Goal: Use online tool/utility: Utilize a website feature to perform a specific function

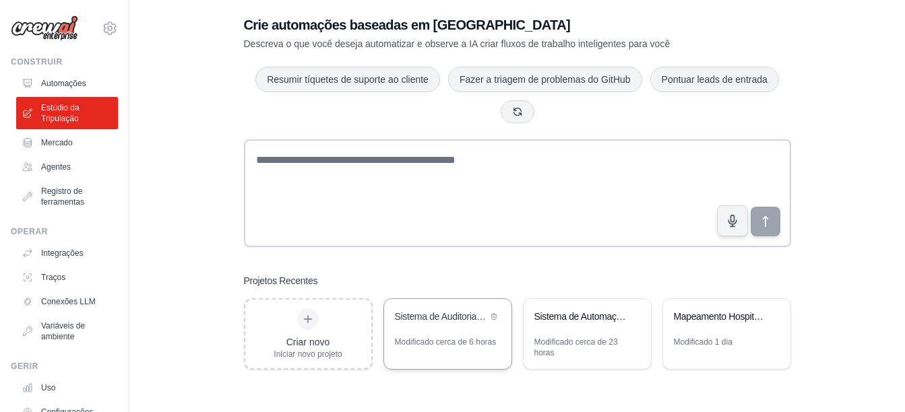
click at [429, 334] on div "Sistema de Auditoria Crítica Hospitalar - Excelência Operacional" at bounding box center [447, 318] width 127 height 38
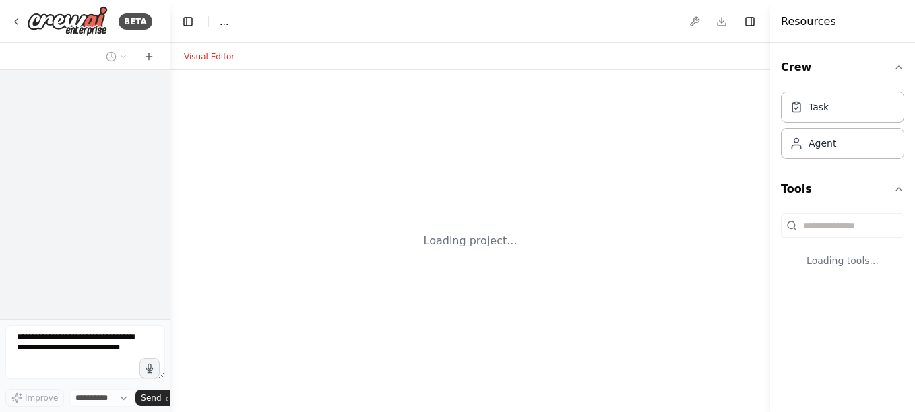
select select "****"
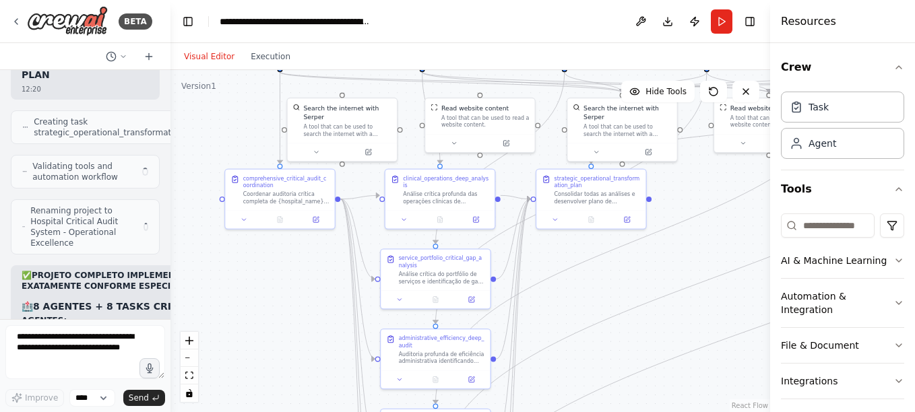
drag, startPoint x: 243, startPoint y: 313, endPoint x: 193, endPoint y: 96, distance: 221.9
click at [193, 96] on div ".deletable-edge-delete-btn { width: 20px; height: 20px; border: 0px solid #ffff…" at bounding box center [470, 241] width 600 height 342
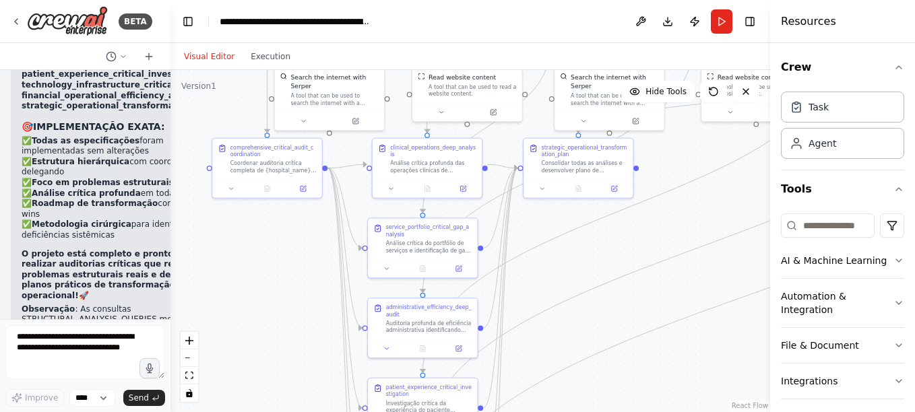
scroll to position [30306, 0]
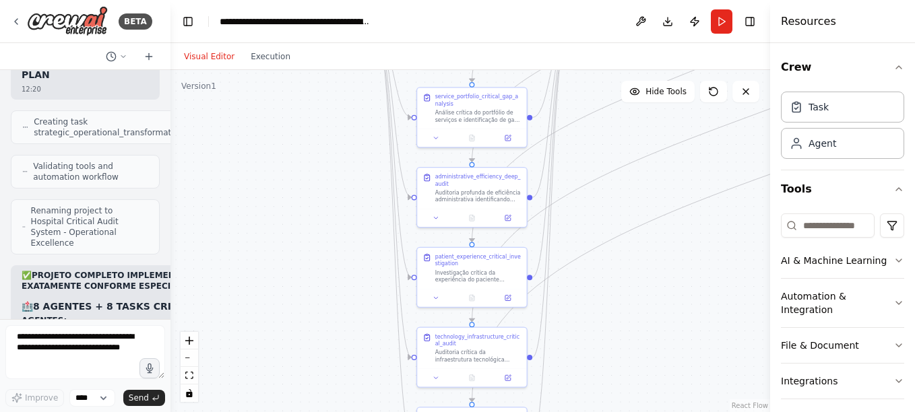
drag, startPoint x: 294, startPoint y: 323, endPoint x: 337, endPoint y: 207, distance: 124.3
click at [337, 207] on div ".deletable-edge-delete-btn { width: 20px; height: 20px; border: 0px solid #ffff…" at bounding box center [470, 241] width 600 height 342
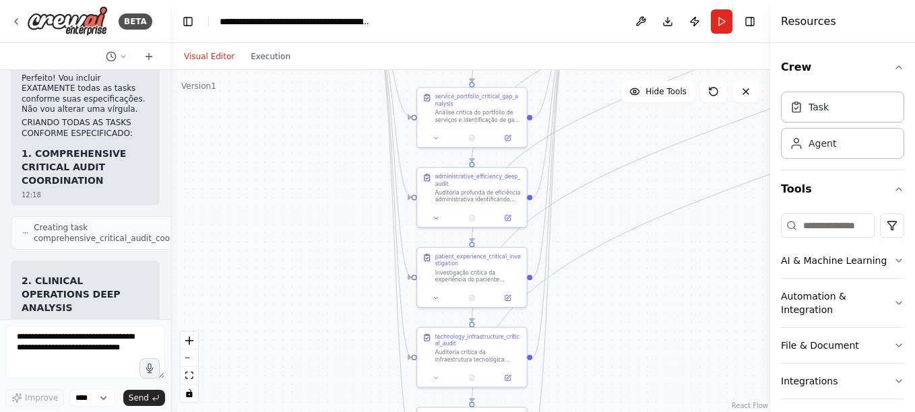
scroll to position [29228, 0]
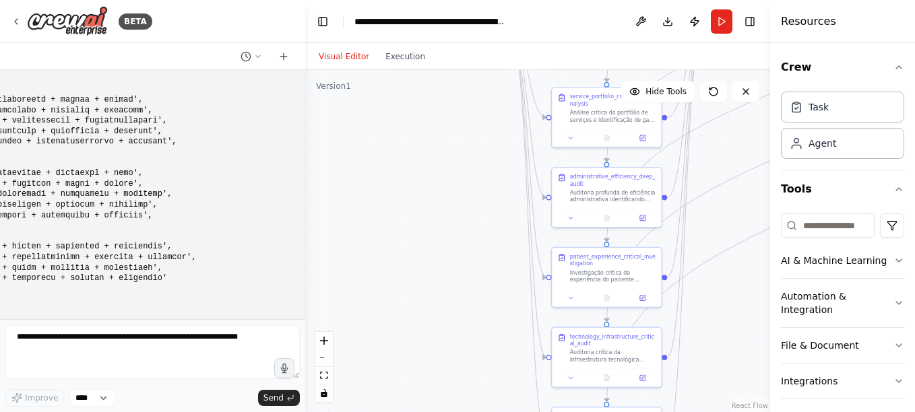
drag, startPoint x: 169, startPoint y: 241, endPoint x: 305, endPoint y: 257, distance: 137.0
click at [305, 257] on div "BETA Hello! I'm the CrewAI assistant. What kind of automation do you want to bu…" at bounding box center [457, 206] width 915 height 412
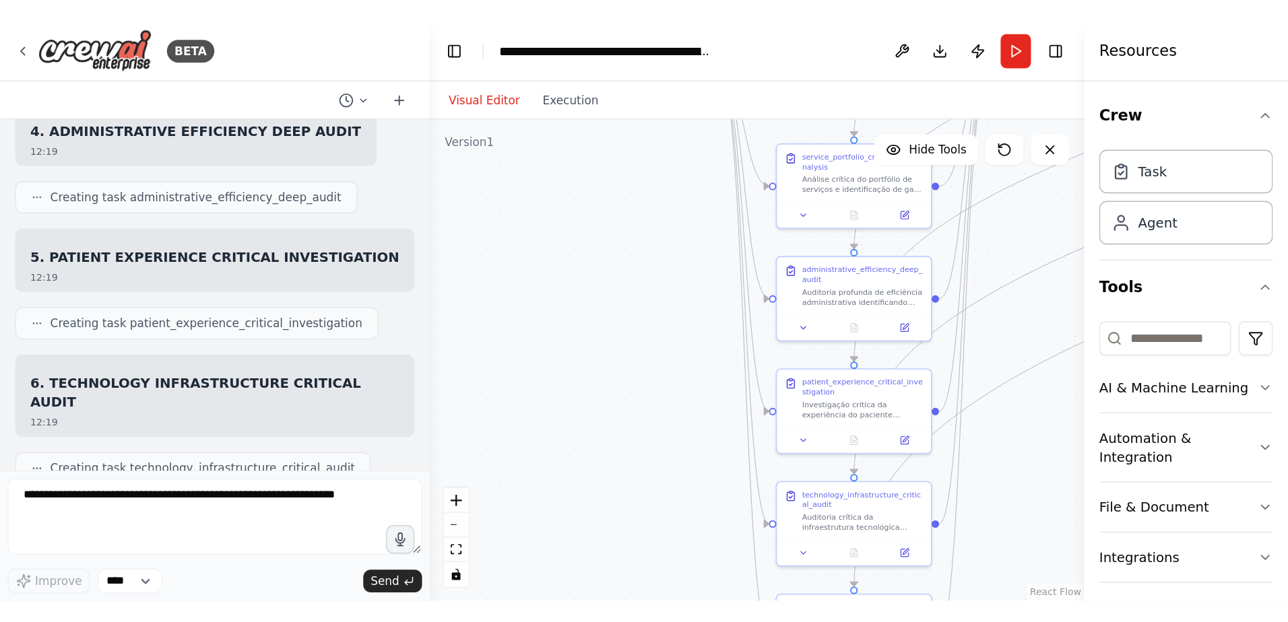
scroll to position [22945, 0]
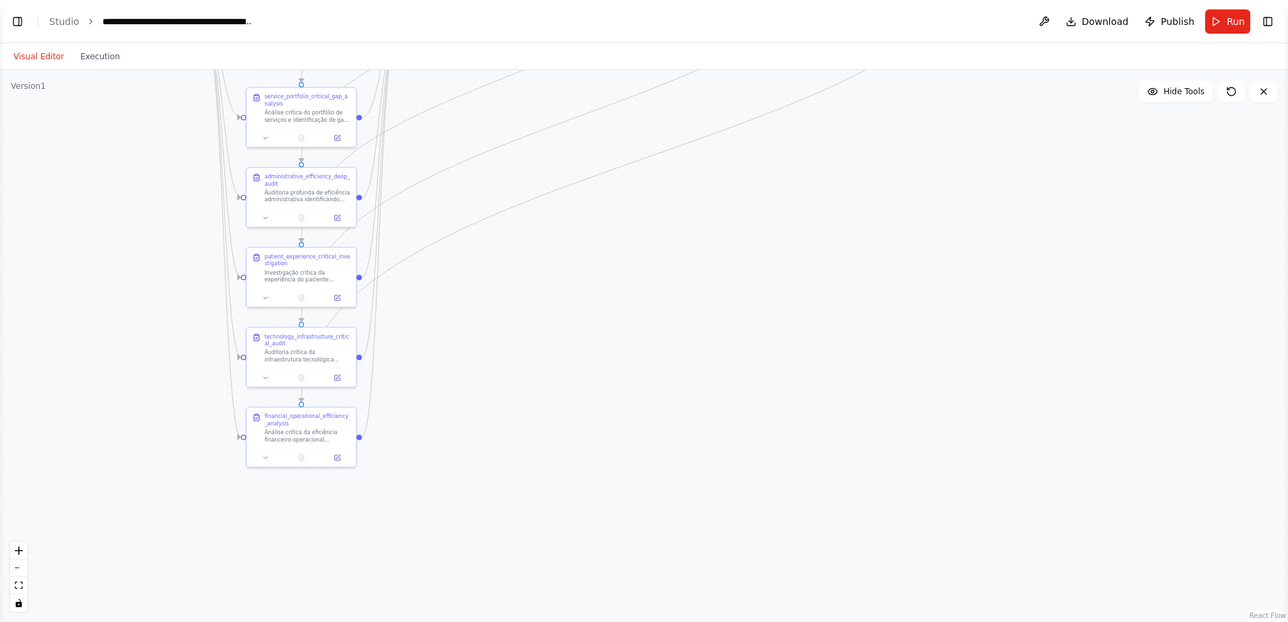
select select "****"
click at [17, 20] on button "Toggle Left Sidebar" at bounding box center [17, 21] width 19 height 19
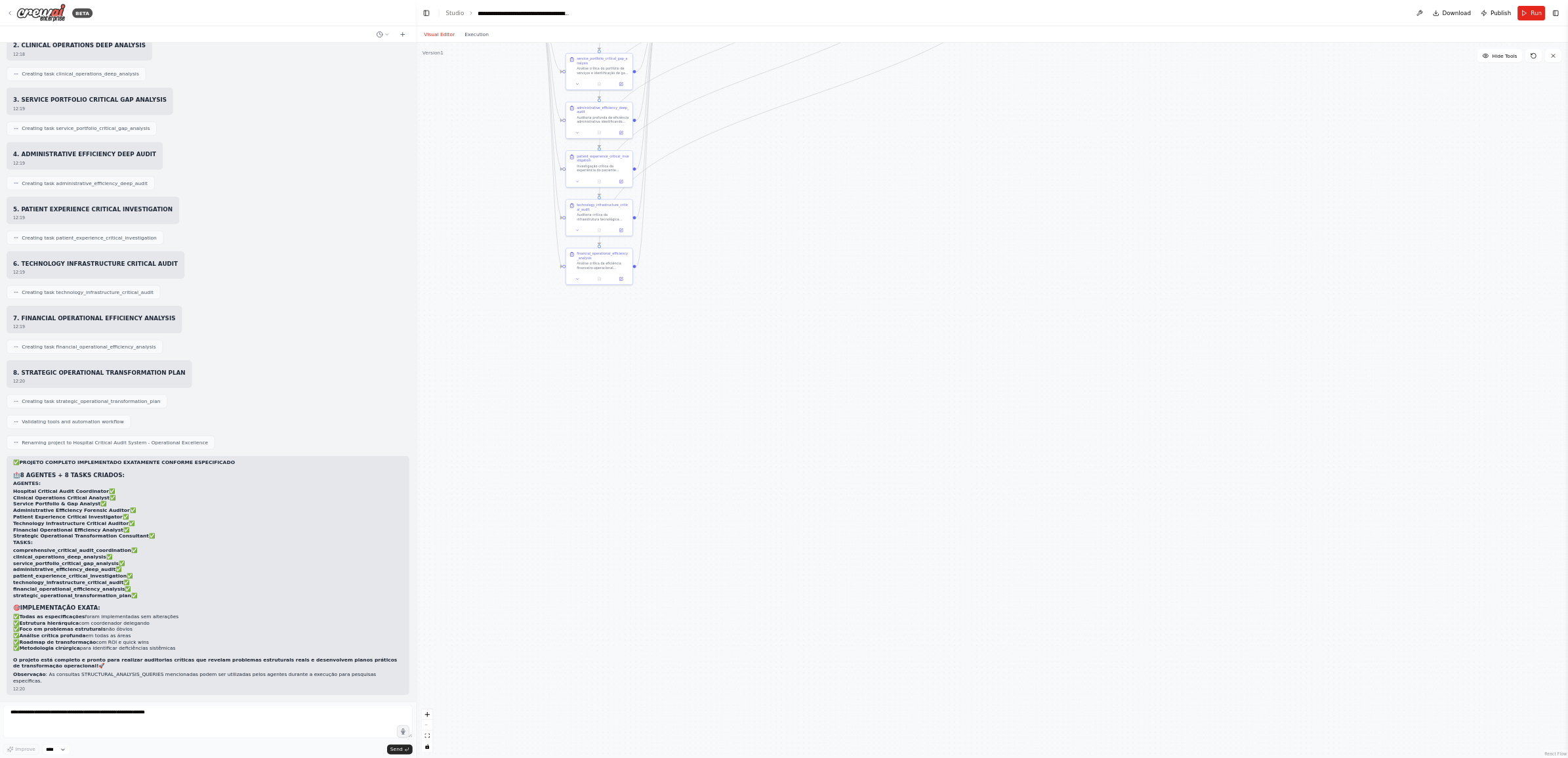
scroll to position [16662, 0]
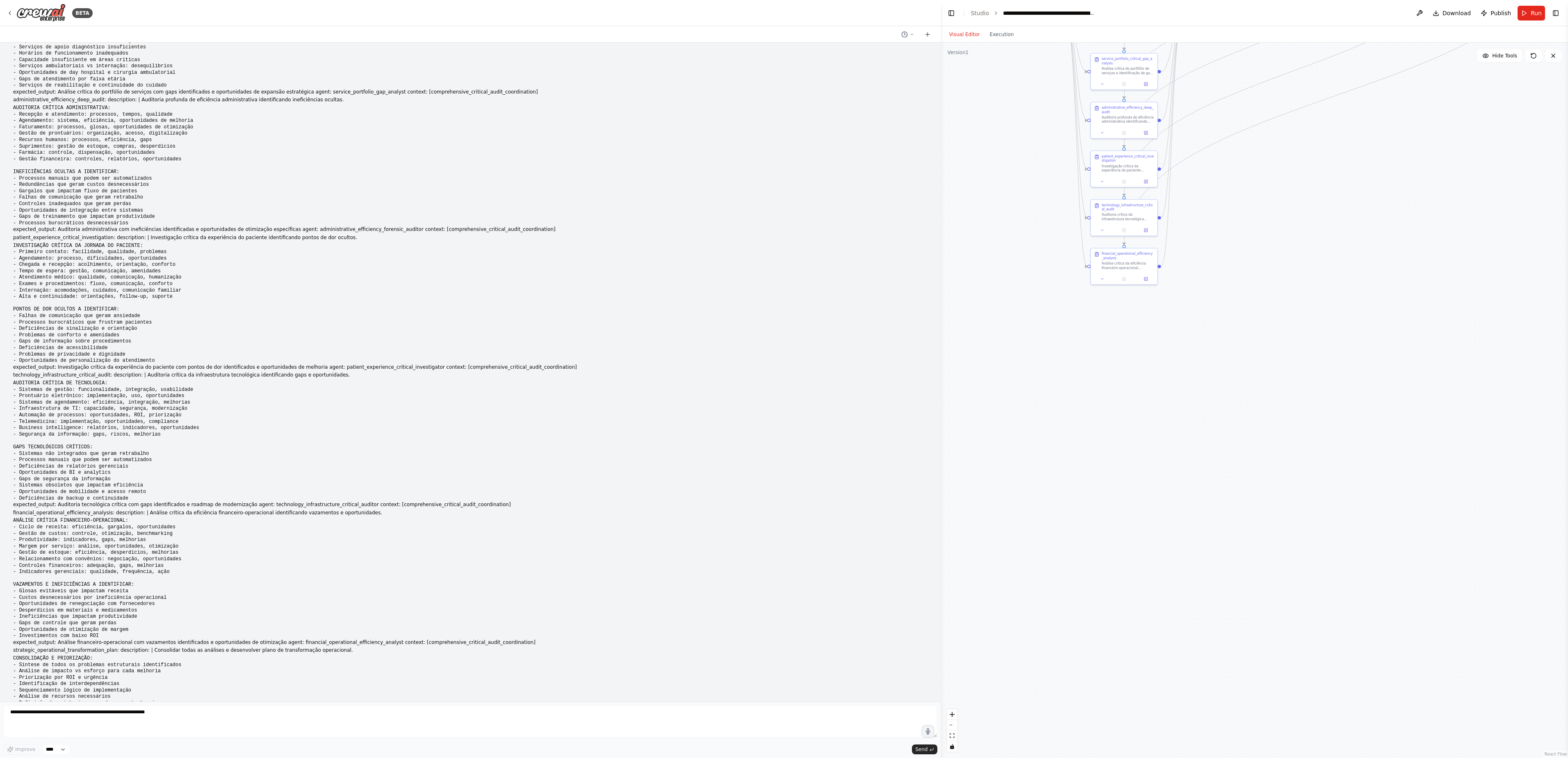
drag, startPoint x: 184, startPoint y: 286, endPoint x: 1124, endPoint y: 353, distance: 942.4
click at [556, 251] on div "BETA Hello! I'm the CrewAI assistant. What kind of automation do you want to bu…" at bounding box center [784, 379] width 1568 height 758
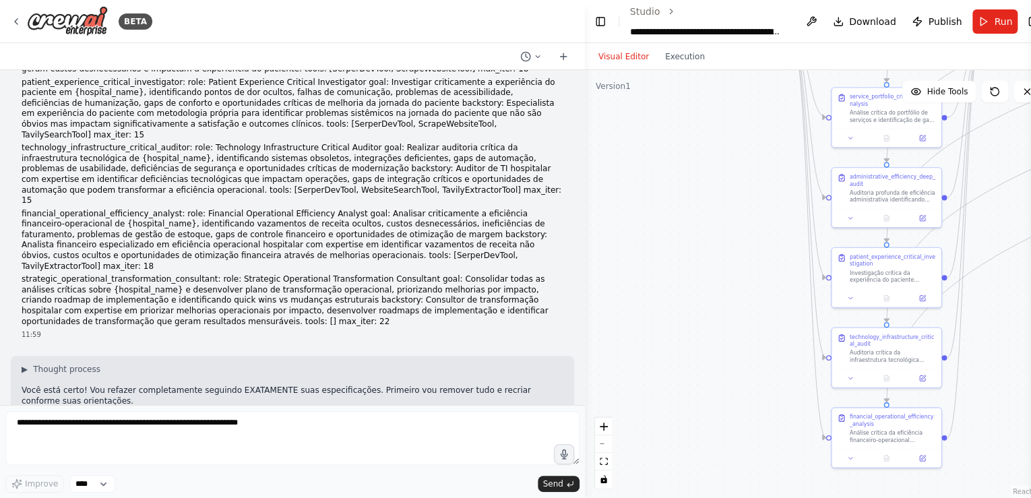
scroll to position [15956, 0]
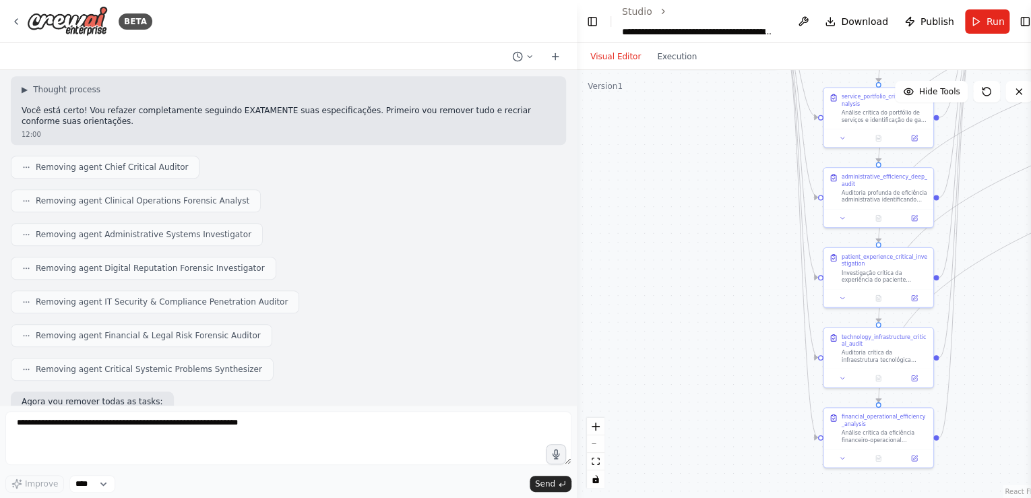
drag, startPoint x: 581, startPoint y: 323, endPoint x: 577, endPoint y: 425, distance: 102.5
click at [577, 412] on div "BETA Hello! I'm the CrewAI assistant. What kind of automation do you want to bu…" at bounding box center [515, 249] width 1031 height 498
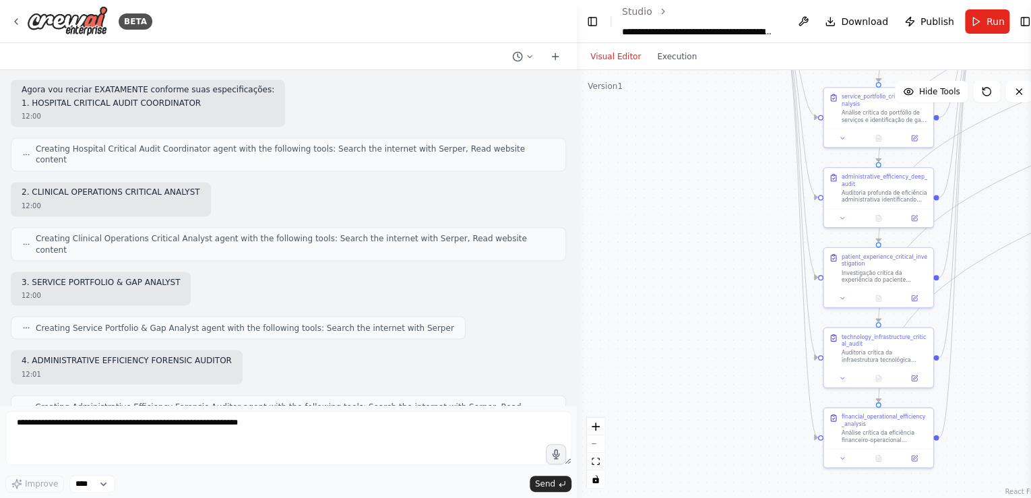
scroll to position [16720, 0]
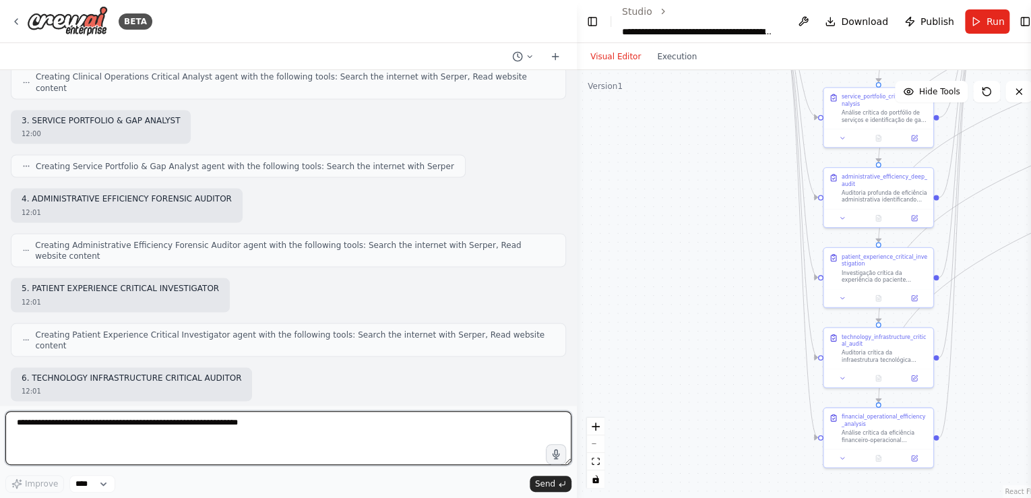
click at [19, 412] on textarea at bounding box center [288, 438] width 566 height 54
click at [218, 412] on textarea "**********" at bounding box center [288, 438] width 566 height 54
click at [376, 412] on textarea "**********" at bounding box center [288, 438] width 566 height 54
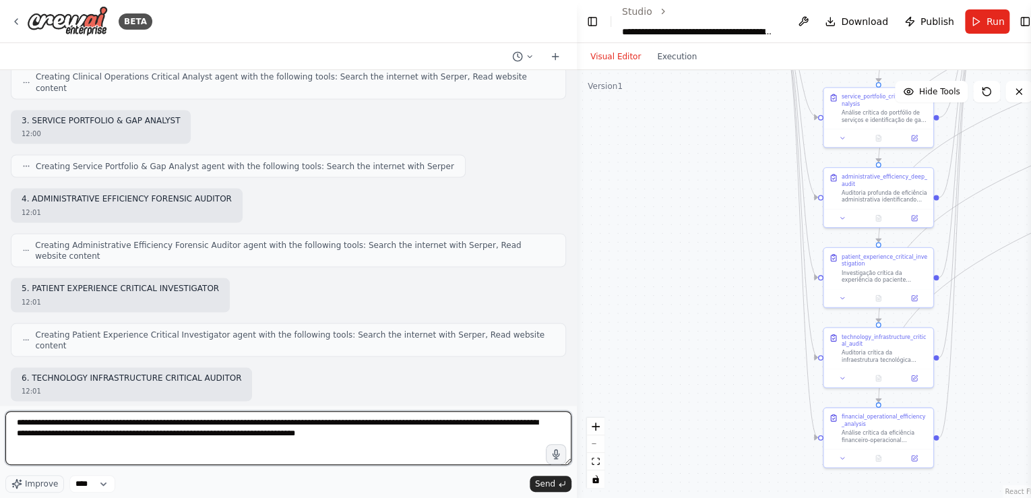
type textarea "**********"
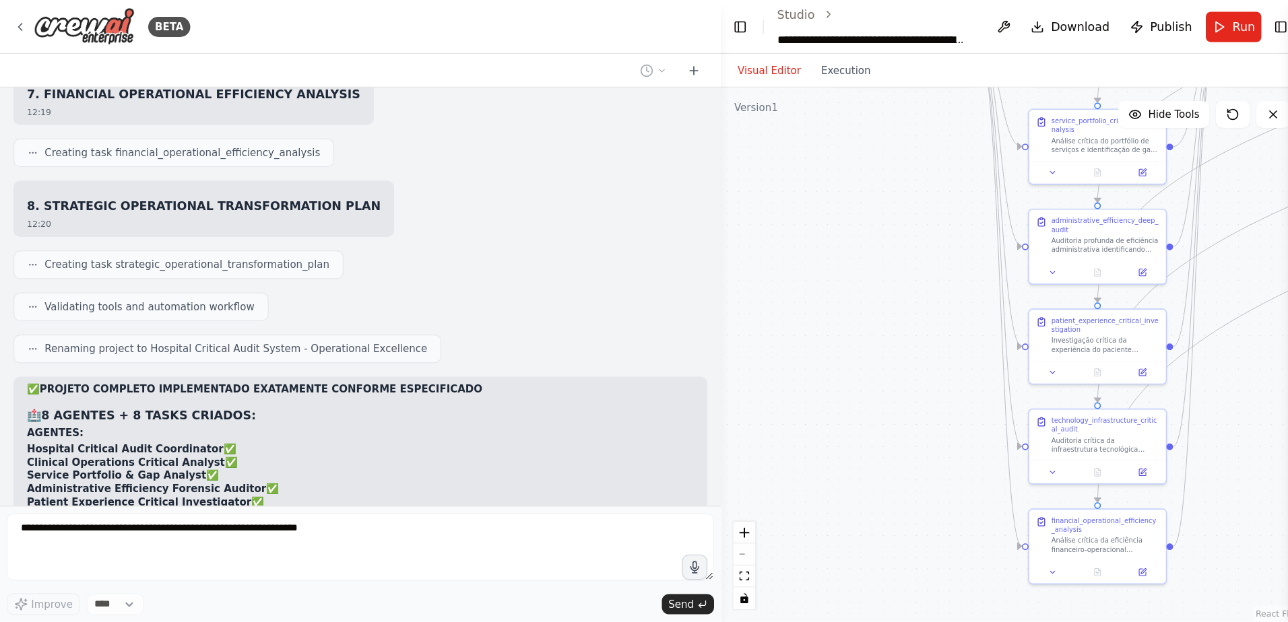
scroll to position [20490, 0]
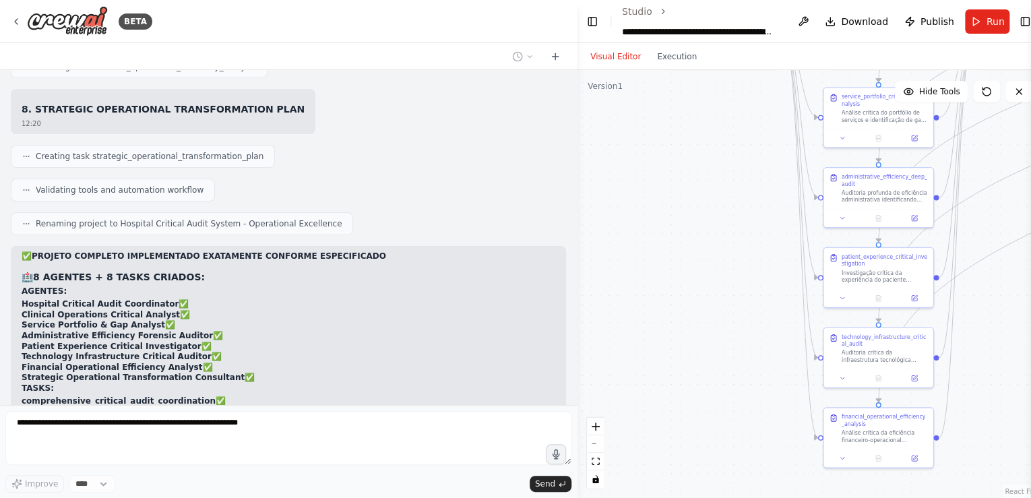
click at [636, 330] on div ".deletable-edge-delete-btn { width: 20px; height: 20px; border: 0px solid #ffff…" at bounding box center [810, 284] width 466 height 428
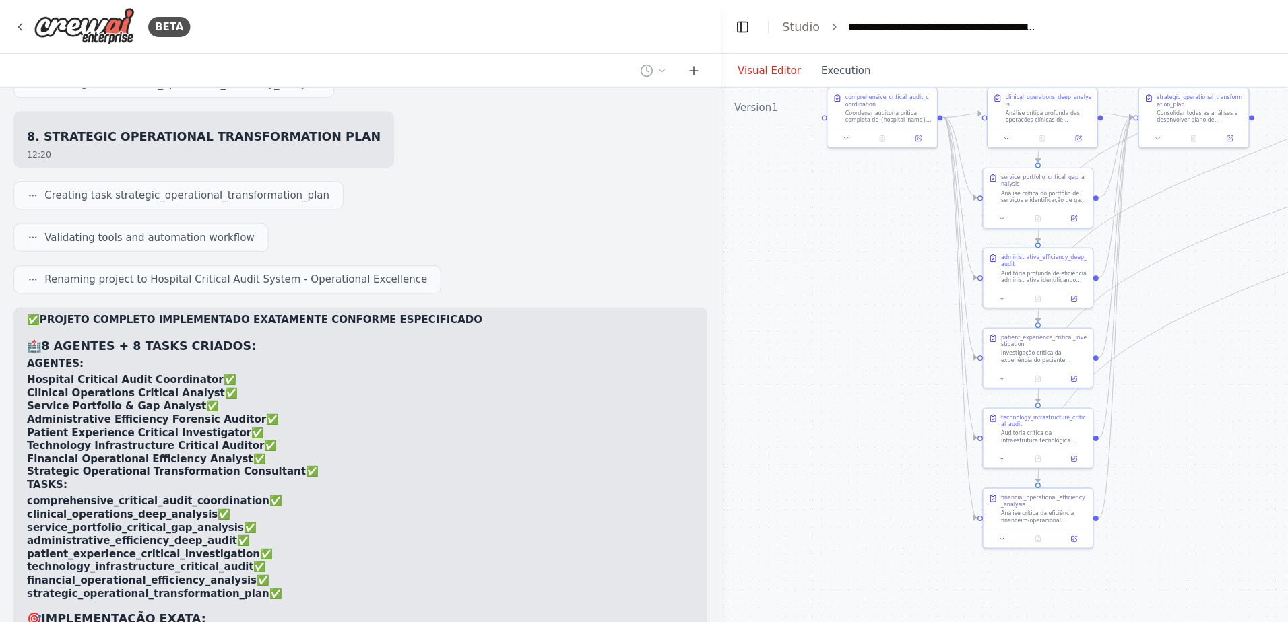
scroll to position [20425, 0]
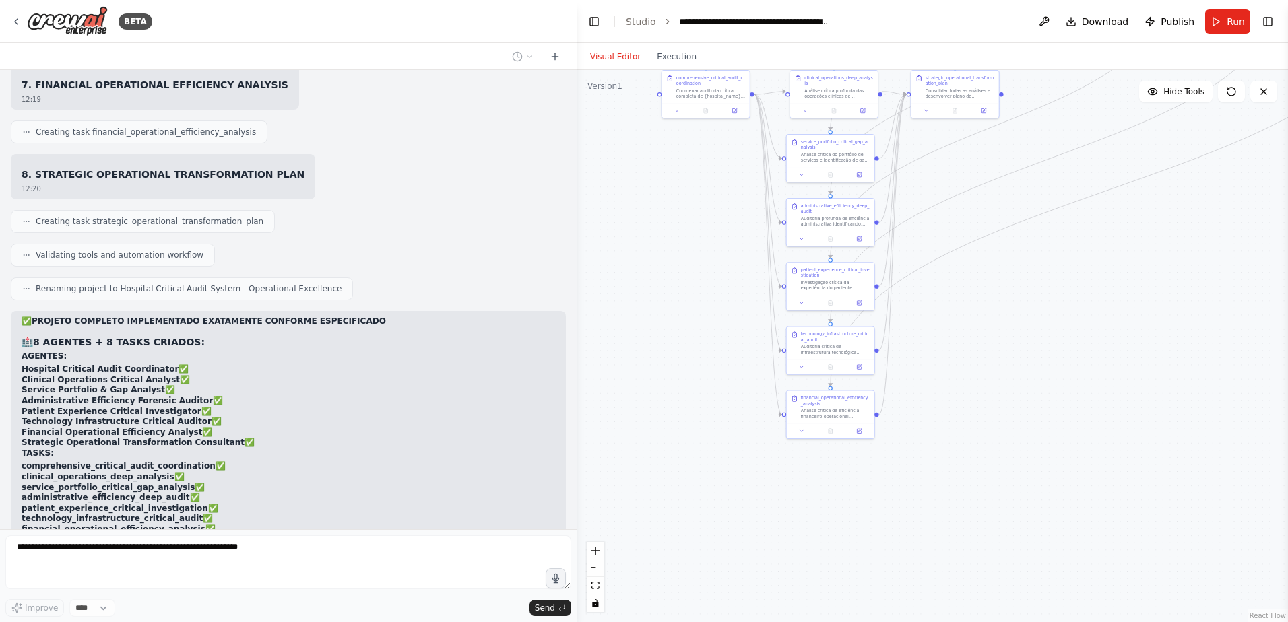
click at [672, 354] on div ".deletable-edge-delete-btn { width: 20px; height: 20px; border: 0px solid #ffff…" at bounding box center [932, 346] width 711 height 552
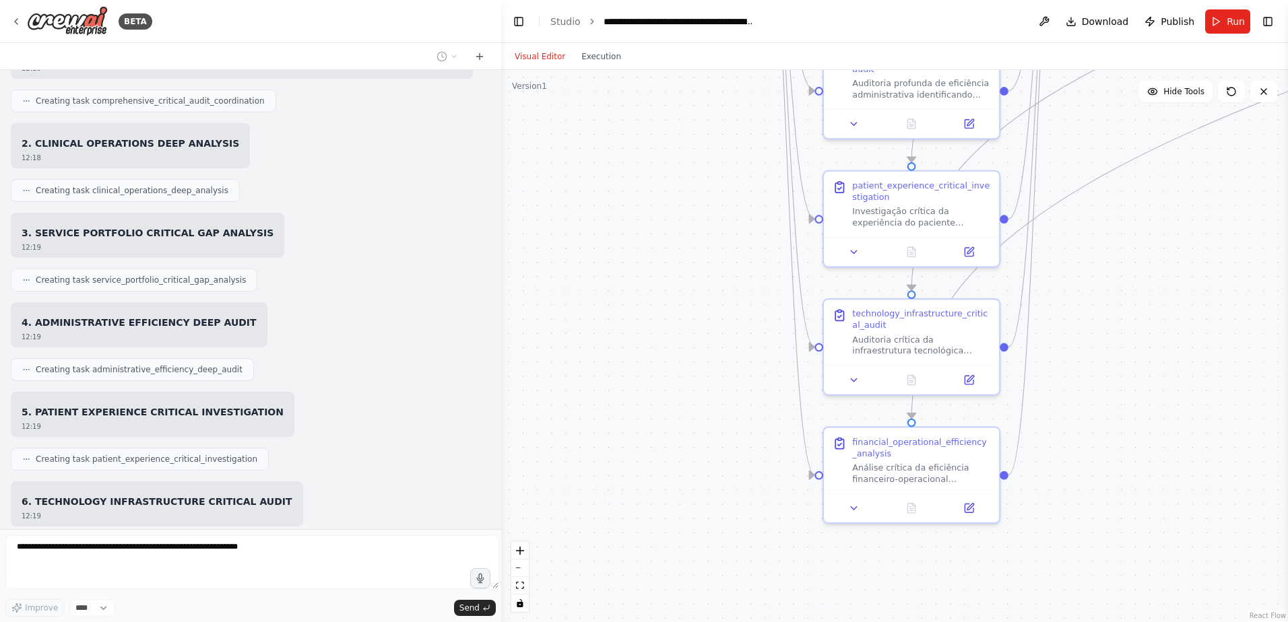
scroll to position [21123, 0]
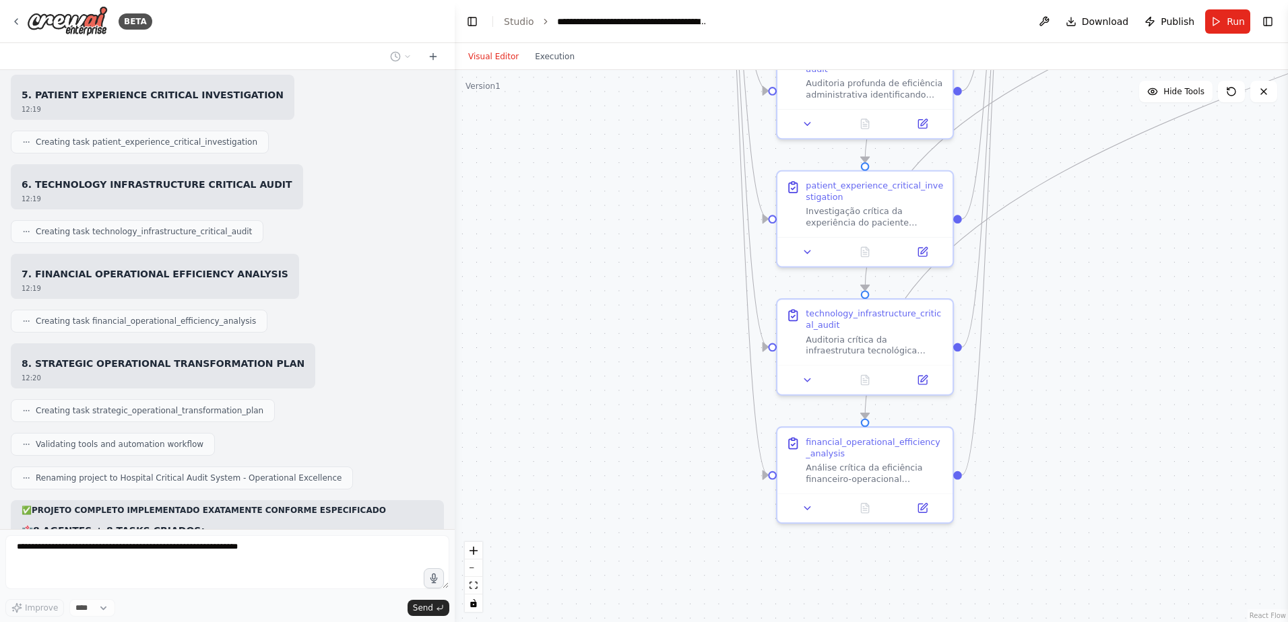
drag, startPoint x: 575, startPoint y: 311, endPoint x: 455, endPoint y: 289, distance: 121.8
click at [455, 289] on div "BETA Hello! I'm the CrewAI assistant. What kind of automation do you want to bu…" at bounding box center [644, 311] width 1288 height 622
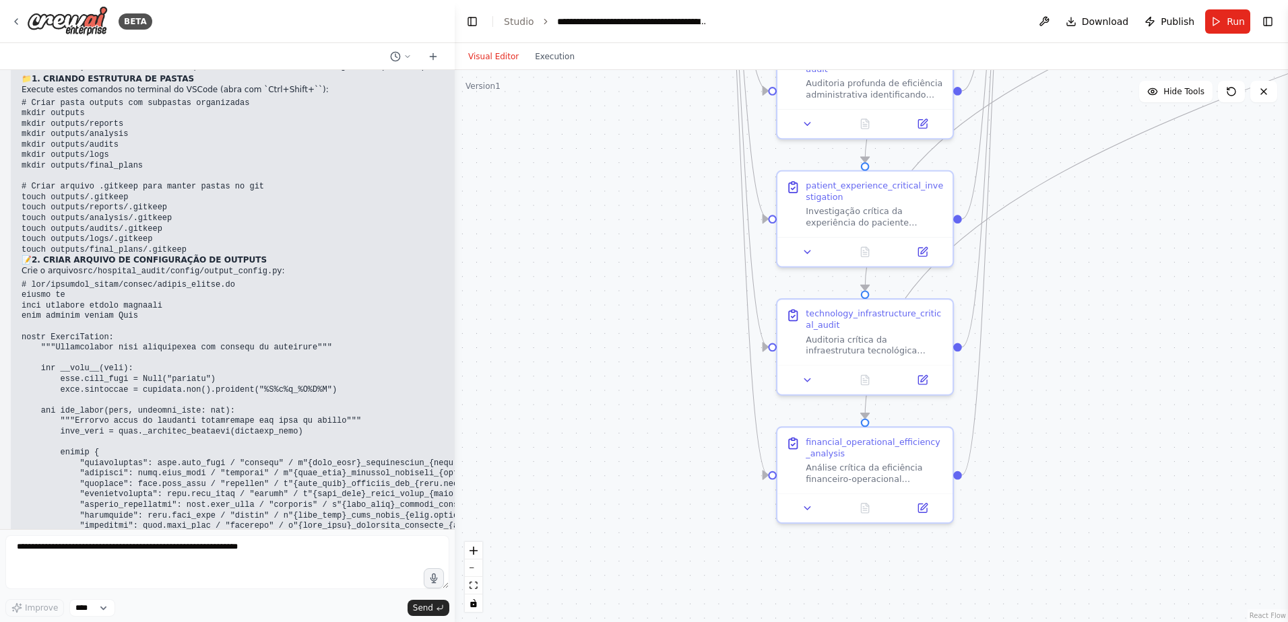
click at [455, 412] on div ".deletable-edge-delete-btn { width: 20px; height: 20px; border: 0px solid #ffff…" at bounding box center [871, 346] width 833 height 552
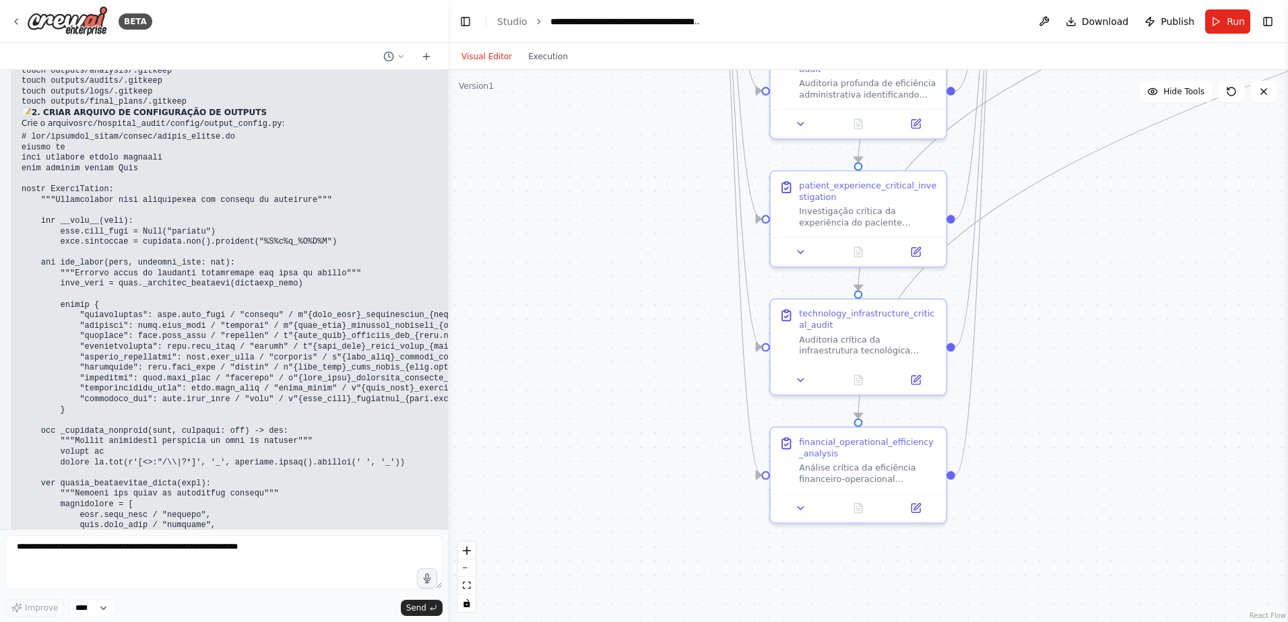
drag, startPoint x: 449, startPoint y: 510, endPoint x: 448, endPoint y: 487, distance: 22.9
click at [448, 412] on div "BETA Hello! I'm the CrewAI assistant. What kind of automation do you want to bu…" at bounding box center [644, 311] width 1288 height 622
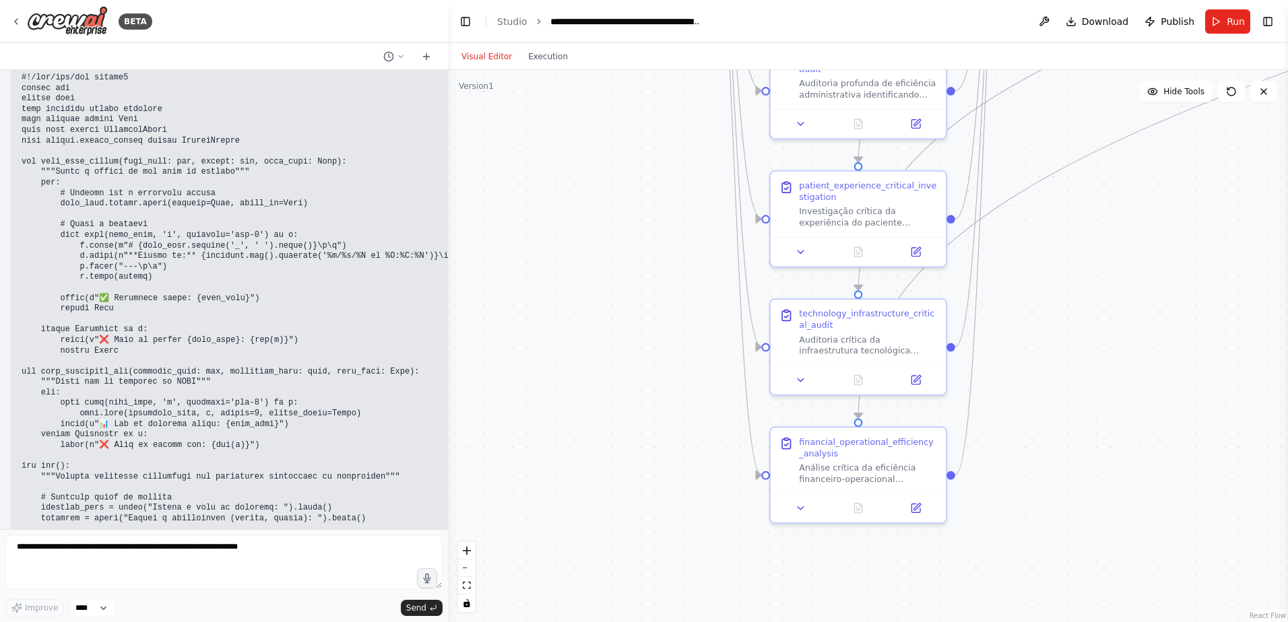
click at [445, 412] on div "BETA Hello! I'm the CrewAI assistant. What kind of automation do you want to bu…" at bounding box center [644, 311] width 1288 height 622
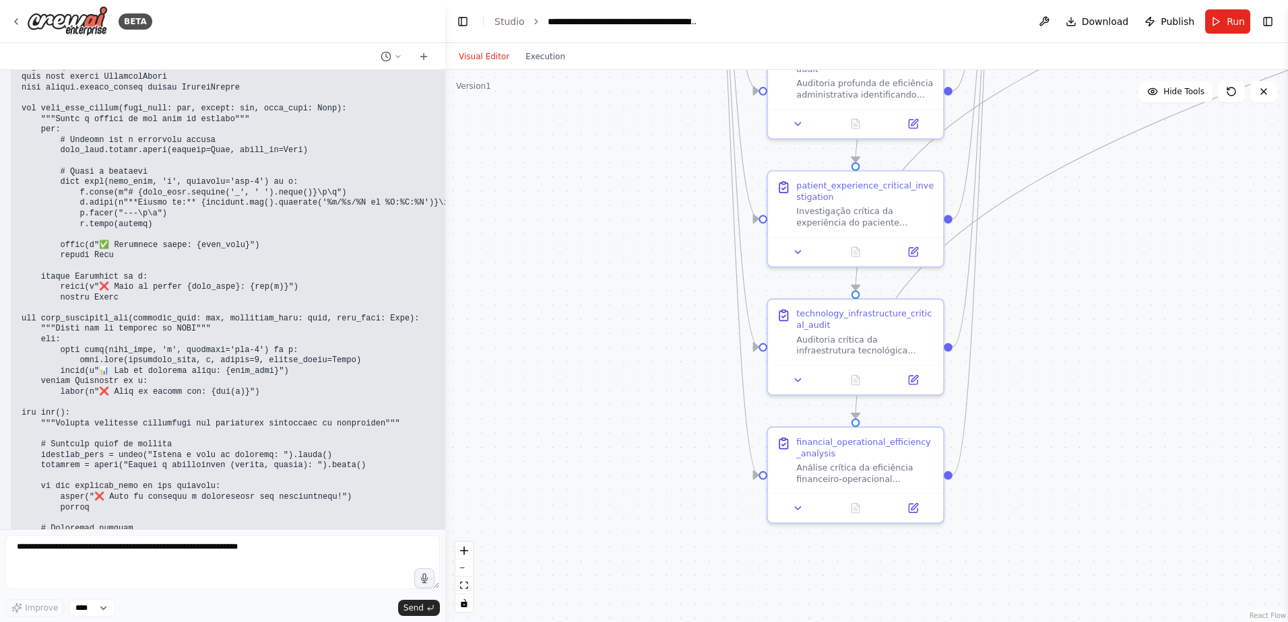
click at [444, 412] on div at bounding box center [442, 311] width 5 height 622
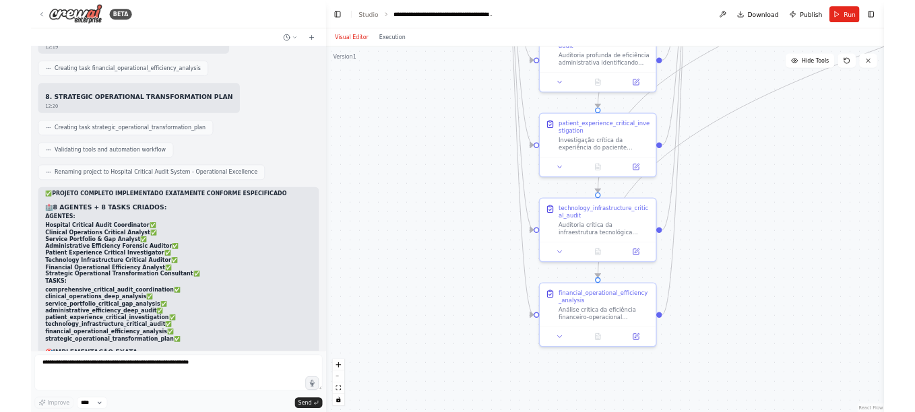
scroll to position [21548, 0]
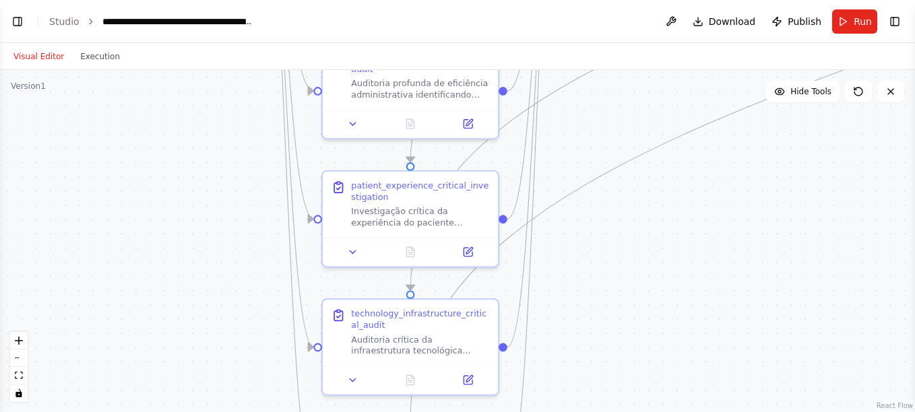
select select "****"
click at [15, 21] on button "Toggle Left Sidebar" at bounding box center [17, 21] width 19 height 19
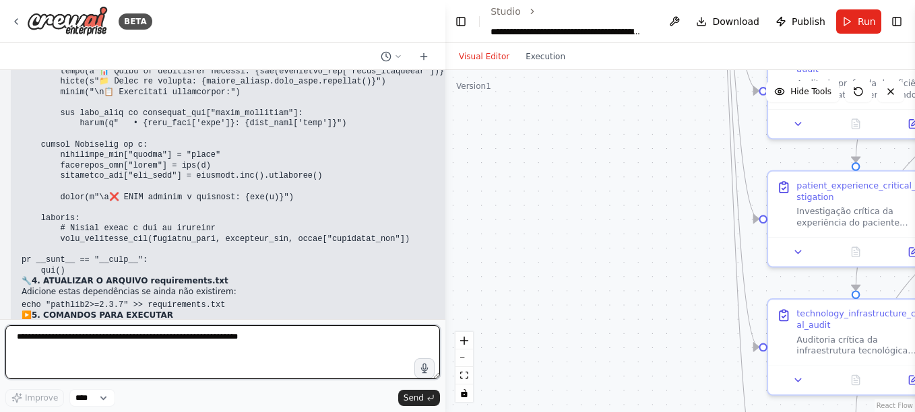
click at [26, 336] on textarea at bounding box center [222, 352] width 434 height 54
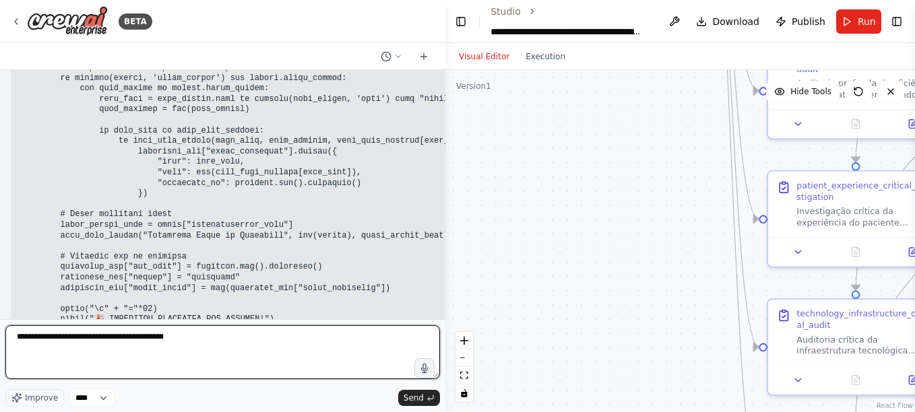
scroll to position [23779, 0]
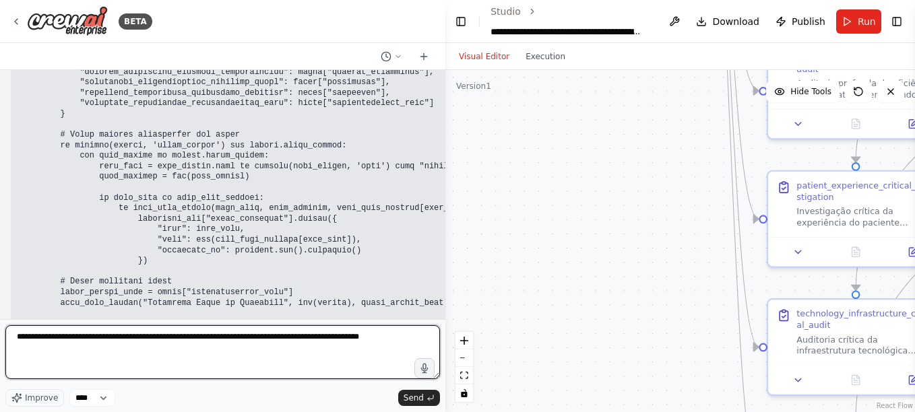
click at [199, 337] on textarea "**********" at bounding box center [222, 352] width 434 height 54
click at [397, 338] on textarea "**********" at bounding box center [222, 352] width 434 height 54
type textarea "**********"
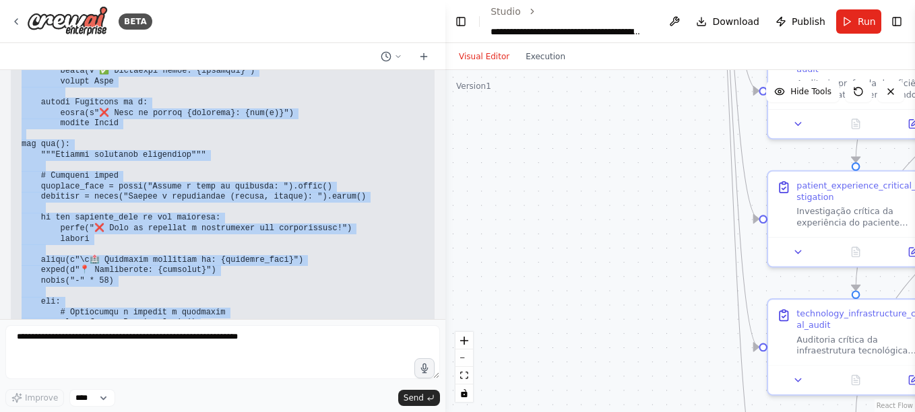
scroll to position [25205, 0]
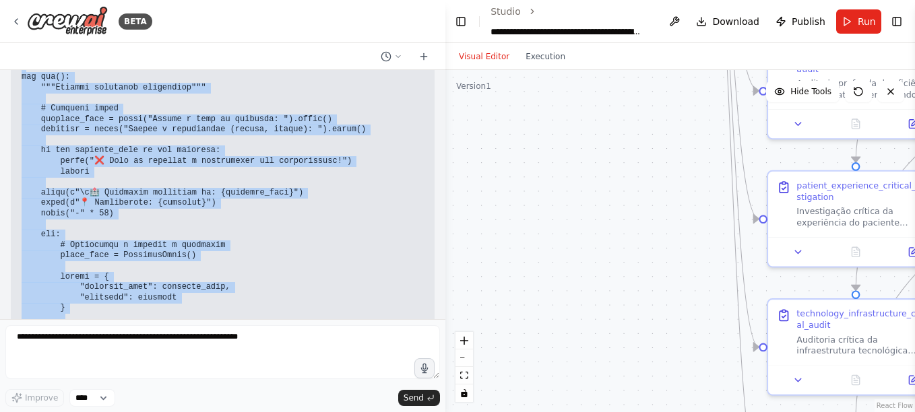
drag, startPoint x: 21, startPoint y: 201, endPoint x: 73, endPoint y: 223, distance: 57.1
click at [73, 223] on div "▶ Thought process Claro! Vou simplificar ao máximo. Aqui está a versão simples:…" at bounding box center [223, 287] width 424 height 1158
copy code "#!/usr/bin/env python3 import os from datetime import datetime from crew import…"
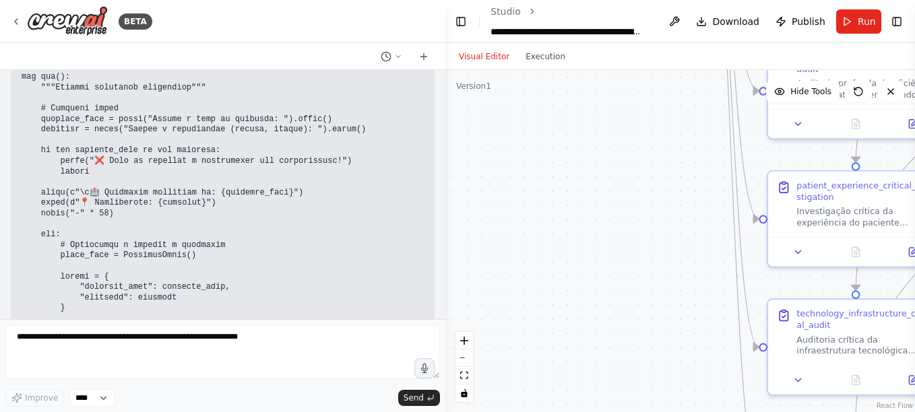
click at [231, 380] on div at bounding box center [222, 354] width 434 height 59
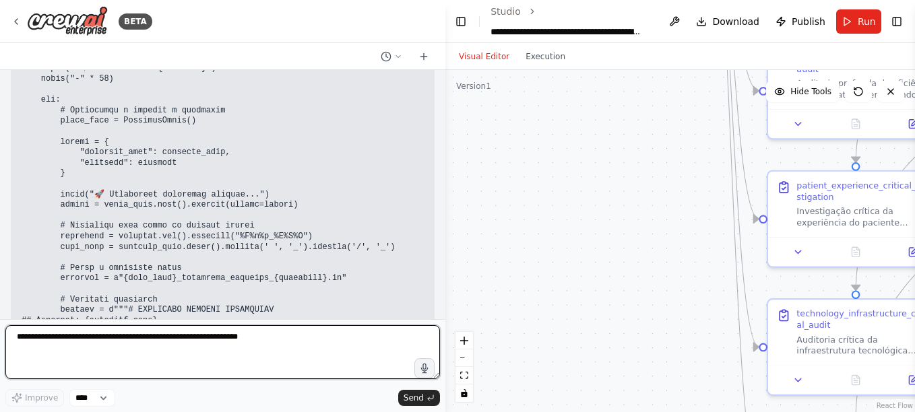
click at [34, 339] on textarea at bounding box center [222, 352] width 434 height 54
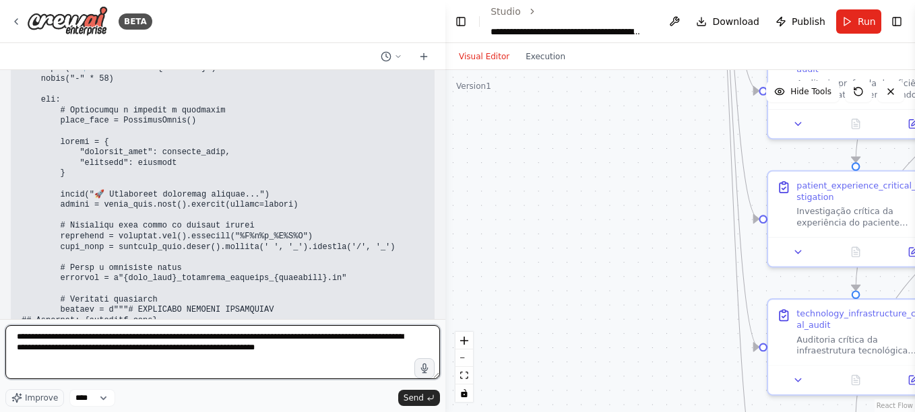
paste textarea "**********"
type textarea "**********"
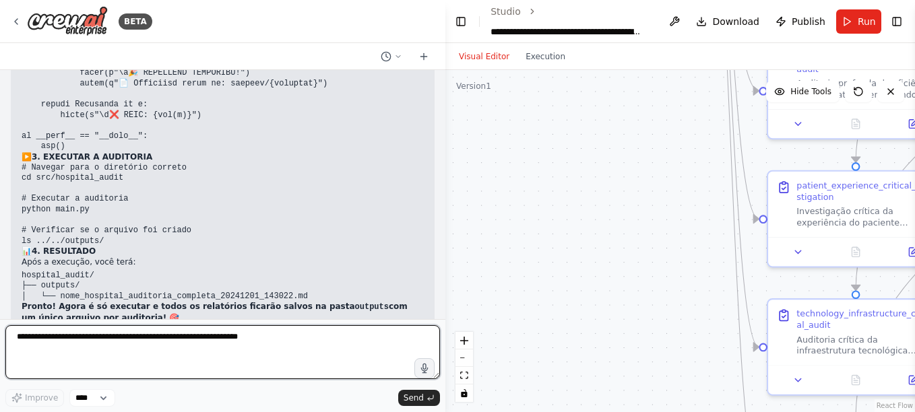
scroll to position [25770, 0]
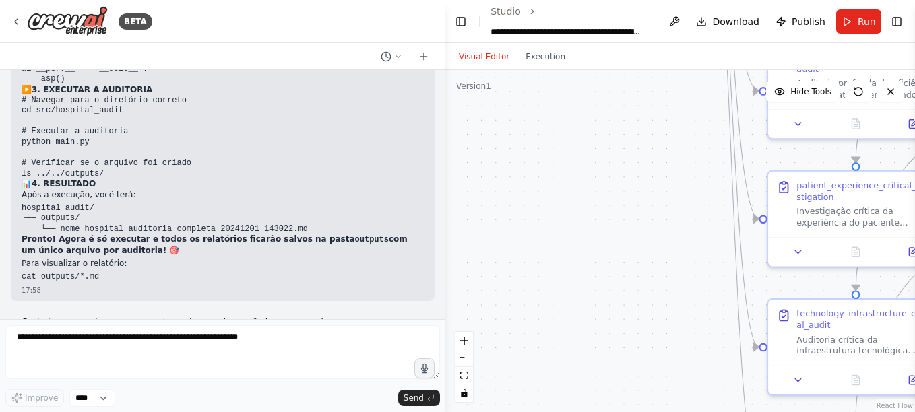
copy code "deactivate"
drag, startPoint x: 22, startPoint y: 187, endPoint x: 94, endPoint y: 184, distance: 72.2
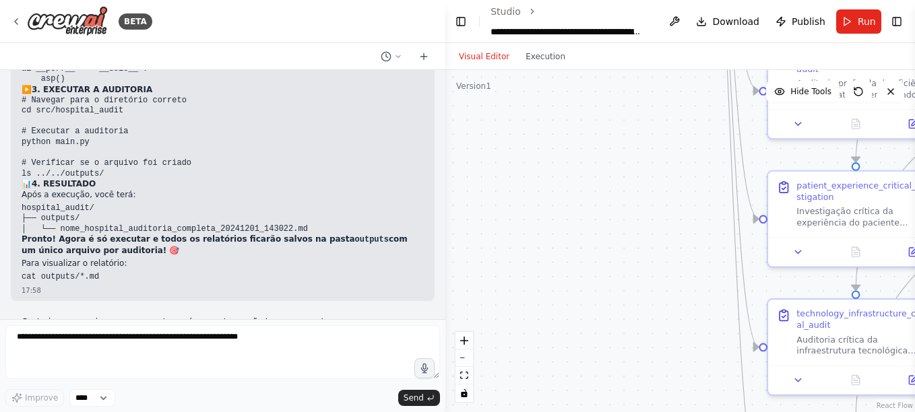
copy code "rmdir /s ".venv""
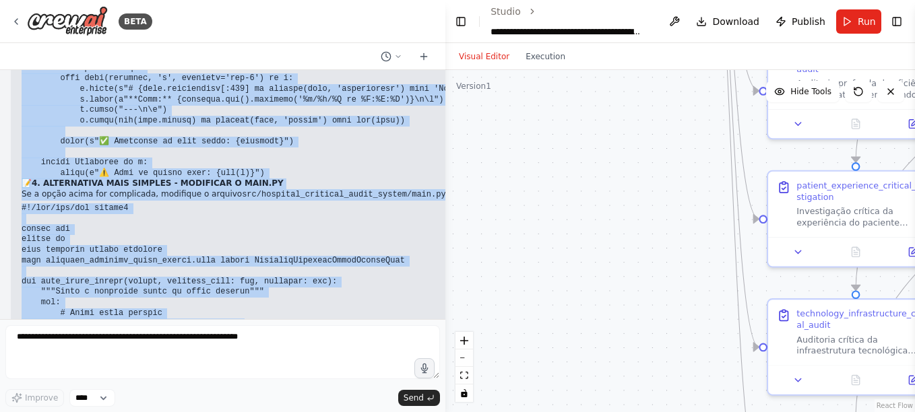
scroll to position [27724, 0]
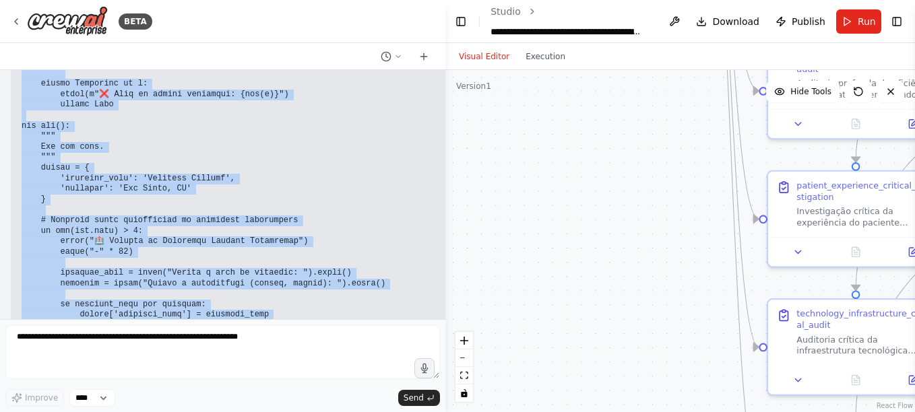
drag, startPoint x: 22, startPoint y: 78, endPoint x: 372, endPoint y: 357, distance: 447.2
click at [372, 357] on div "BETA Hello! I'm the CrewAI assistant. What kind of automation do you want to bu…" at bounding box center [222, 206] width 445 height 412
copy div "Você está certo! O comando é crewai run . Vou resolver o erro e configurar para…"
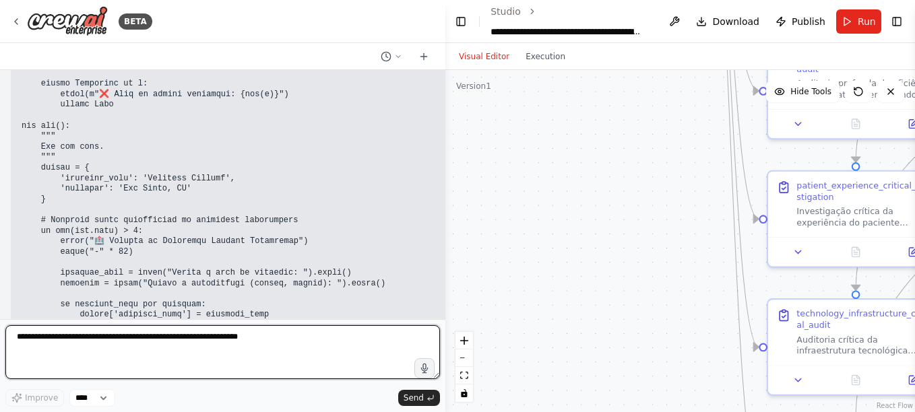
click at [22, 339] on textarea at bounding box center [222, 352] width 434 height 54
paste textarea "**********"
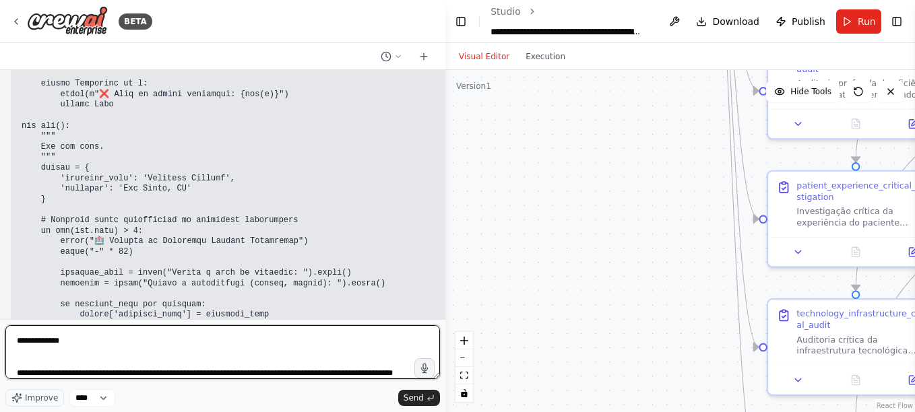
scroll to position [71, 0]
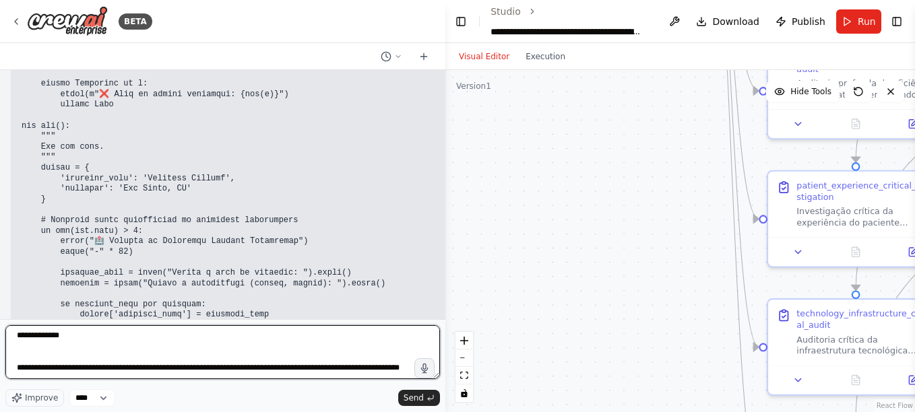
paste textarea "**********"
type textarea "**********"
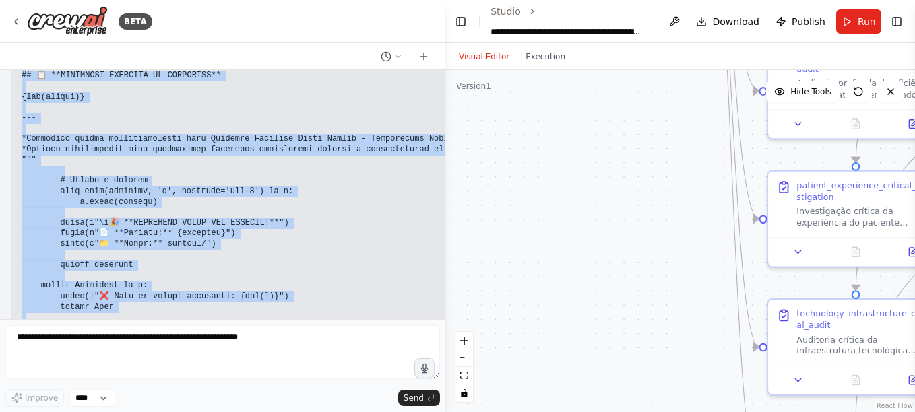
scroll to position [29207, 0]
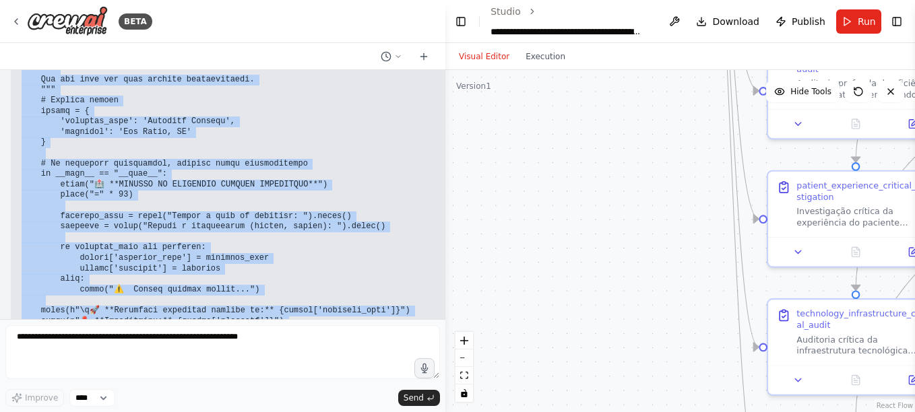
drag, startPoint x: 22, startPoint y: 168, endPoint x: 72, endPoint y: 162, distance: 51.0
click at [72, 162] on pre at bounding box center [286, 59] width 529 height 1082
copy code "#!/usr/bin/env python3 import sys import os from datetime import datetime from …"
click at [551, 257] on div ".deletable-edge-delete-btn { width: 20px; height: 20px; border: 0px solid #ffff…" at bounding box center [680, 241] width 470 height 342
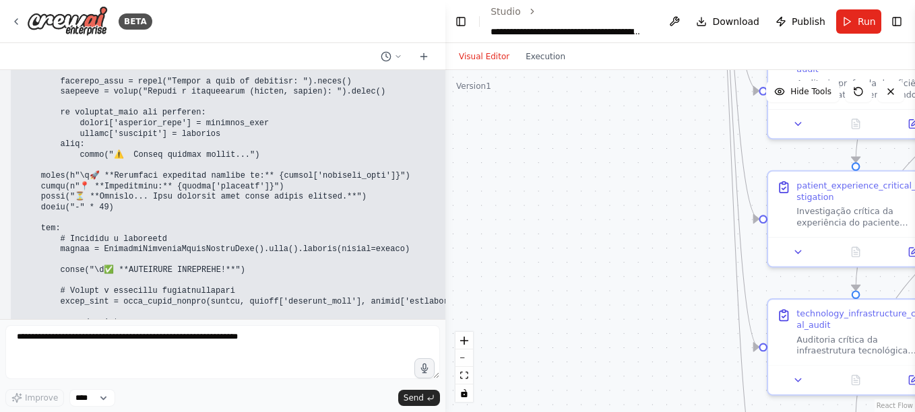
scroll to position [29340, 0]
drag, startPoint x: 22, startPoint y: 82, endPoint x: 71, endPoint y: 85, distance: 48.6
copy code "crewai run"
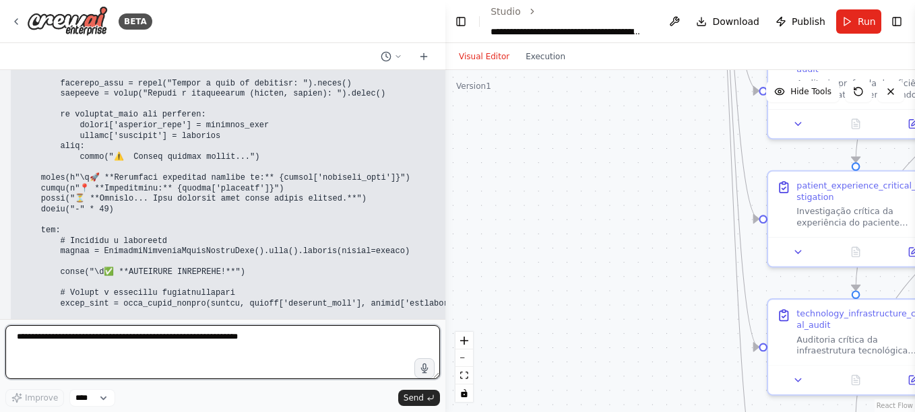
click at [28, 340] on textarea at bounding box center [222, 352] width 434 height 54
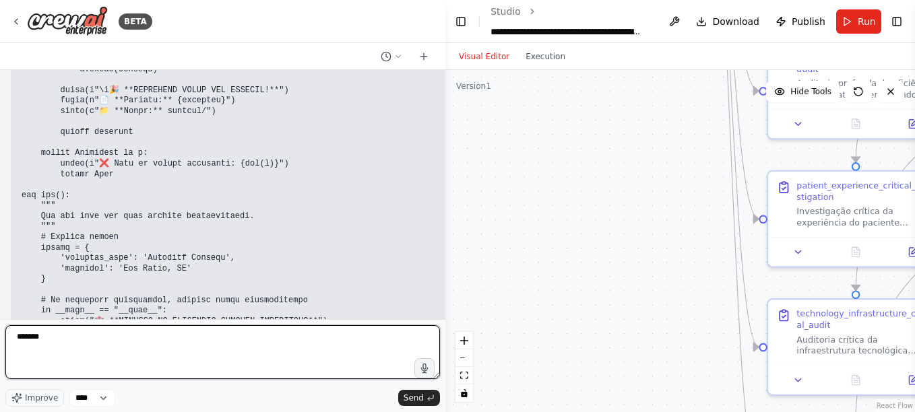
scroll to position [29407, 0]
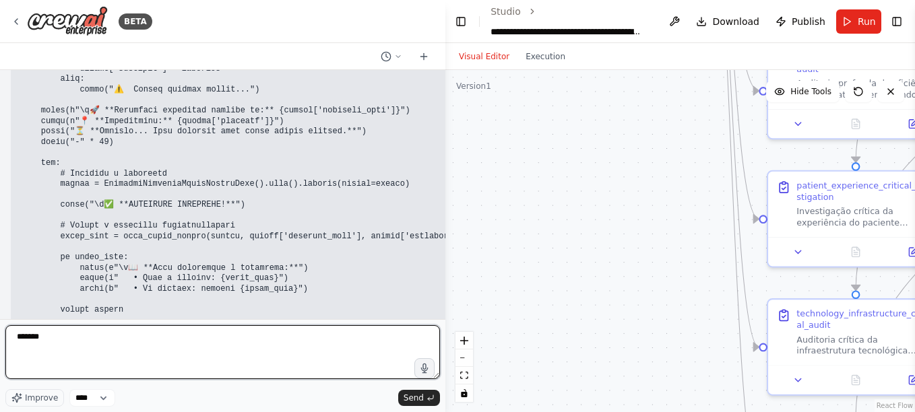
click at [60, 342] on textarea "*******" at bounding box center [222, 352] width 434 height 54
paste textarea "**********"
type textarea "**********"
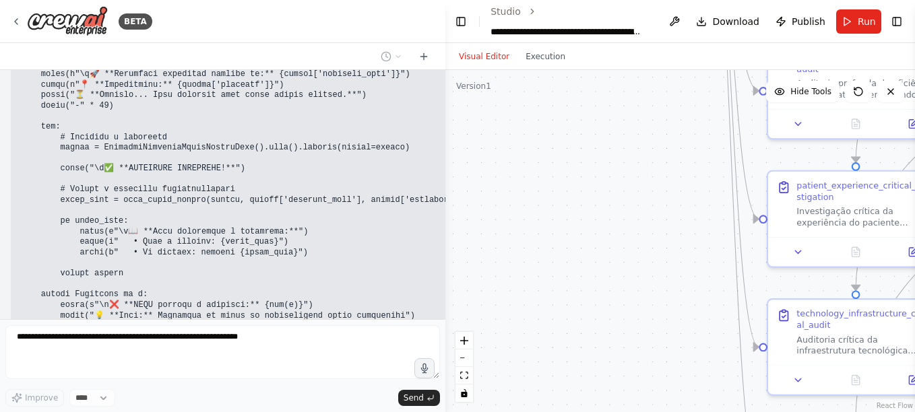
scroll to position [29657, 0]
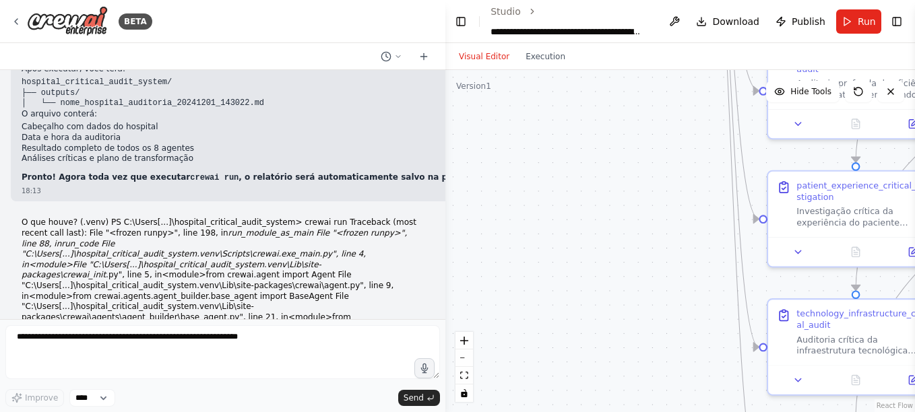
scroll to position [30151, 0]
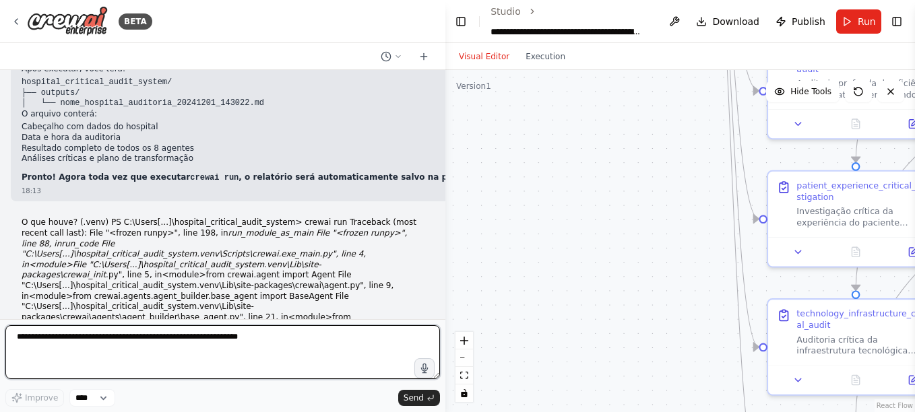
click at [49, 343] on textarea at bounding box center [222, 352] width 434 height 54
drag, startPoint x: 181, startPoint y: 337, endPoint x: 8, endPoint y: 344, distance: 172.6
click at [8, 344] on textarea "**********" at bounding box center [222, 352] width 434 height 54
drag, startPoint x: 138, startPoint y: 337, endPoint x: 276, endPoint y: 344, distance: 138.2
click at [276, 344] on textarea "**********" at bounding box center [222, 352] width 434 height 54
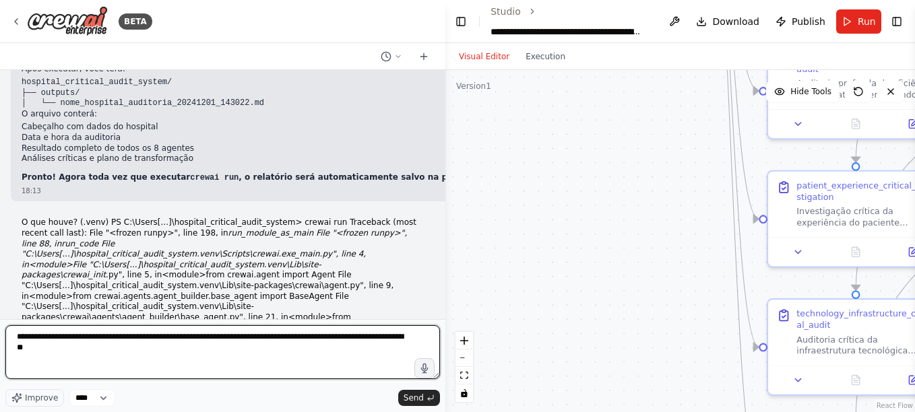
scroll to position [30286, 0]
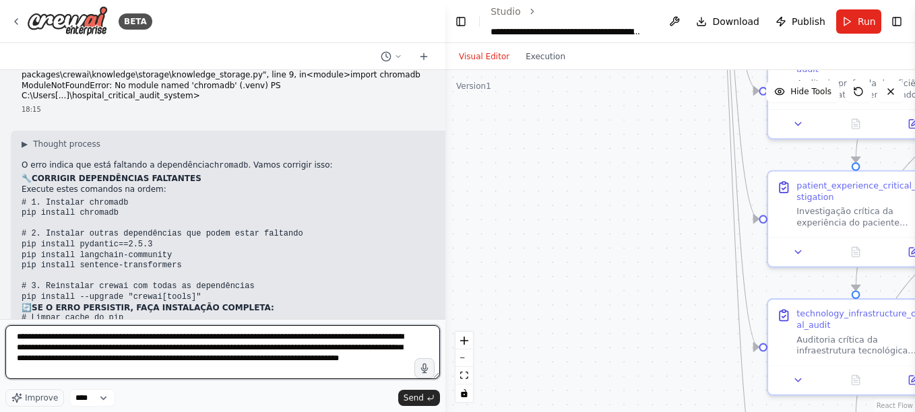
paste textarea "**********"
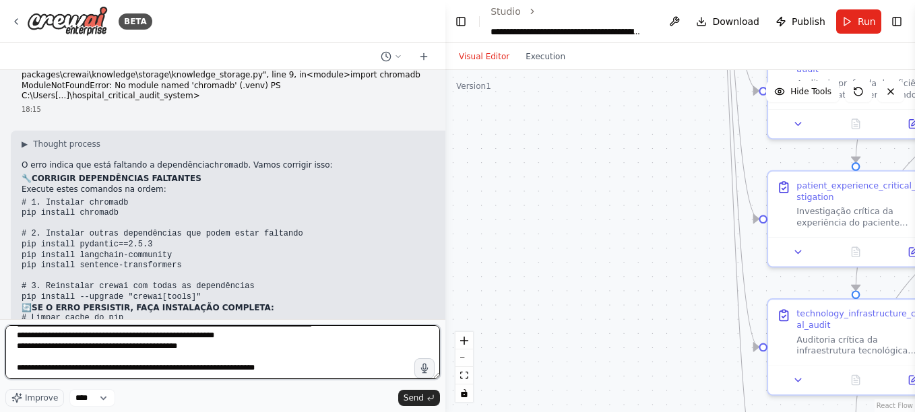
click at [262, 349] on textarea at bounding box center [222, 352] width 434 height 54
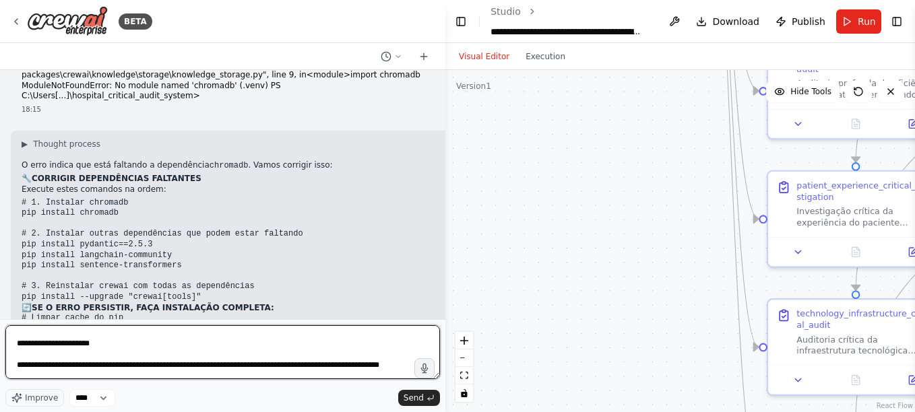
scroll to position [0, 0]
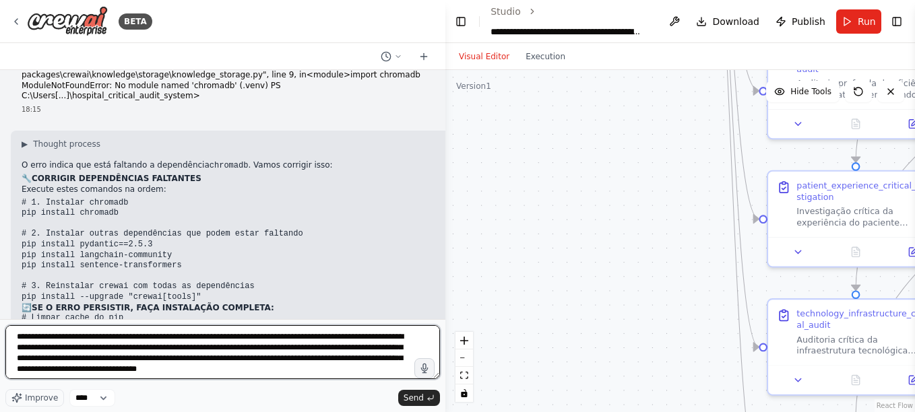
click at [337, 358] on textarea at bounding box center [222, 352] width 434 height 54
click at [333, 358] on textarea at bounding box center [222, 352] width 434 height 54
click at [132, 370] on textarea at bounding box center [222, 352] width 434 height 54
drag, startPoint x: 133, startPoint y: 369, endPoint x: 141, endPoint y: 368, distance: 8.2
click at [133, 369] on textarea at bounding box center [222, 352] width 434 height 54
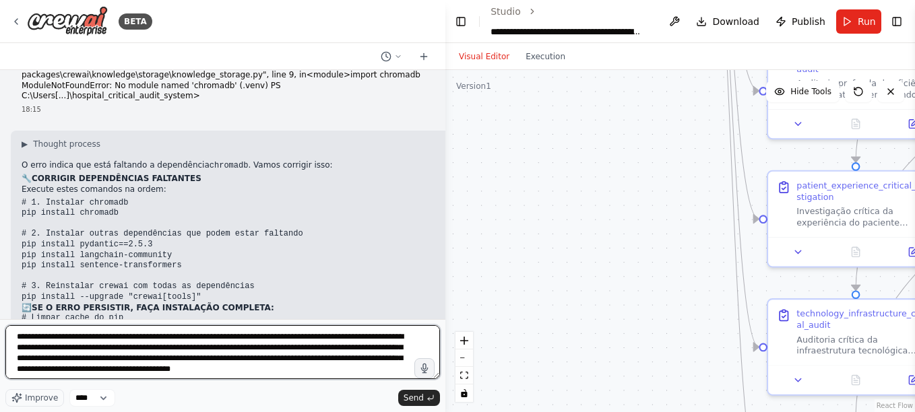
click at [129, 368] on textarea at bounding box center [222, 352] width 434 height 54
paste textarea "**********"
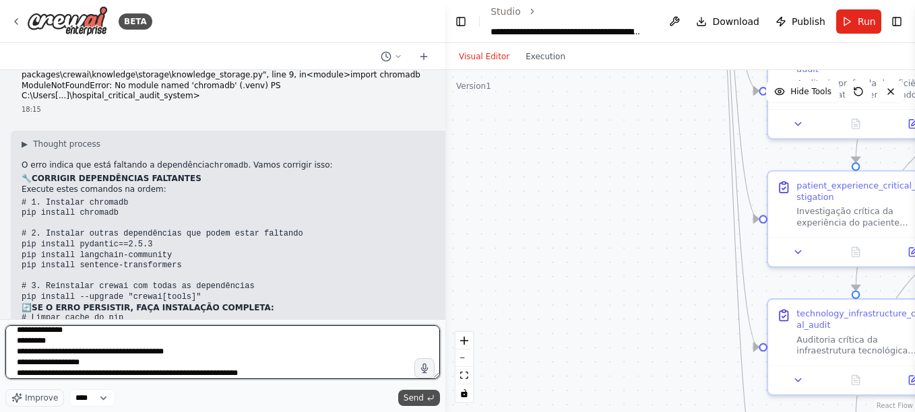
type textarea "**********"
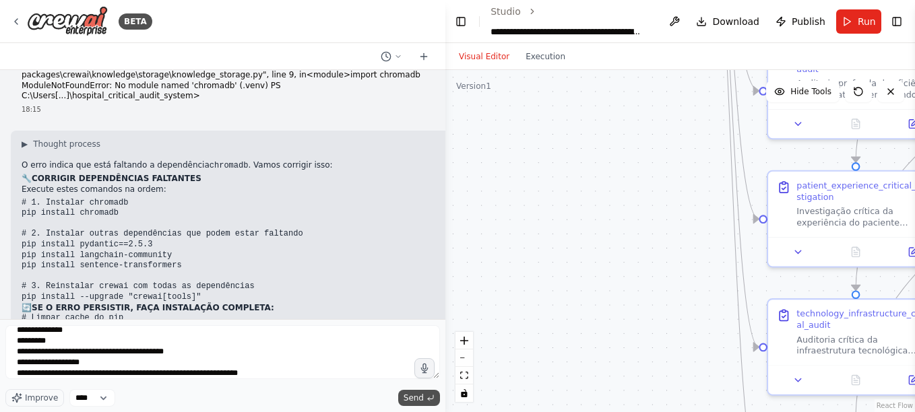
click at [411, 397] on span "Send" at bounding box center [414, 398] width 20 height 11
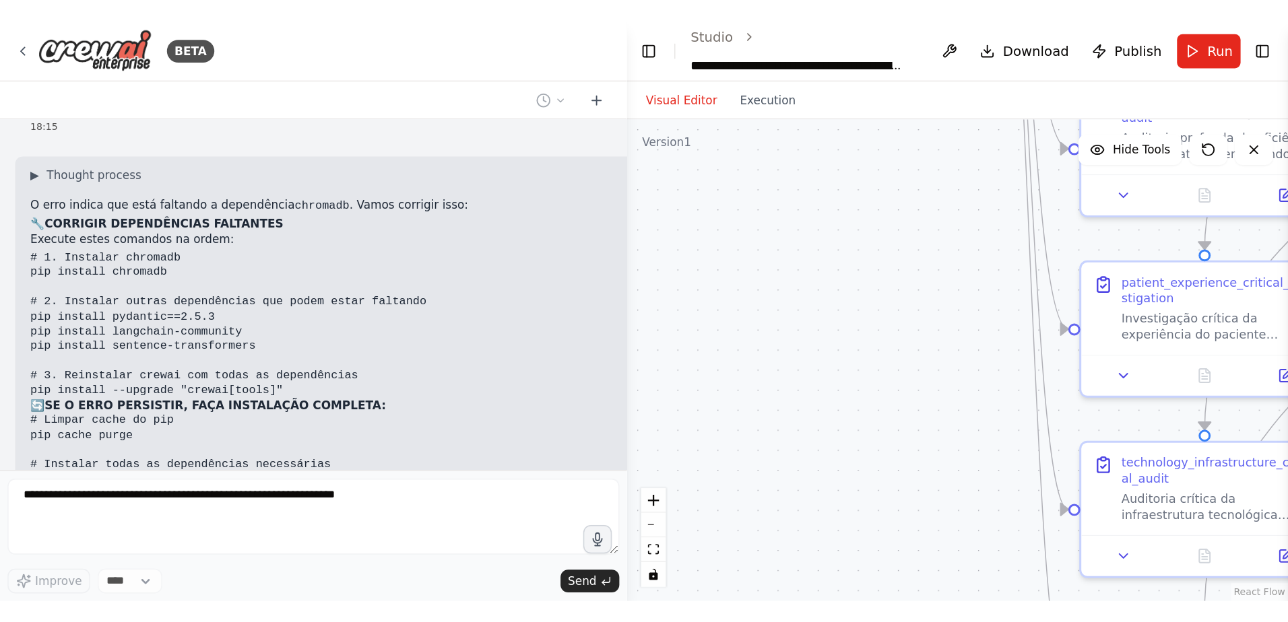
scroll to position [31300, 0]
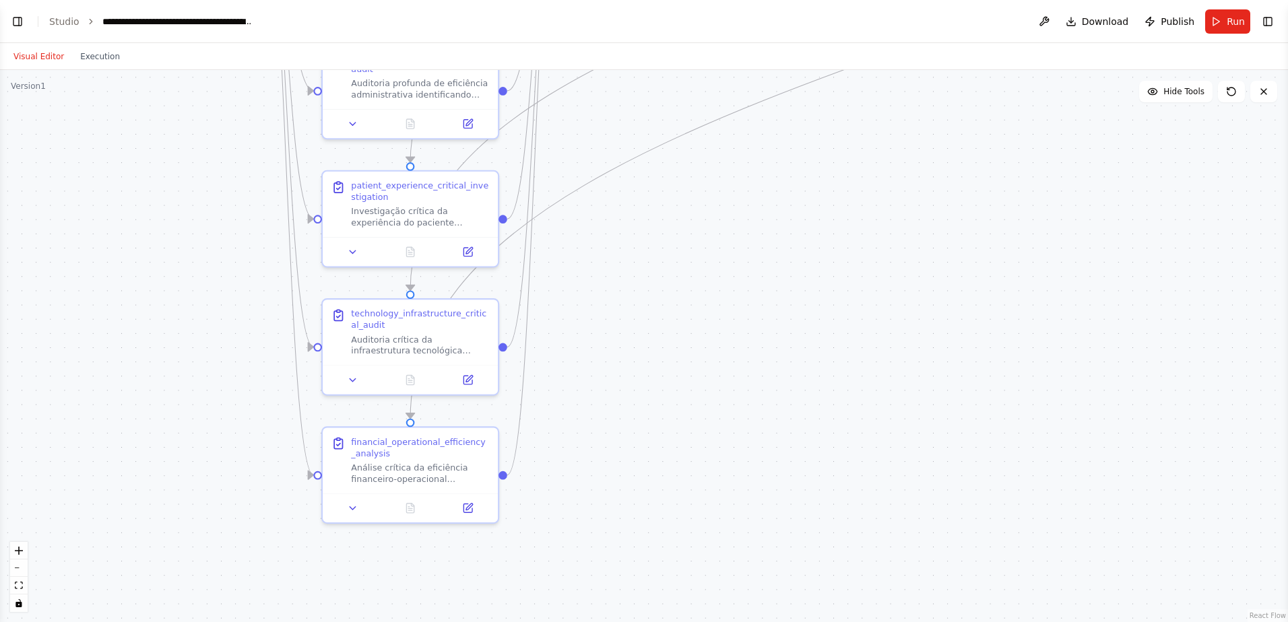
select select "****"
click at [10, 23] on button "Toggle Left Sidebar" at bounding box center [17, 21] width 19 height 19
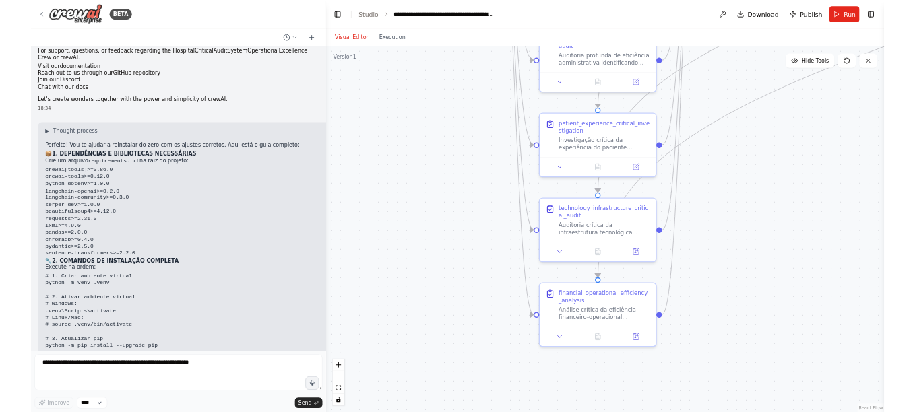
scroll to position [31917, 0]
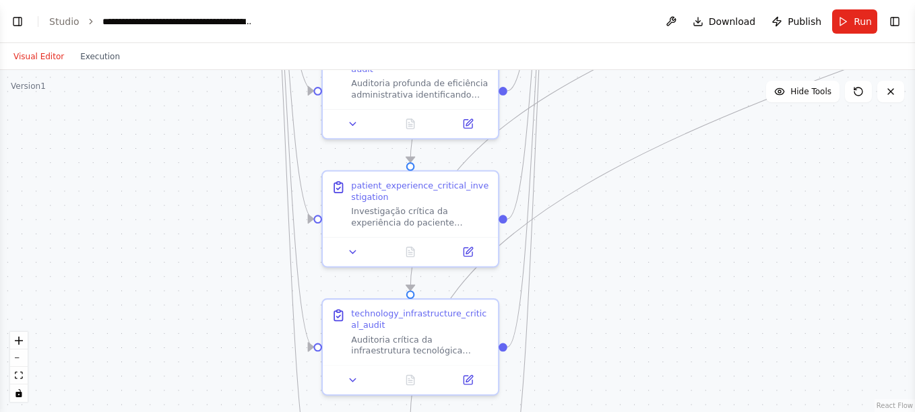
select select "****"
click at [17, 22] on button "Toggle Left Sidebar" at bounding box center [17, 21] width 19 height 19
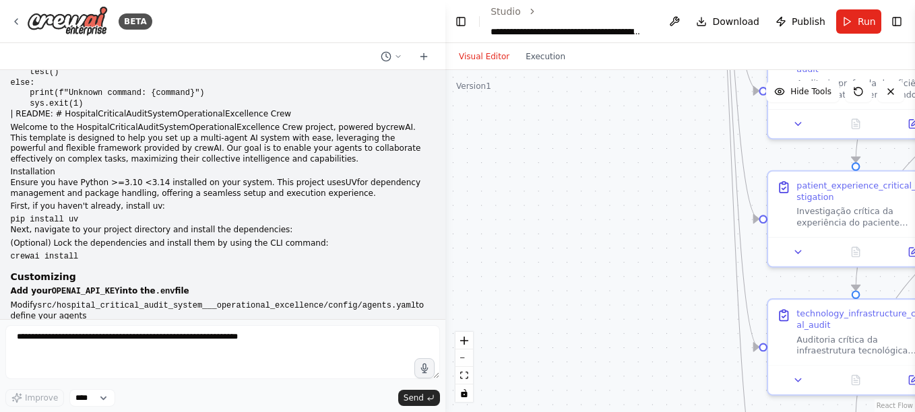
scroll to position [31557, 0]
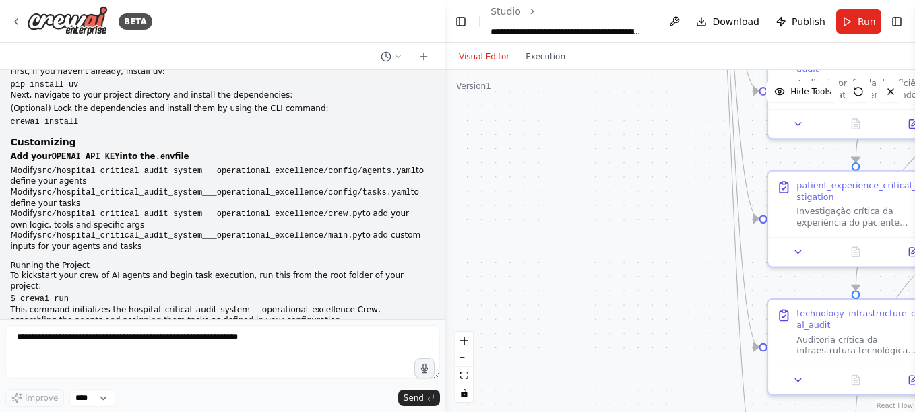
drag, startPoint x: 23, startPoint y: 269, endPoint x: 119, endPoint y: 266, distance: 95.7
copy code "python -m venv .venv"
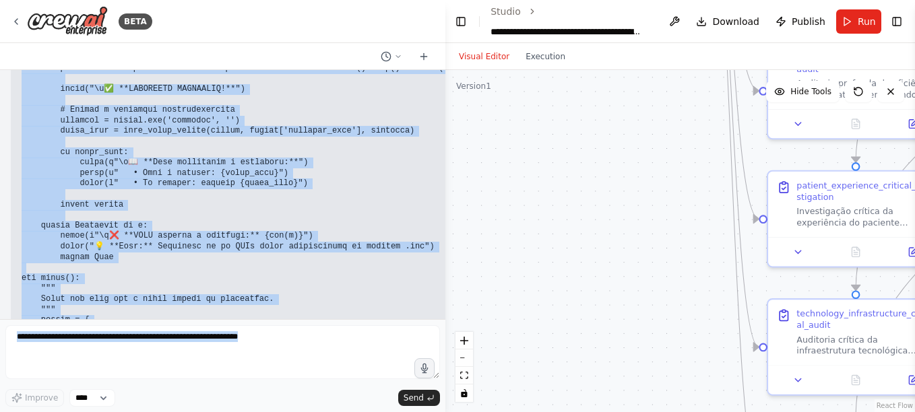
scroll to position [34050, 0]
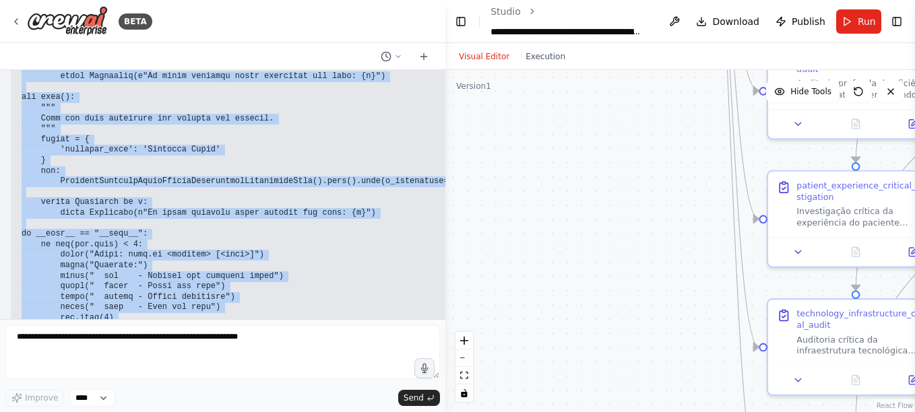
drag, startPoint x: 24, startPoint y: 77, endPoint x: 233, endPoint y: 308, distance: 311.4
copy div "📦 1. DEPENDÊNCIAS E BIBLIOTECAS NECESSÁRIAS Crie um arquivo requirements.txt na…"
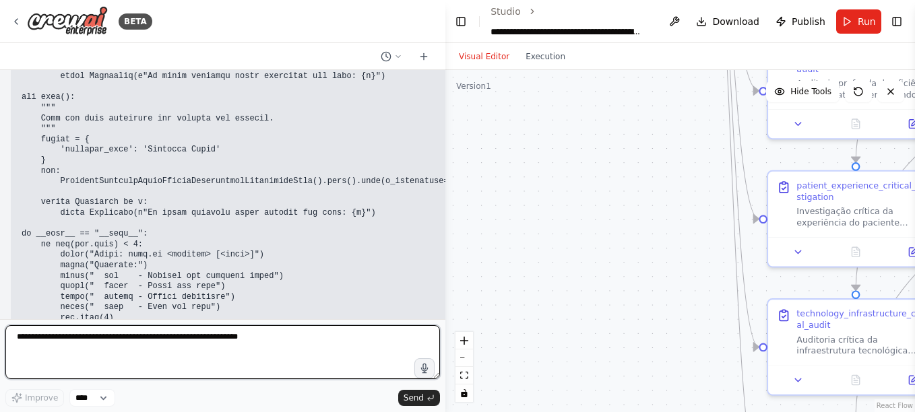
drag, startPoint x: 61, startPoint y: 336, endPoint x: 61, endPoint y: 320, distance: 16.2
click at [61, 335] on textarea at bounding box center [222, 352] width 434 height 54
paste textarea "**********"
type textarea "**********"
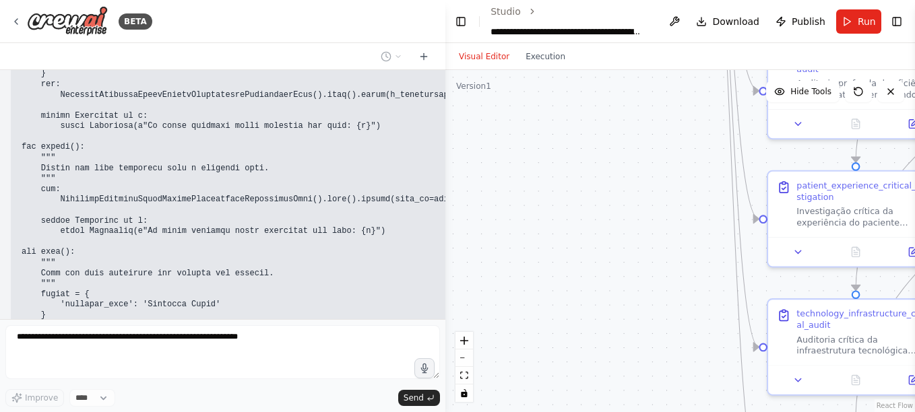
scroll to position [34164, 0]
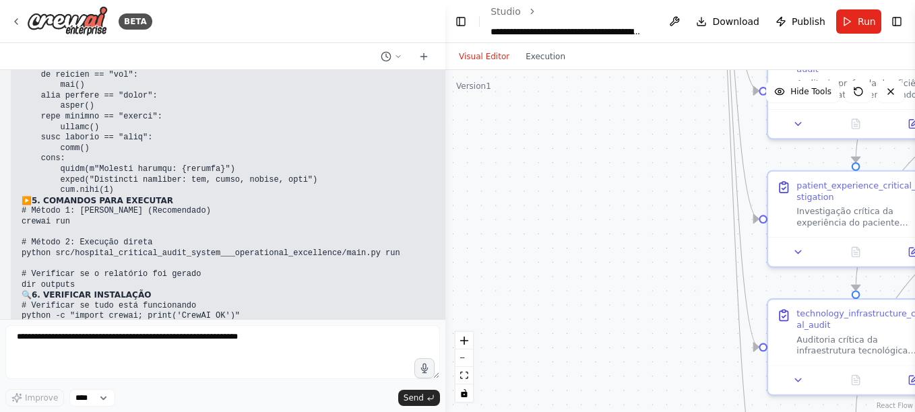
scroll to position [34392, 0]
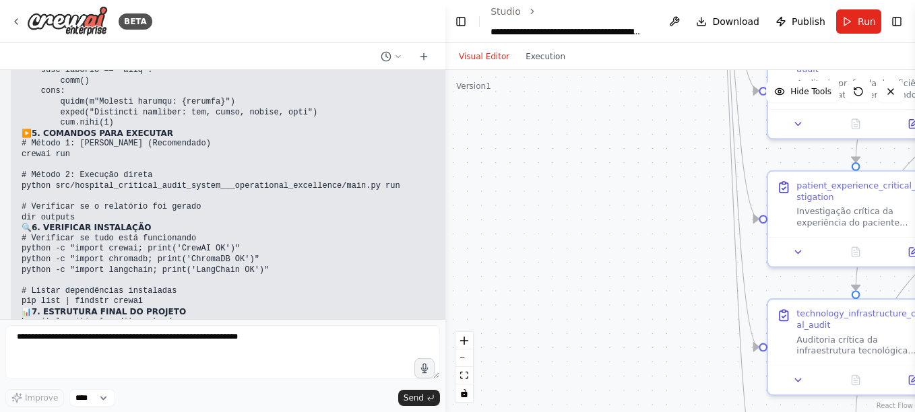
drag, startPoint x: 20, startPoint y: 203, endPoint x: 192, endPoint y: 204, distance: 171.8
copy code "python -m pip install --upgrade pip"
drag, startPoint x: 22, startPoint y: 234, endPoint x: 155, endPoint y: 229, distance: 133.5
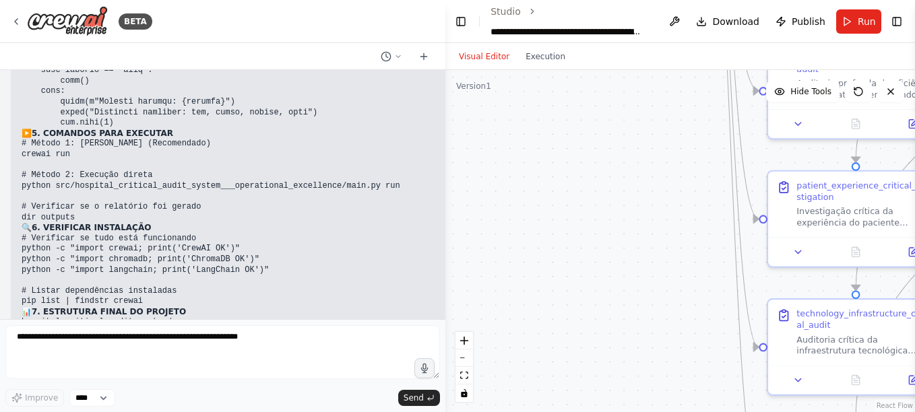
copy code "pip install "crewai[tools]""
drag, startPoint x: 22, startPoint y: 264, endPoint x: 359, endPoint y: 266, distance: 337.5
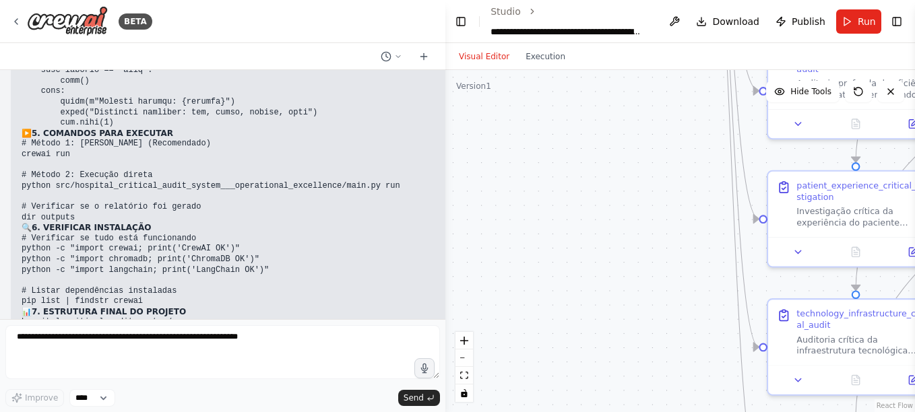
scroll to position [34527, 0]
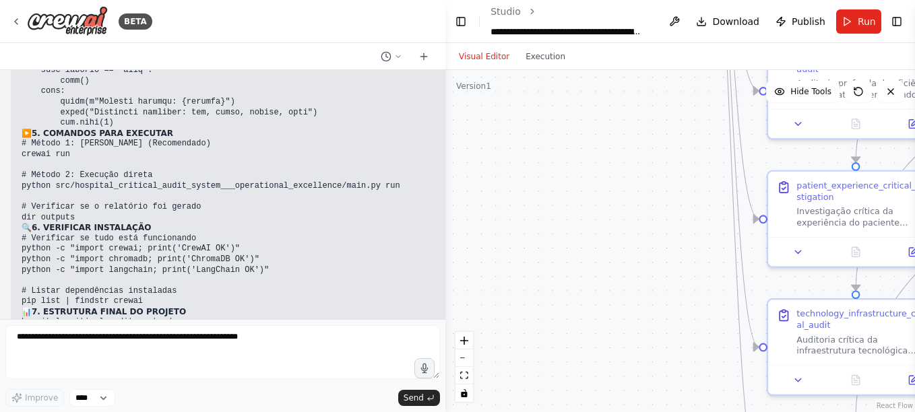
drag, startPoint x: 22, startPoint y: 266, endPoint x: 342, endPoint y: 266, distance: 319.3
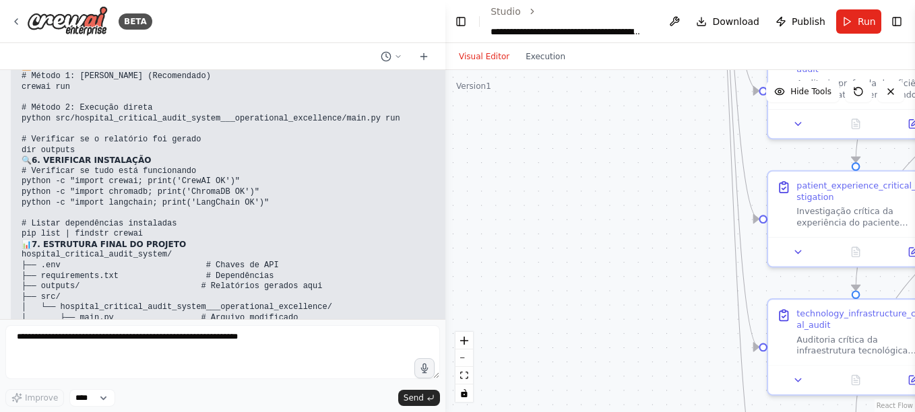
drag, startPoint x: 23, startPoint y: 227, endPoint x: 345, endPoint y: 227, distance: 322.0
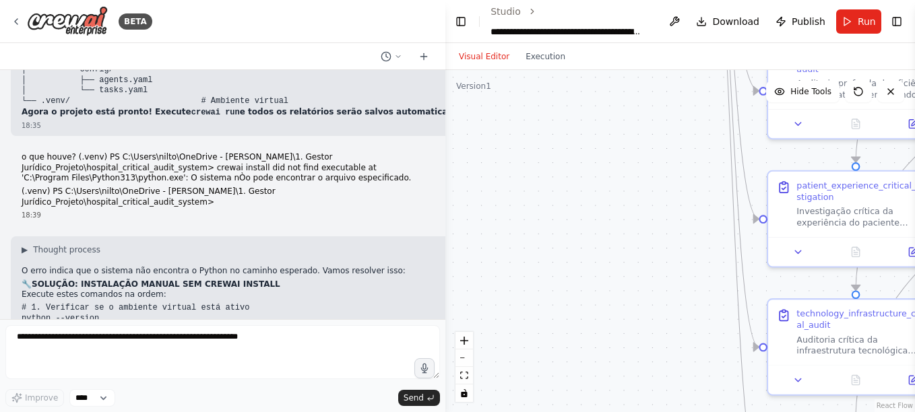
scroll to position [34796, 0]
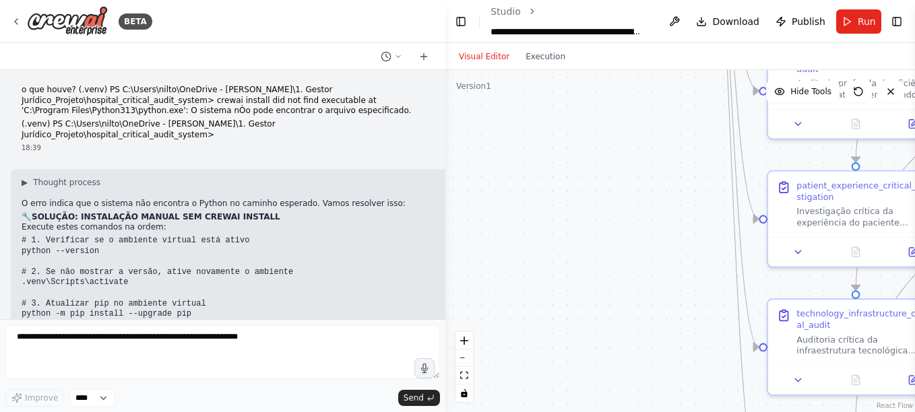
drag, startPoint x: 28, startPoint y: 209, endPoint x: 76, endPoint y: 208, distance: 47.8
drag, startPoint x: 78, startPoint y: 211, endPoint x: 26, endPoint y: 214, distance: 52.6
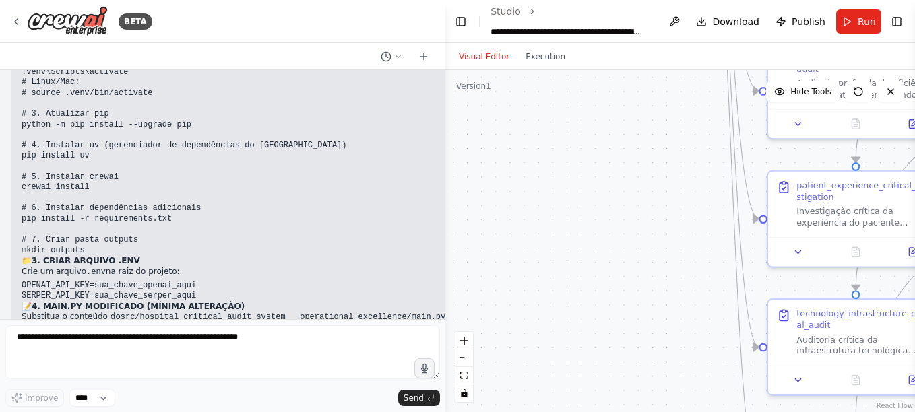
scroll to position [31967, 0]
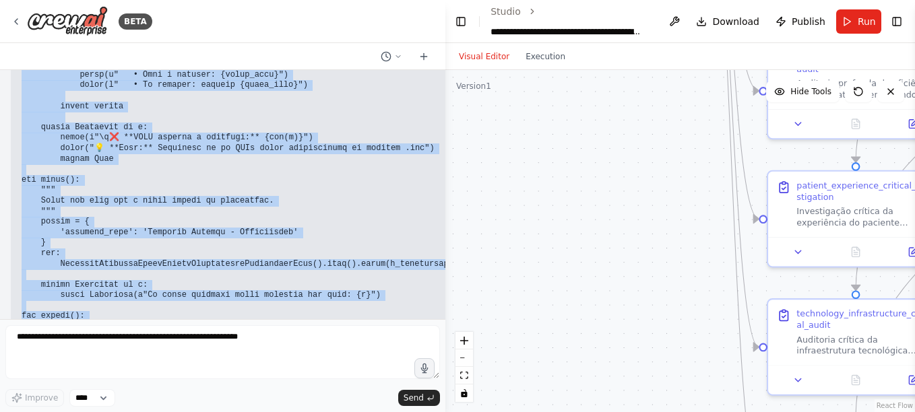
scroll to position [33861, 0]
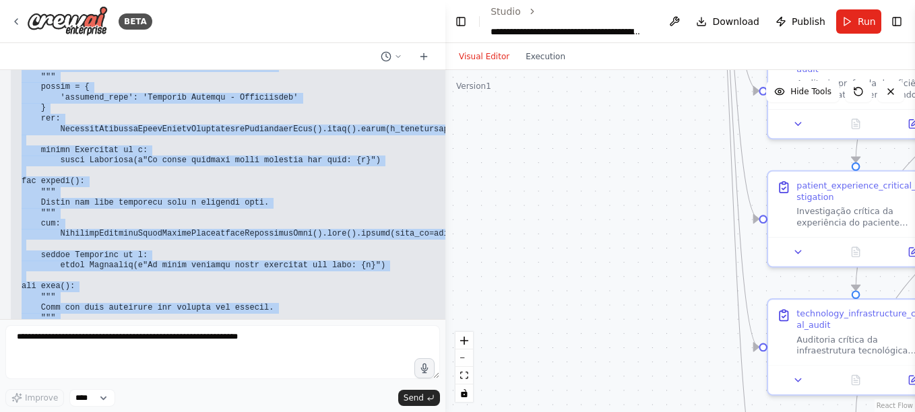
drag, startPoint x: 22, startPoint y: 162, endPoint x: 107, endPoint y: 148, distance: 86.7
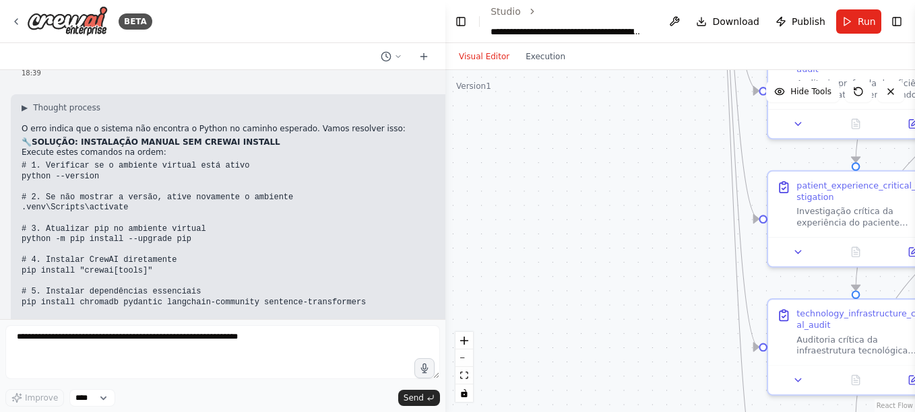
scroll to position [34998, 0]
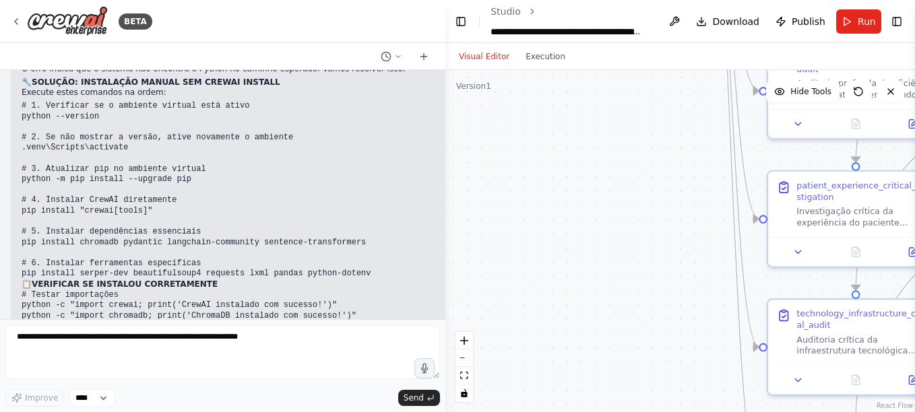
scroll to position [34864, 0]
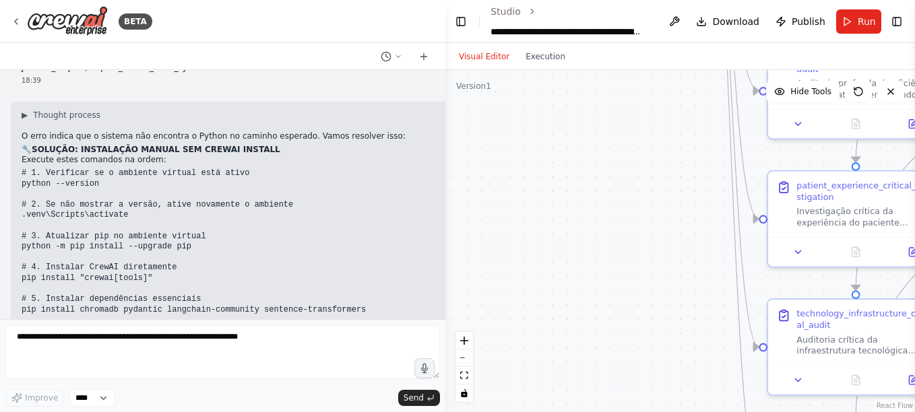
drag, startPoint x: 23, startPoint y: 177, endPoint x: 64, endPoint y: 172, distance: 41.4
drag, startPoint x: 22, startPoint y: 145, endPoint x: 80, endPoint y: 142, distance: 58.7
drag, startPoint x: 22, startPoint y: 175, endPoint x: 81, endPoint y: 175, distance: 58.6
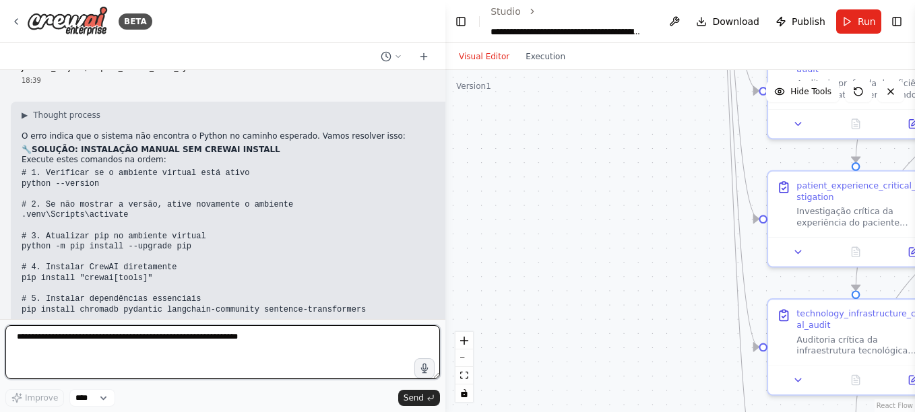
click at [48, 343] on textarea at bounding box center [222, 352] width 434 height 54
paste textarea "**********"
type textarea "**********"
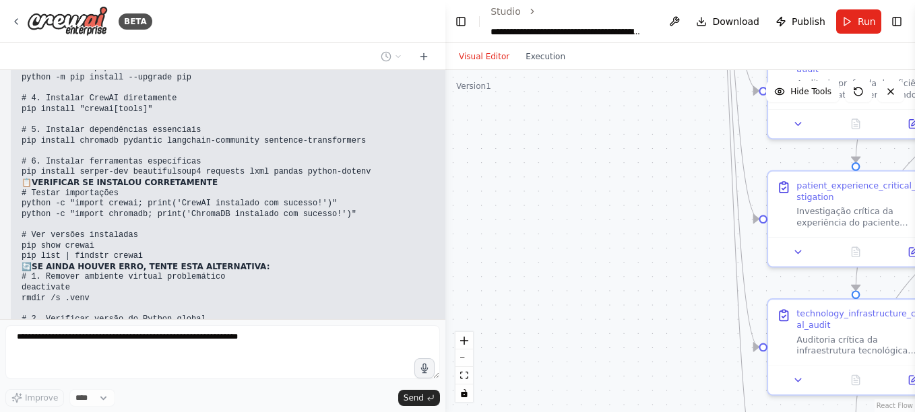
scroll to position [35164, 0]
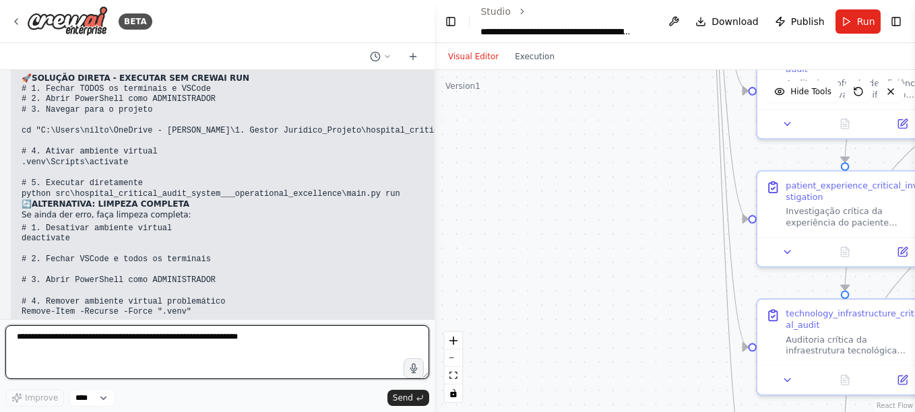
drag, startPoint x: 440, startPoint y: 301, endPoint x: 434, endPoint y: 274, distance: 27.5
click at [434, 274] on div "BETA Hello! I'm the CrewAI assistant. What kind of automation do you want to bu…" at bounding box center [457, 206] width 915 height 412
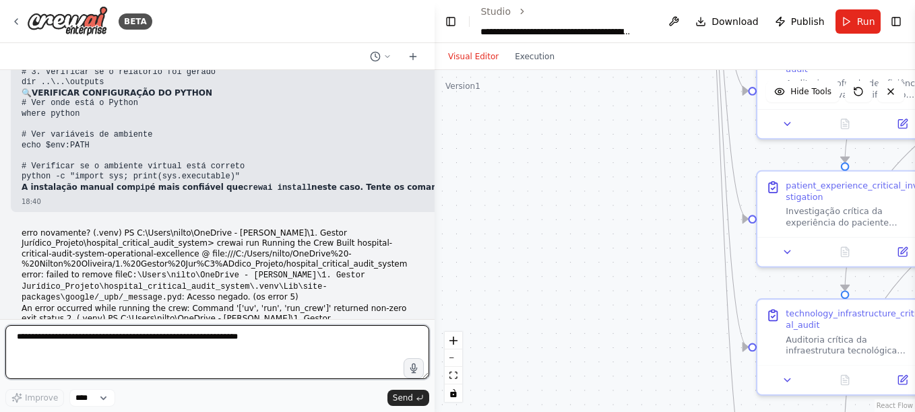
scroll to position [35721, 0]
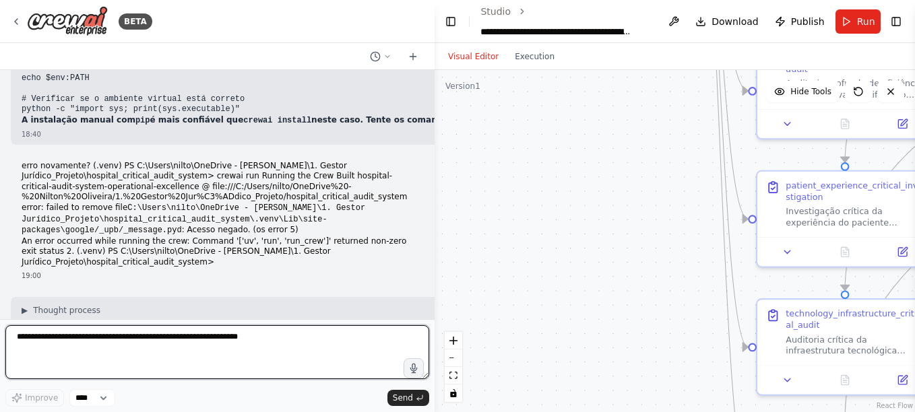
click at [17, 343] on textarea at bounding box center [217, 352] width 424 height 54
type textarea "**********"
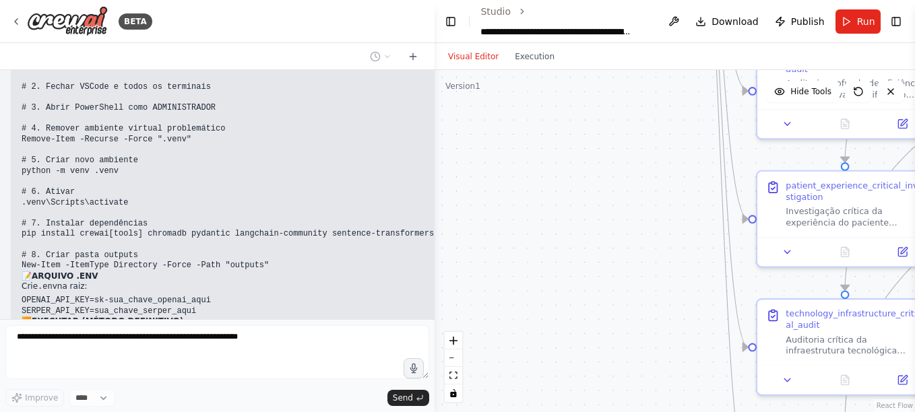
scroll to position [36988, 0]
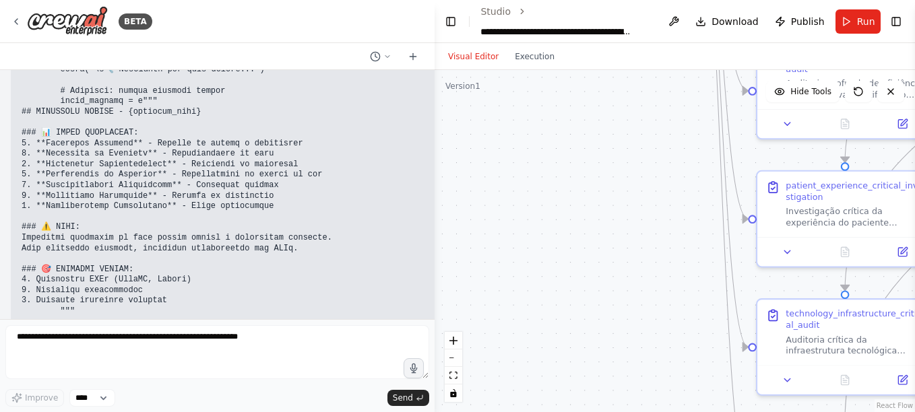
scroll to position [38558, 0]
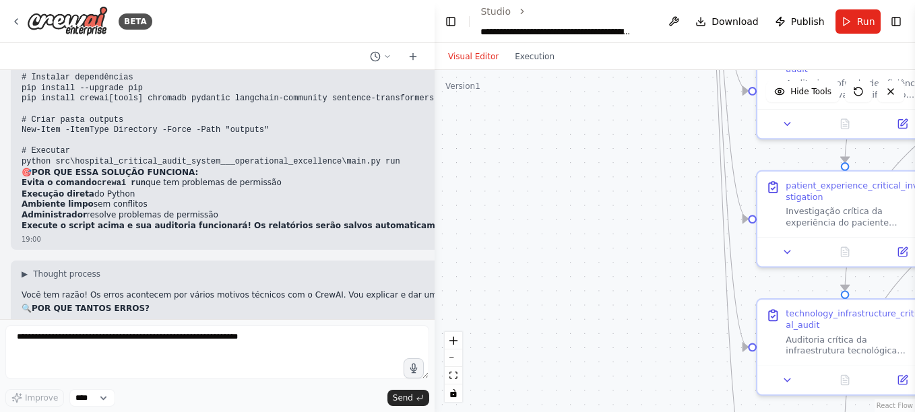
scroll to position [37682, 0]
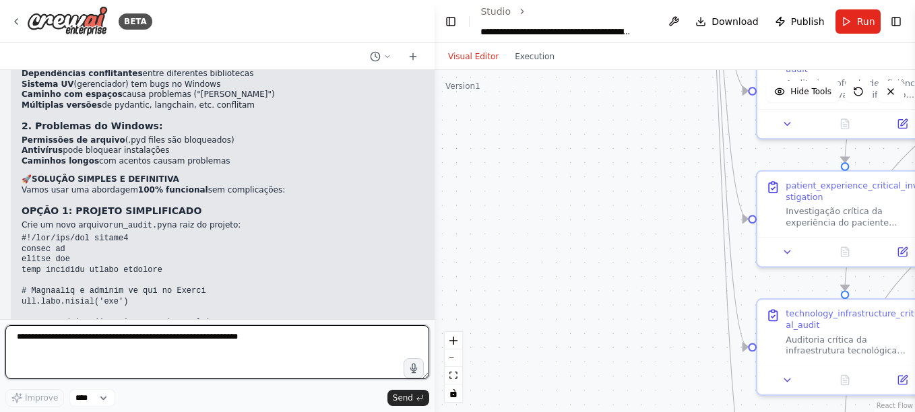
click at [42, 339] on textarea at bounding box center [217, 352] width 424 height 54
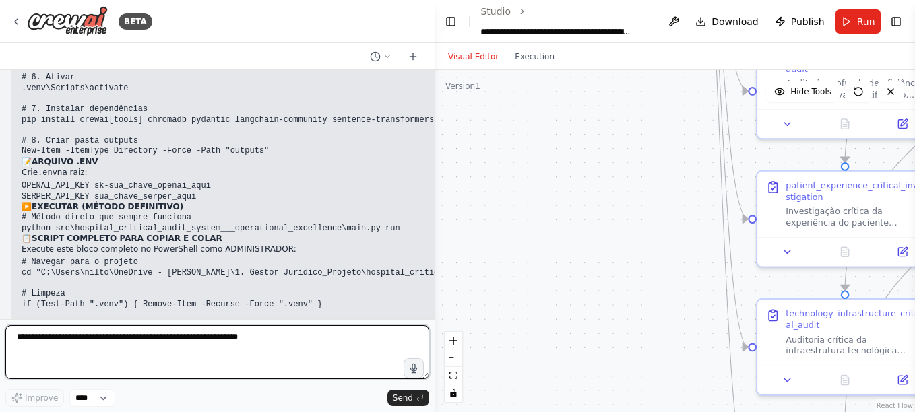
scroll to position [36402, 0]
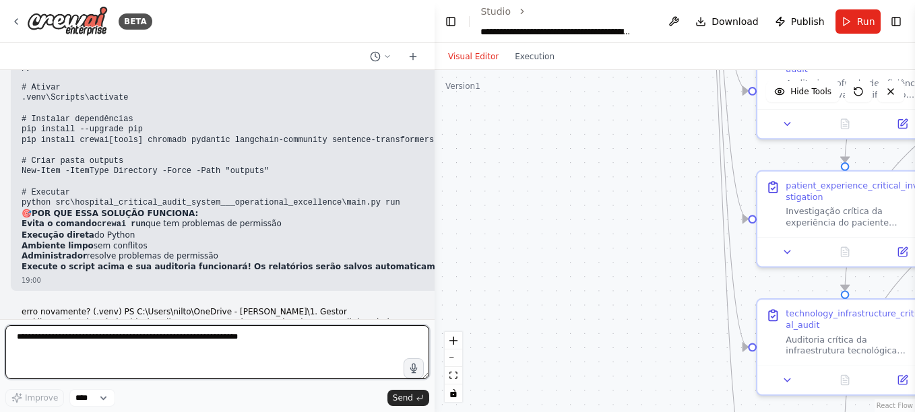
click at [40, 334] on textarea at bounding box center [217, 352] width 424 height 54
type textarea "**********"
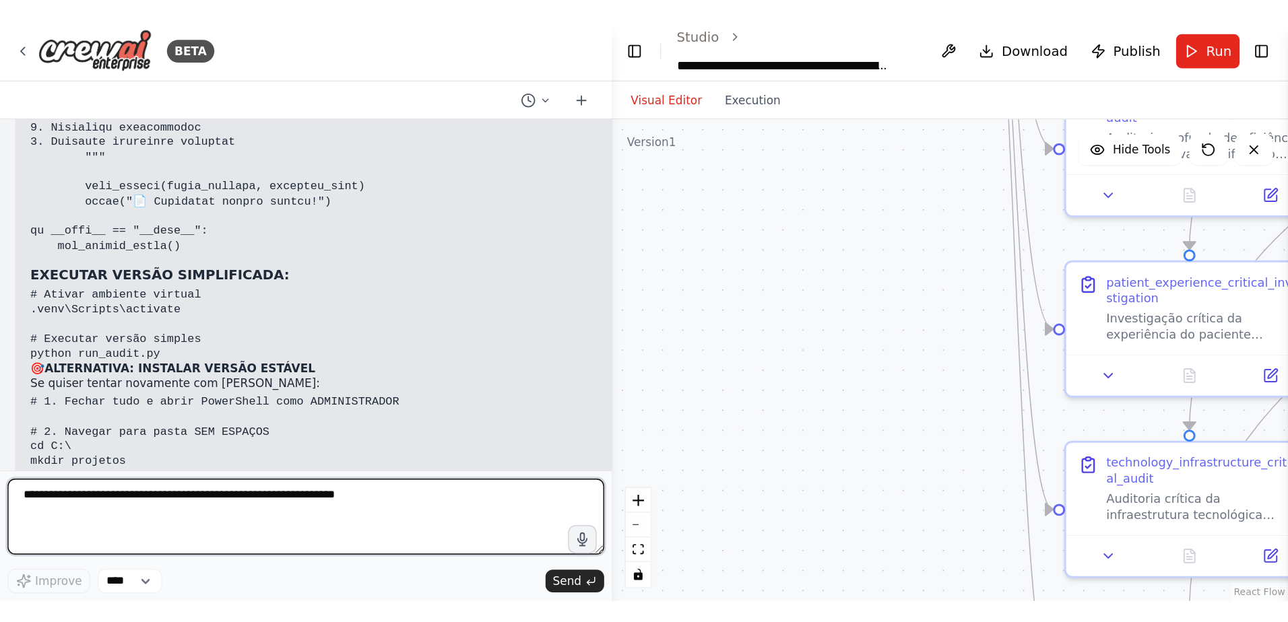
scroll to position [38759, 0]
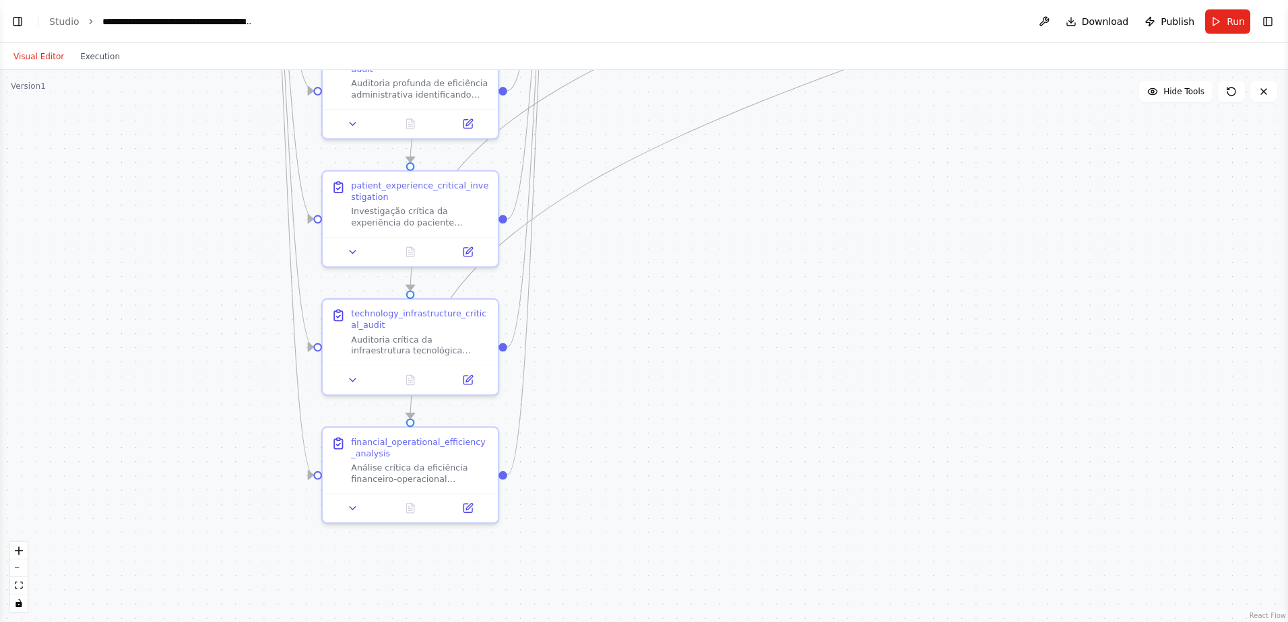
select select "****"
click at [13, 22] on button "Toggle Left Sidebar" at bounding box center [17, 21] width 19 height 19
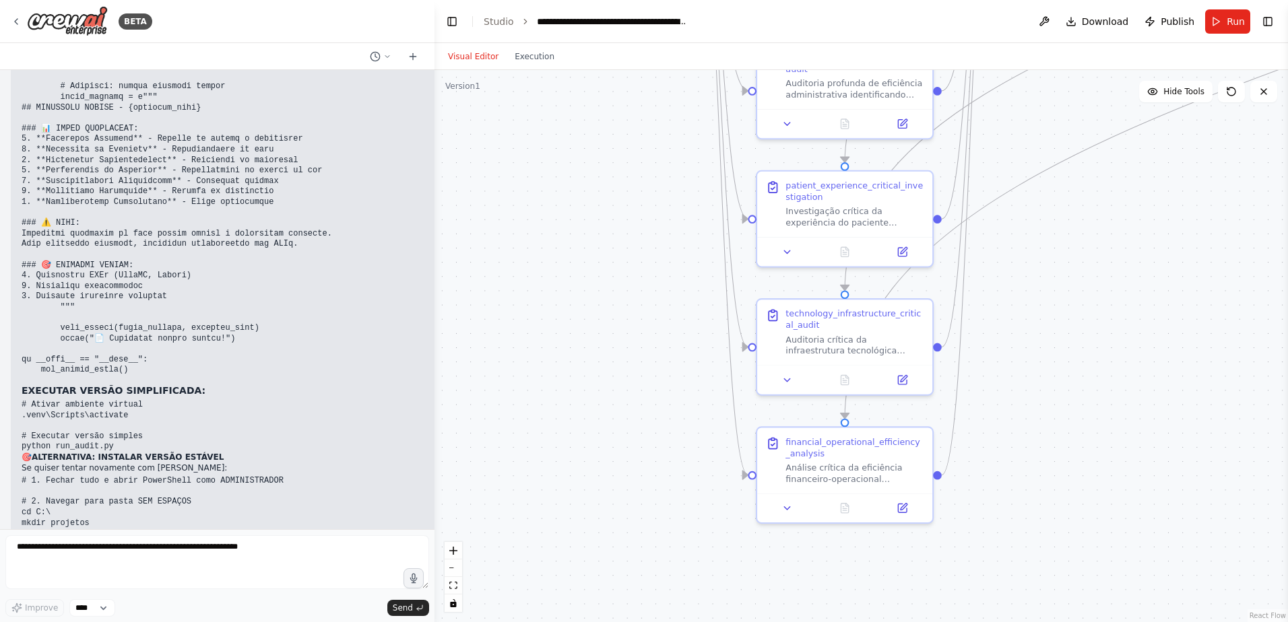
drag, startPoint x: 139, startPoint y: 420, endPoint x: 181, endPoint y: 419, distance: 42.4
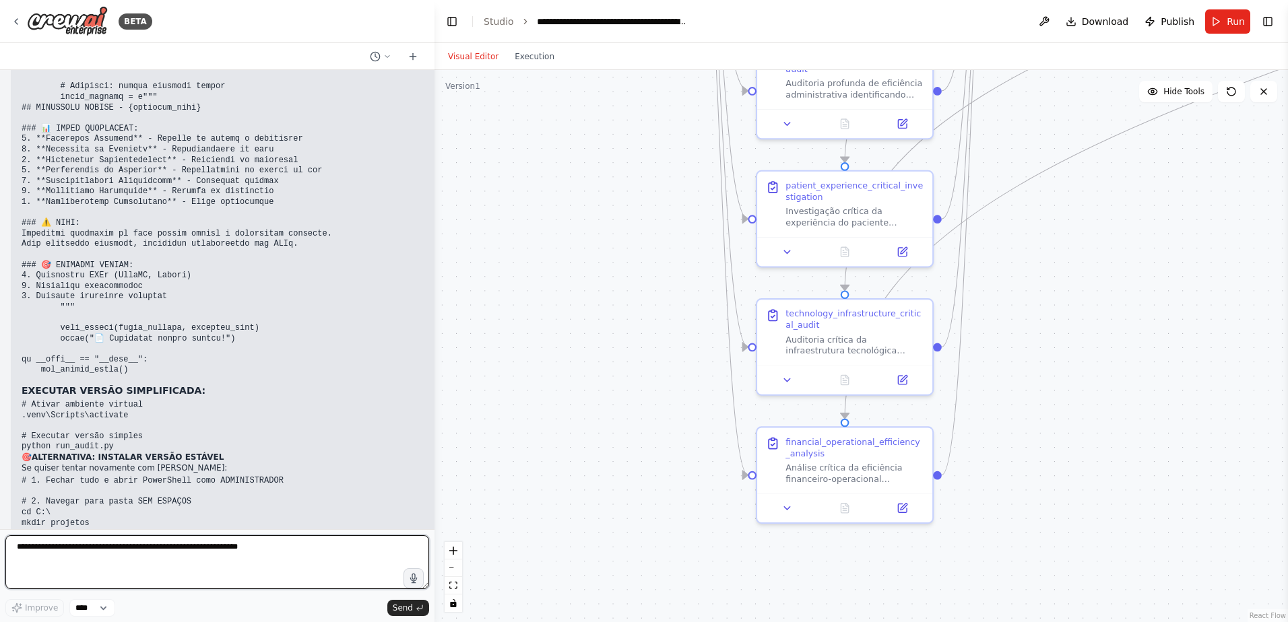
click at [25, 412] on textarea at bounding box center [217, 563] width 424 height 54
paste textarea "**********"
type textarea "**********"
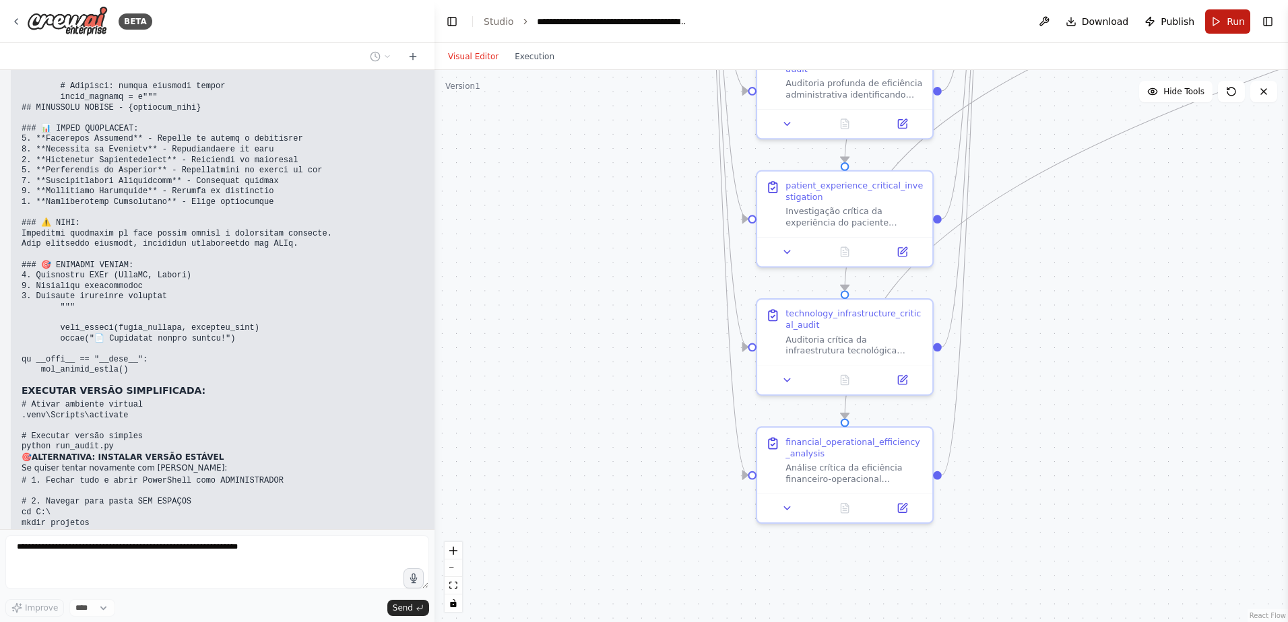
scroll to position [37846, 0]
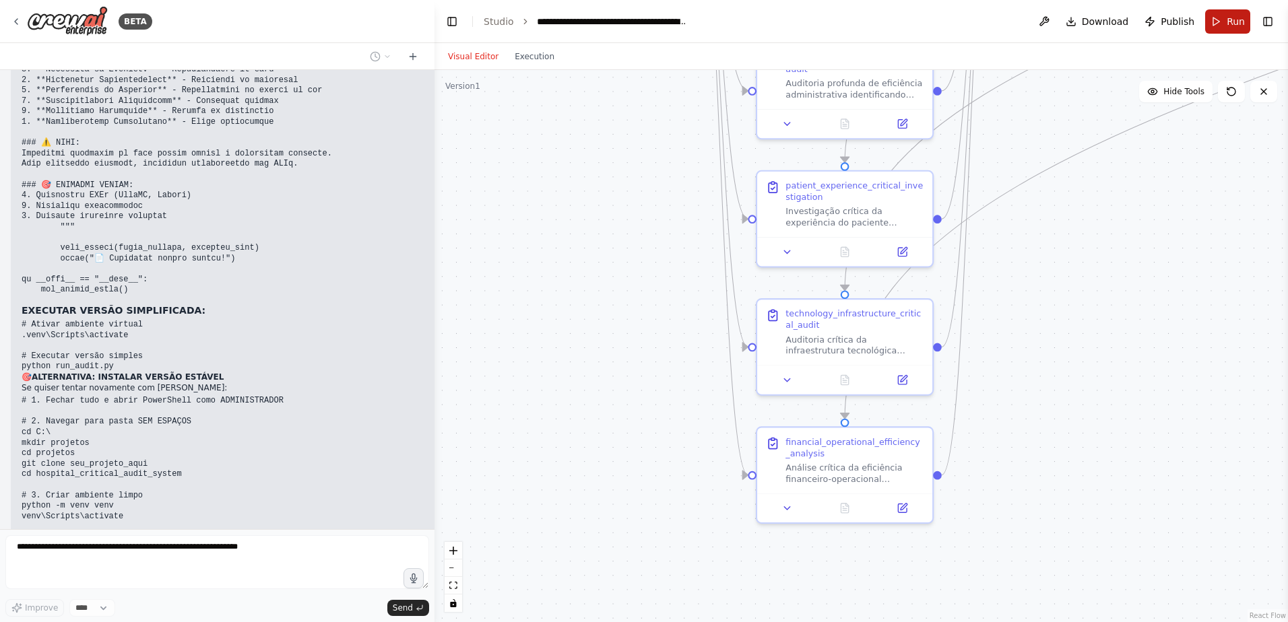
click at [914, 21] on span "Run" at bounding box center [1236, 21] width 18 height 13
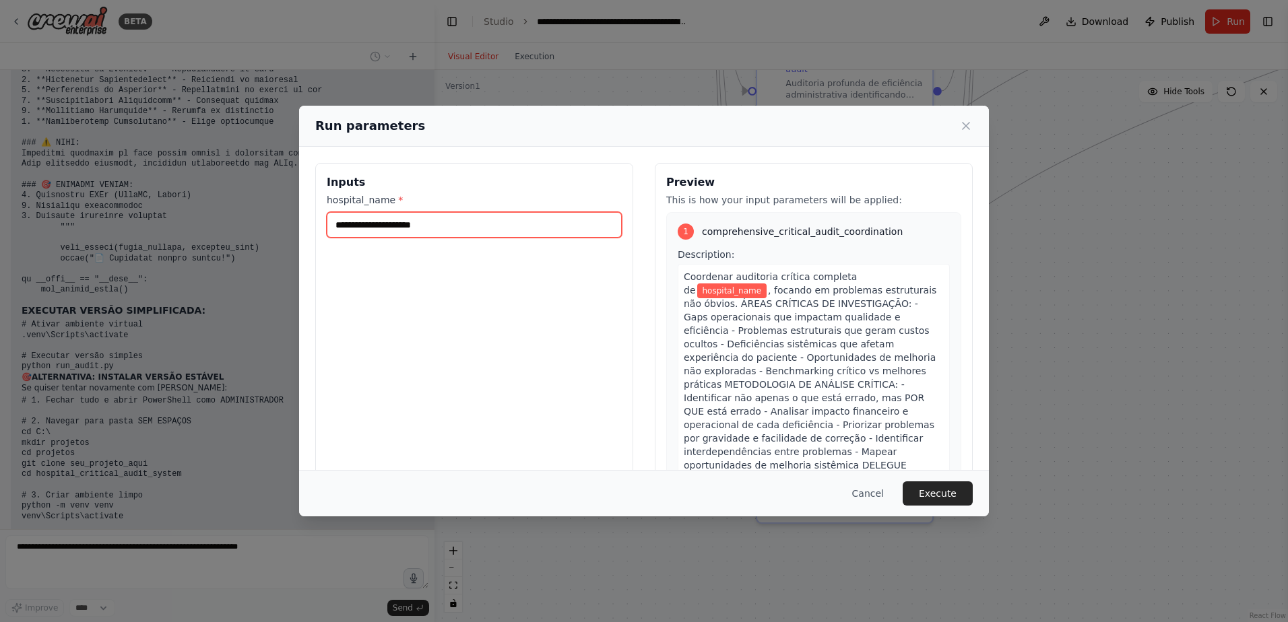
drag, startPoint x: 424, startPoint y: 228, endPoint x: 318, endPoint y: 221, distance: 106.7
click at [318, 221] on div "Inputs hospital_name *" at bounding box center [474, 322] width 318 height 319
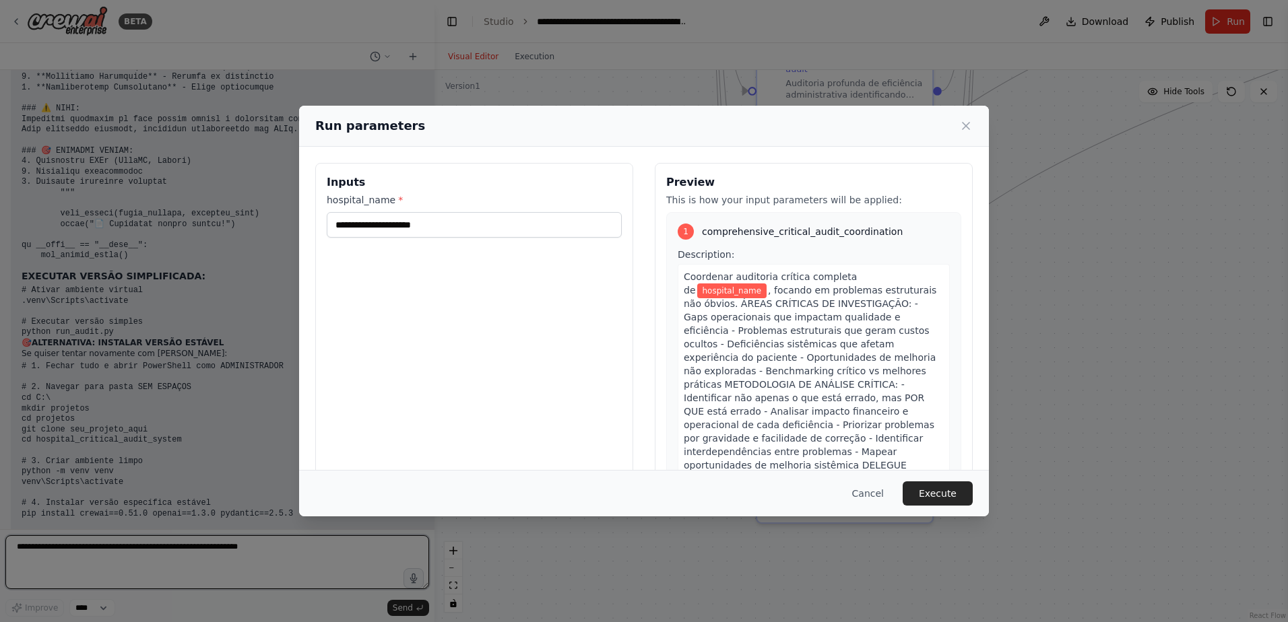
scroll to position [37891, 0]
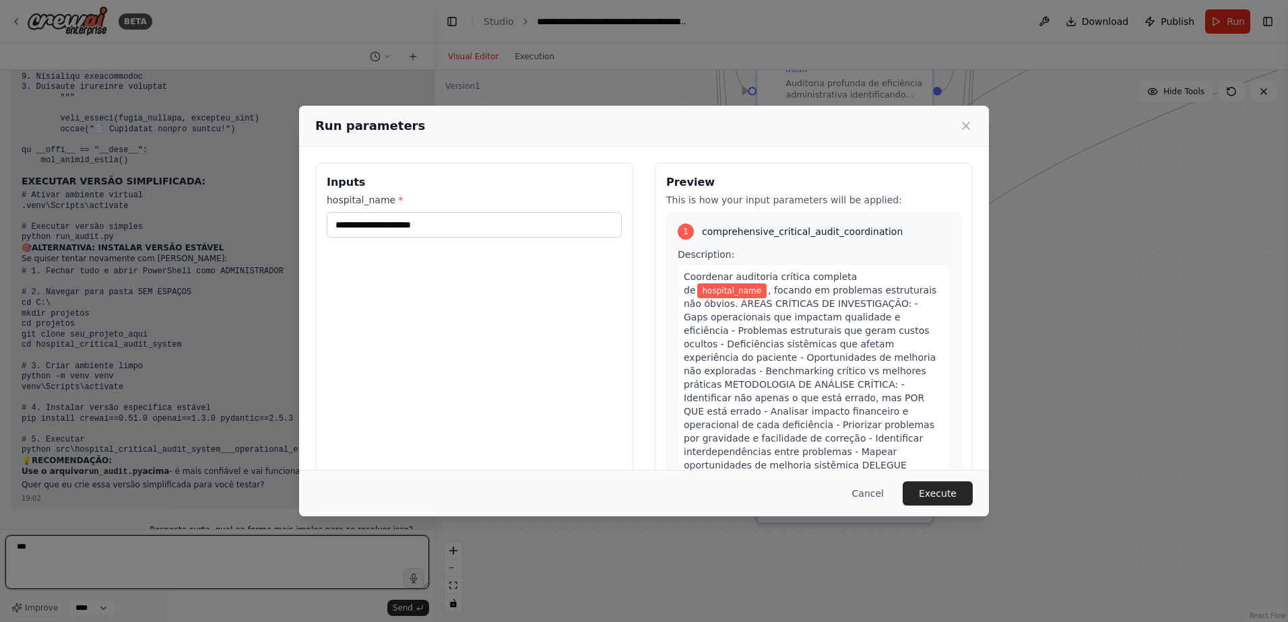
type textarea "***"
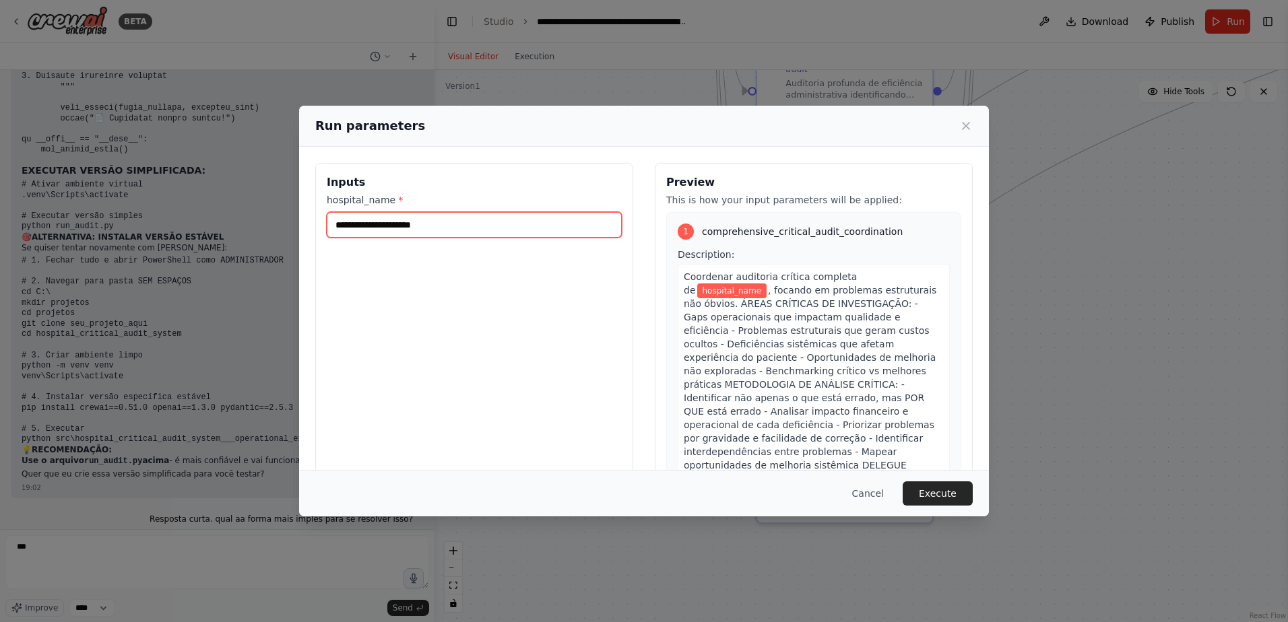
click at [373, 229] on input "hospital_name *" at bounding box center [474, 225] width 295 height 26
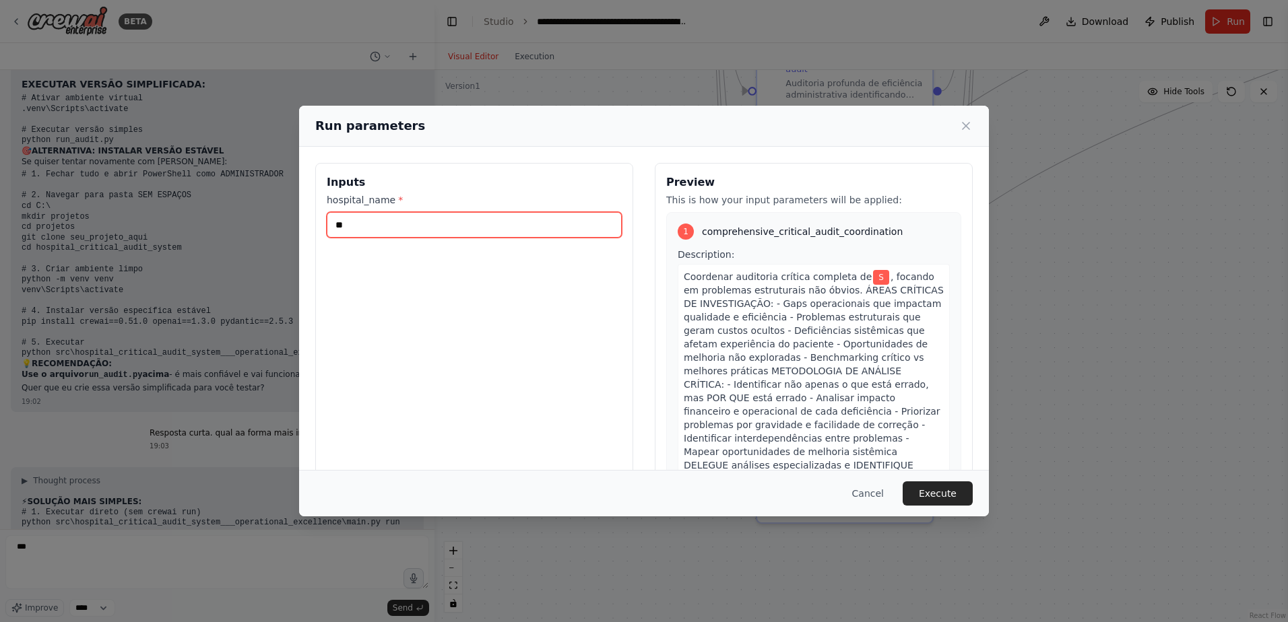
scroll to position [38073, 0]
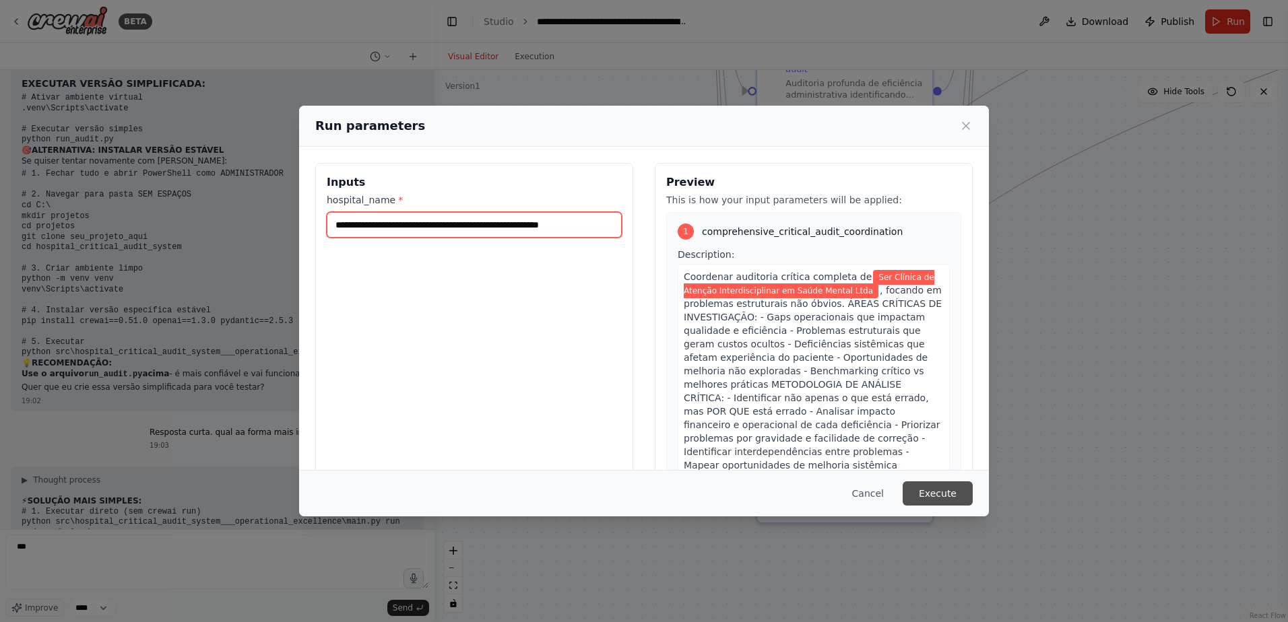
type input "**********"
click at [914, 412] on button "Execute" at bounding box center [938, 494] width 70 height 24
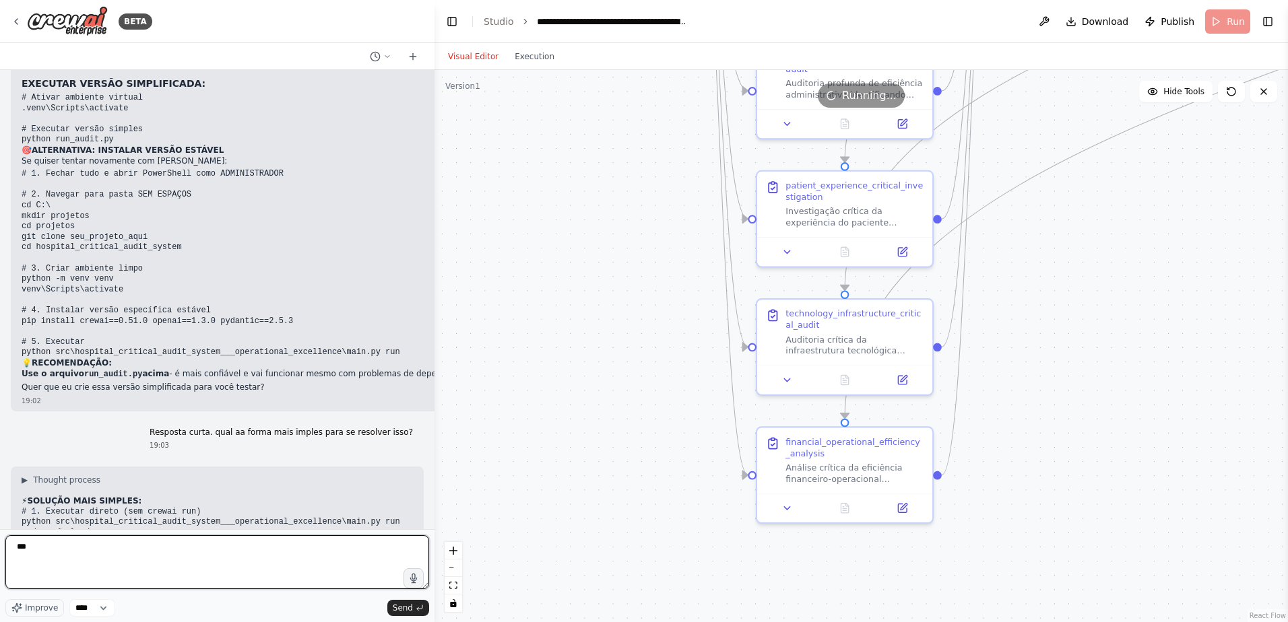
drag, startPoint x: 65, startPoint y: 543, endPoint x: -1, endPoint y: 550, distance: 66.4
click at [0, 412] on html "BETA Hello! I'm the CrewAI assistant. What kind of automation do you want to bu…" at bounding box center [644, 311] width 1288 height 622
type textarea "*"
type textarea "**********"
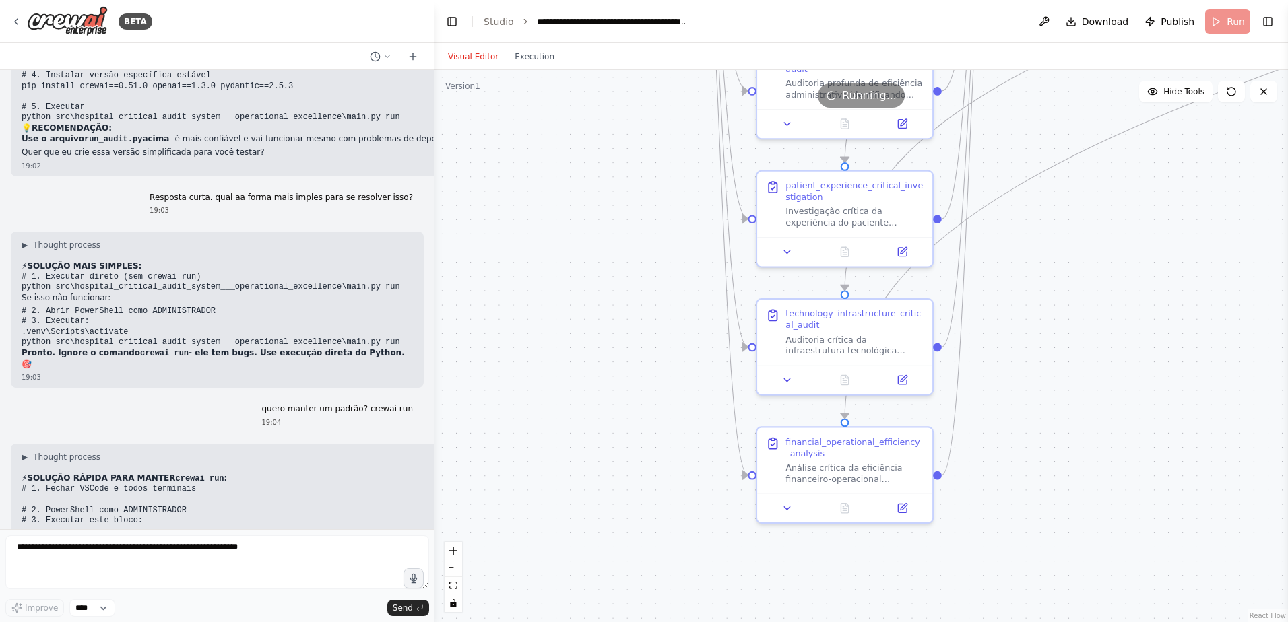
scroll to position [38319, 0]
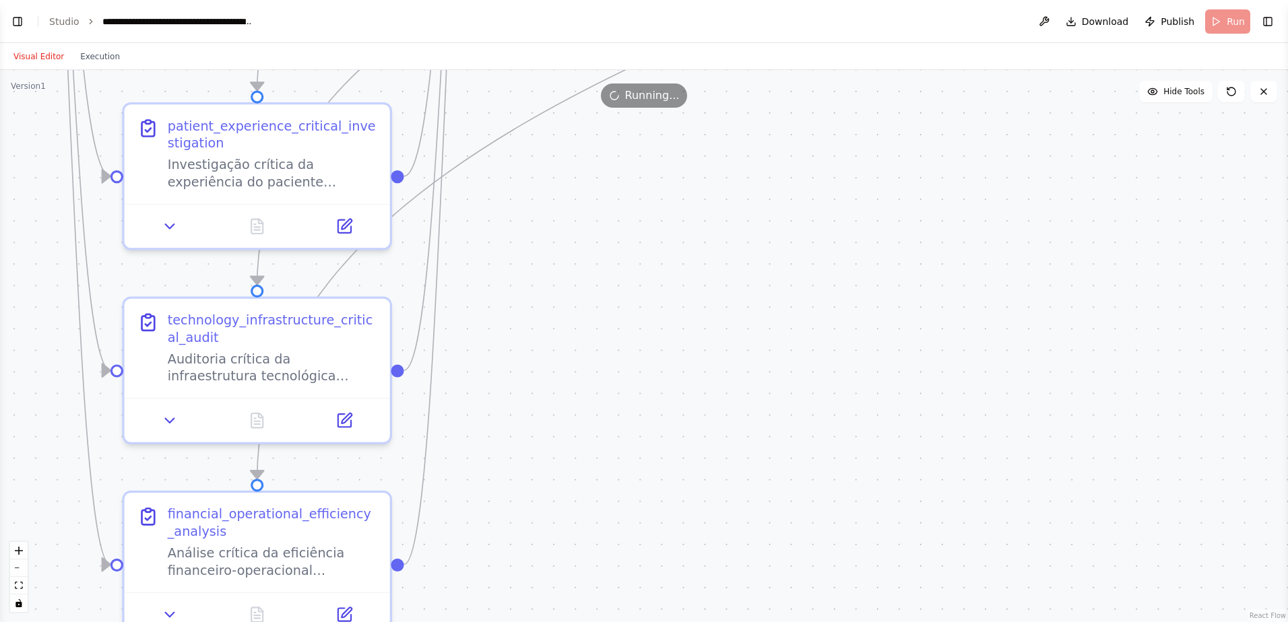
click at [729, 377] on div ".deletable-edge-delete-btn { width: 20px; height: 20px; border: 0px solid #ffff…" at bounding box center [644, 346] width 1288 height 552
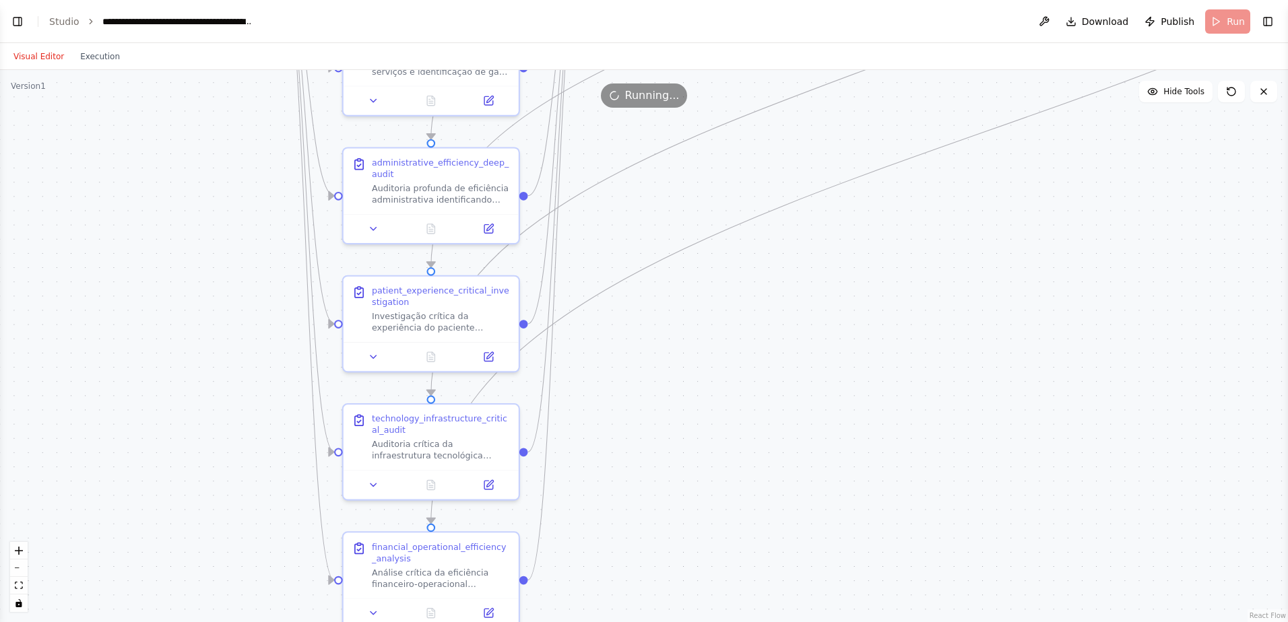
select select "****"
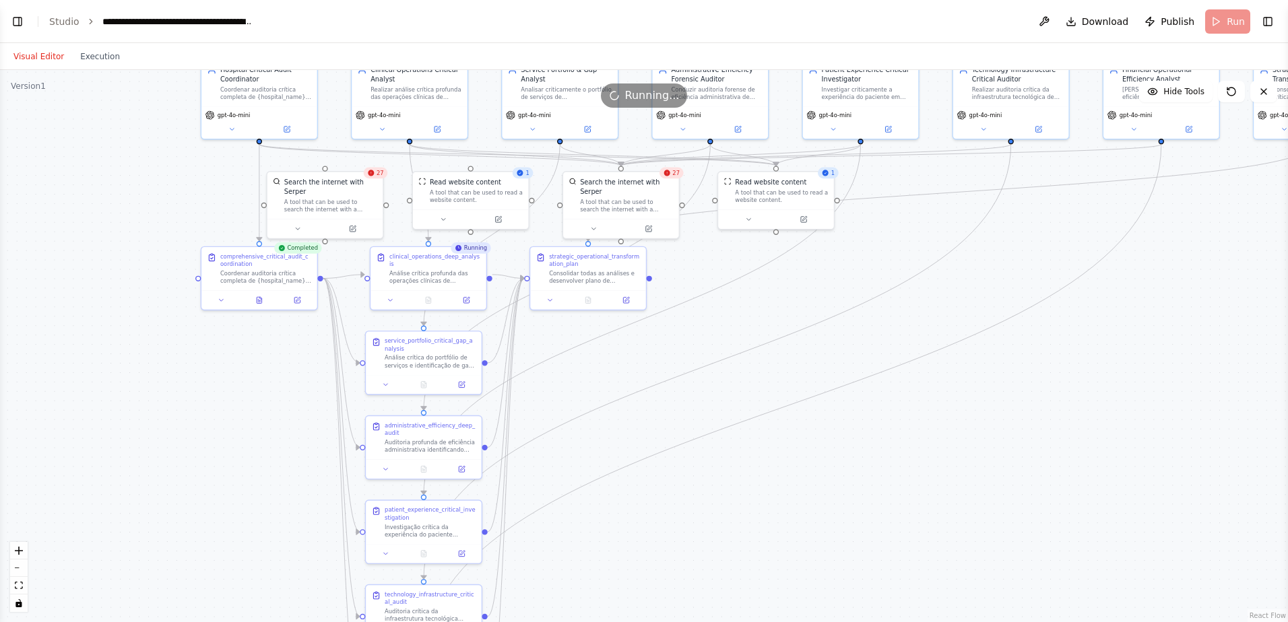
drag, startPoint x: 329, startPoint y: 235, endPoint x: 250, endPoint y: 433, distance: 213.2
click at [250, 412] on div ".deletable-edge-delete-btn { width: 20px; height: 20px; border: 0px solid #ffff…" at bounding box center [644, 346] width 1288 height 552
click at [332, 200] on div "A tool that can be used to search the internet with a search_query. Supports di…" at bounding box center [330, 204] width 93 height 15
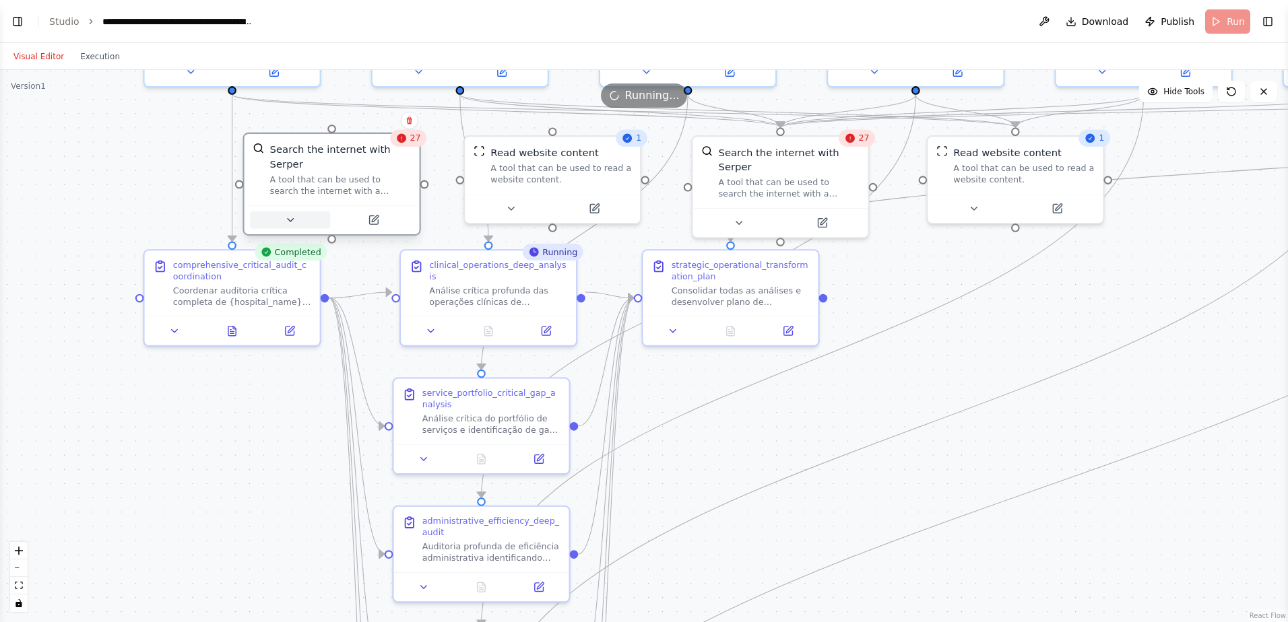
click at [292, 214] on icon at bounding box center [289, 219] width 11 height 11
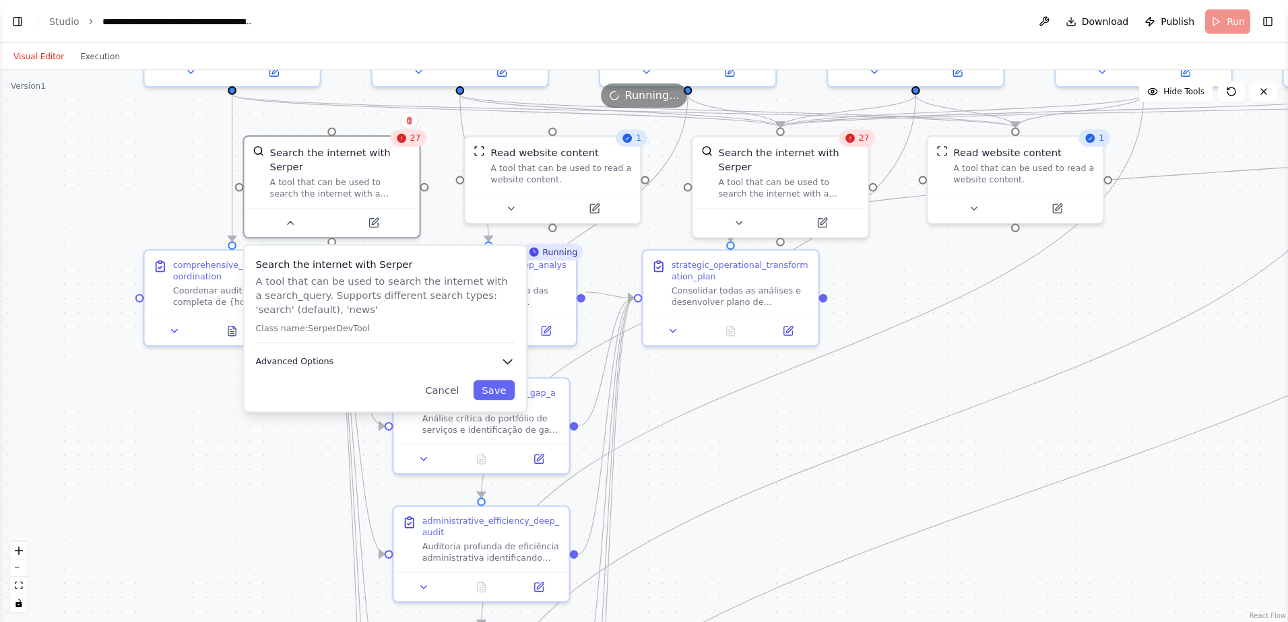
click at [300, 356] on span "Advanced Options" at bounding box center [294, 361] width 78 height 11
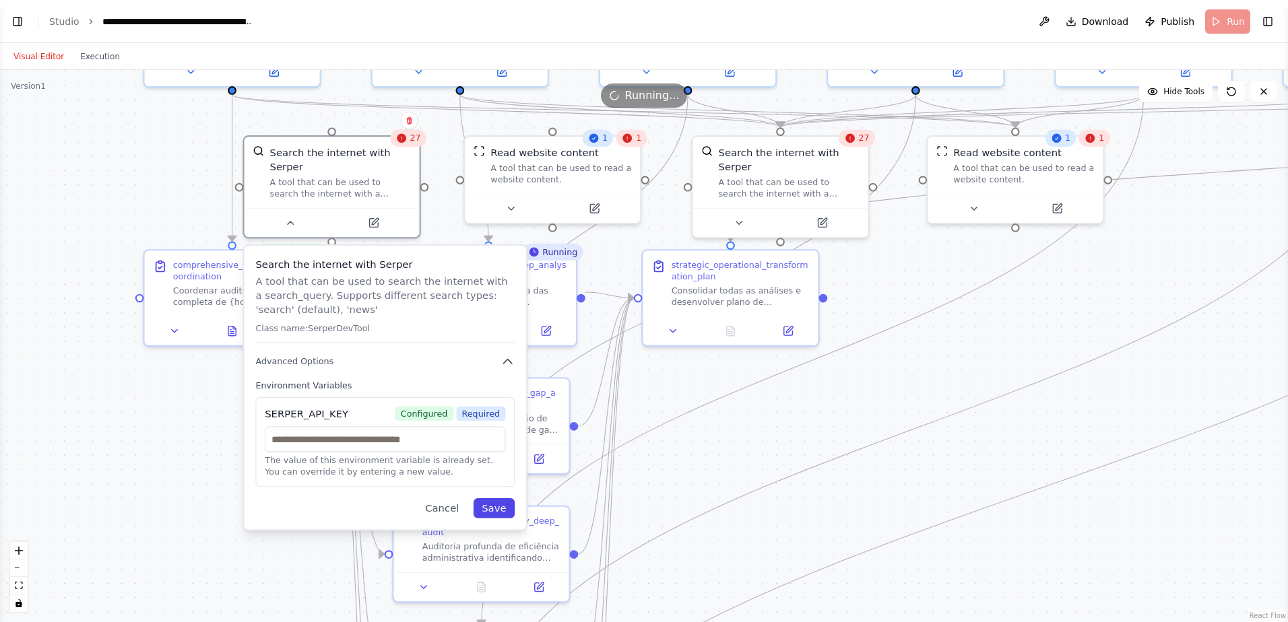
click at [499, 412] on button "Save" at bounding box center [495, 508] width 42 height 20
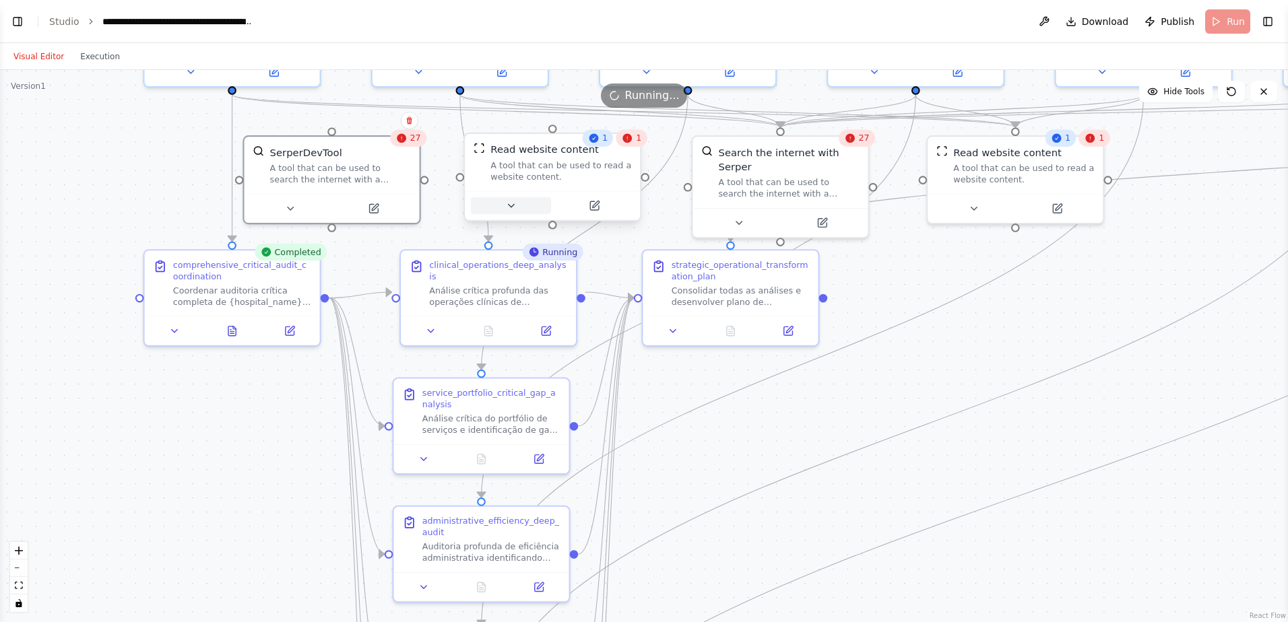
click at [519, 206] on button at bounding box center [511, 205] width 80 height 17
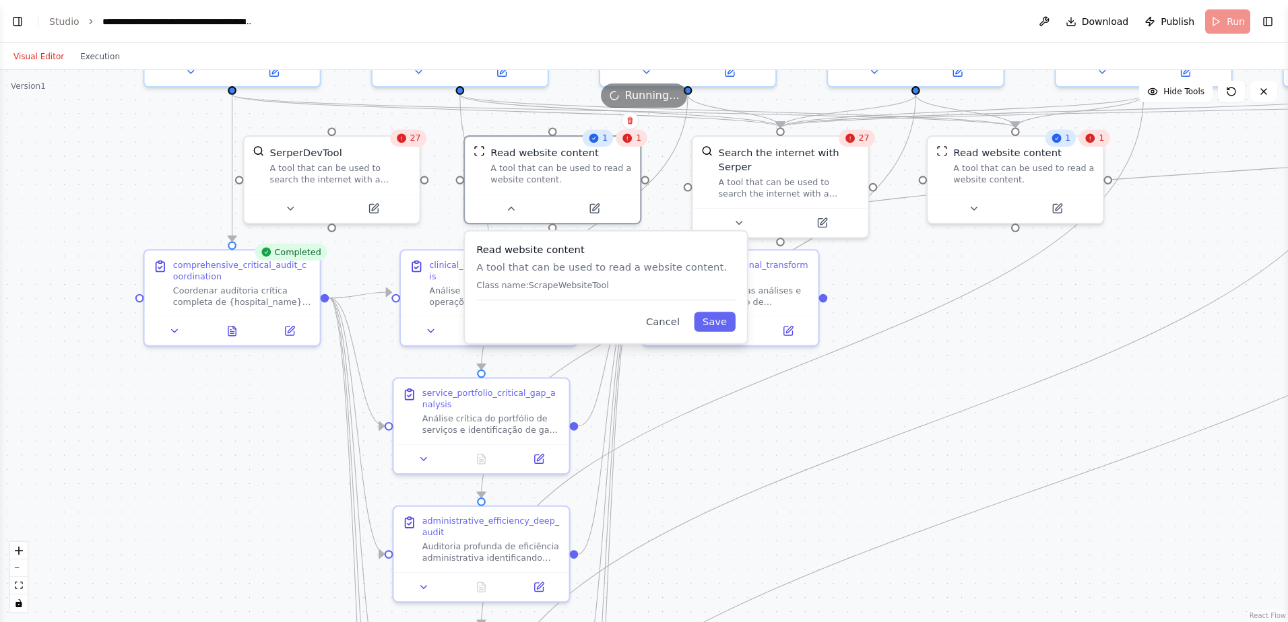
click at [559, 287] on p "Class name: ScrapeWebsiteTool" at bounding box center [605, 285] width 259 height 11
click at [717, 323] on button "Save" at bounding box center [715, 322] width 42 height 20
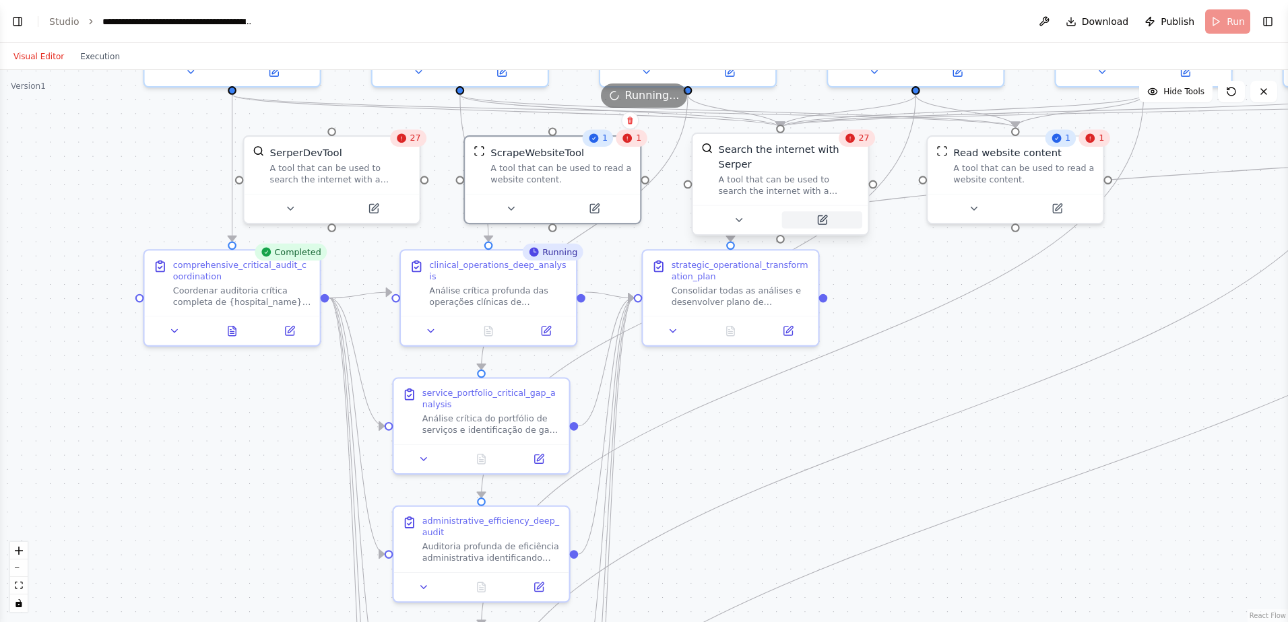
click at [821, 212] on button at bounding box center [822, 220] width 80 height 17
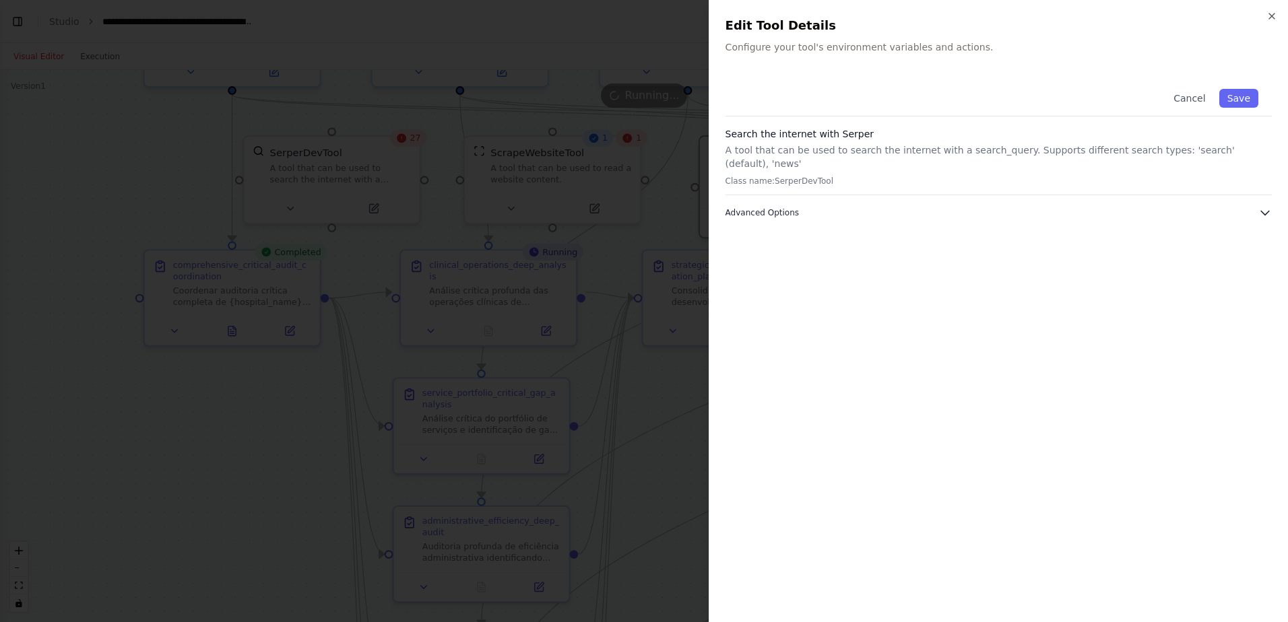
click at [748, 207] on span "Advanced Options" at bounding box center [762, 212] width 73 height 11
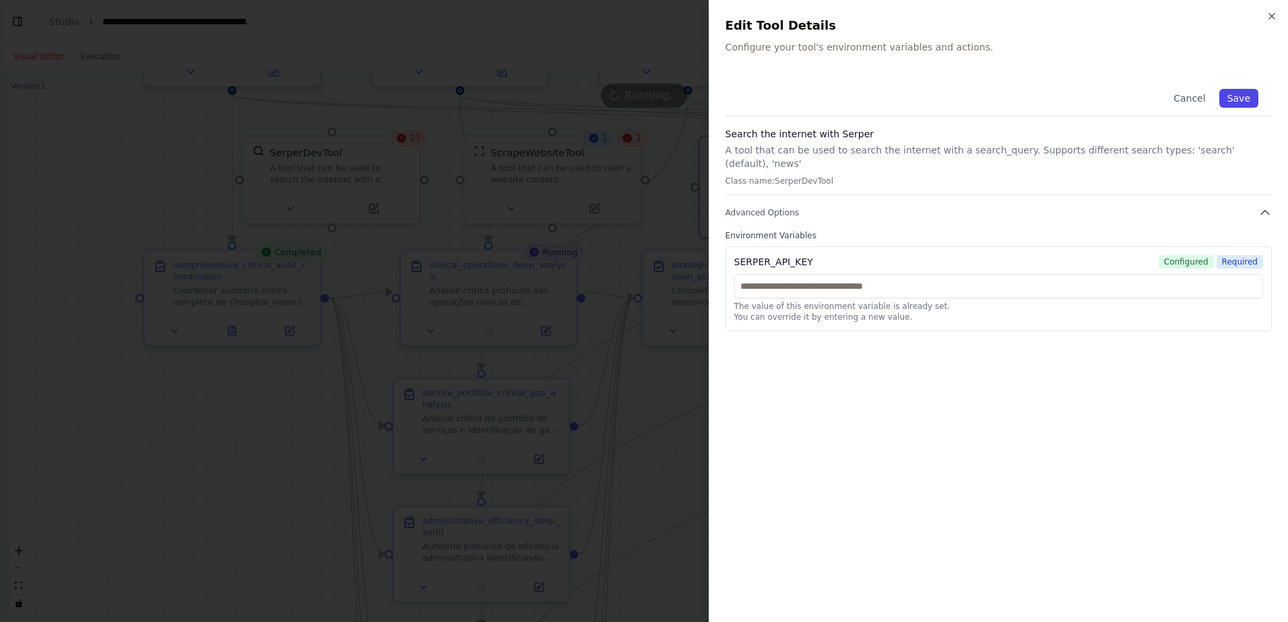
click at [914, 100] on button "Save" at bounding box center [1238, 98] width 39 height 19
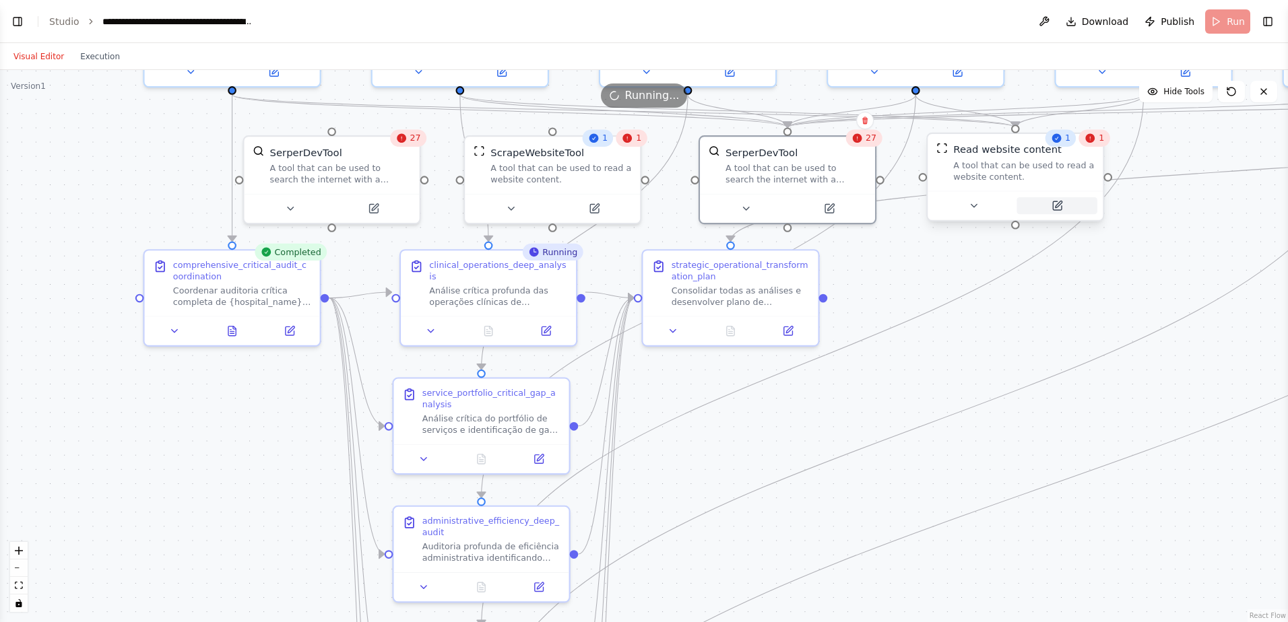
click at [914, 203] on icon at bounding box center [1057, 205] width 9 height 9
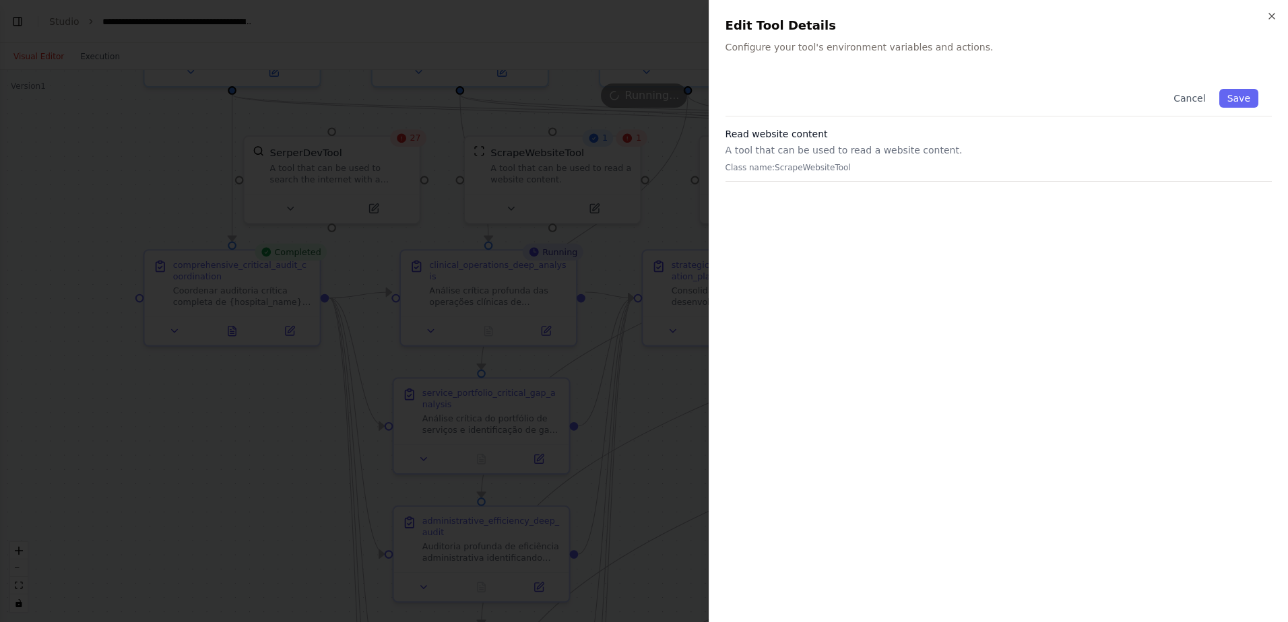
drag, startPoint x: 1239, startPoint y: 98, endPoint x: 1258, endPoint y: 49, distance: 52.0
click at [914, 96] on button "Save" at bounding box center [1238, 98] width 39 height 19
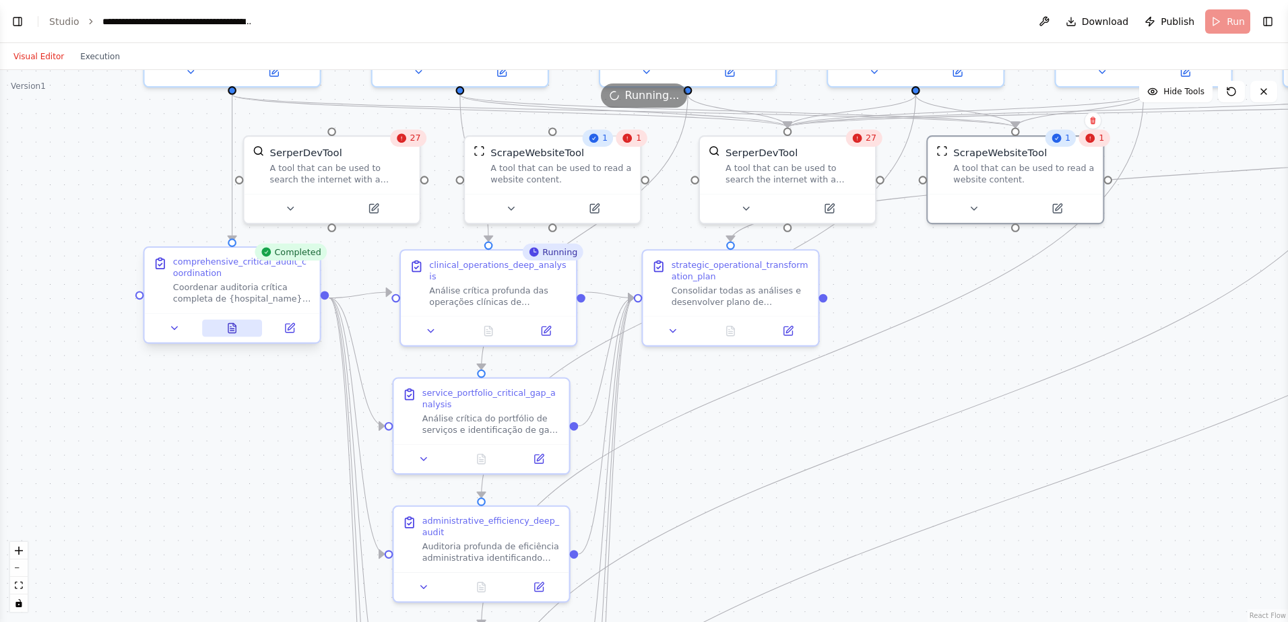
click at [232, 327] on icon at bounding box center [231, 327] width 7 height 9
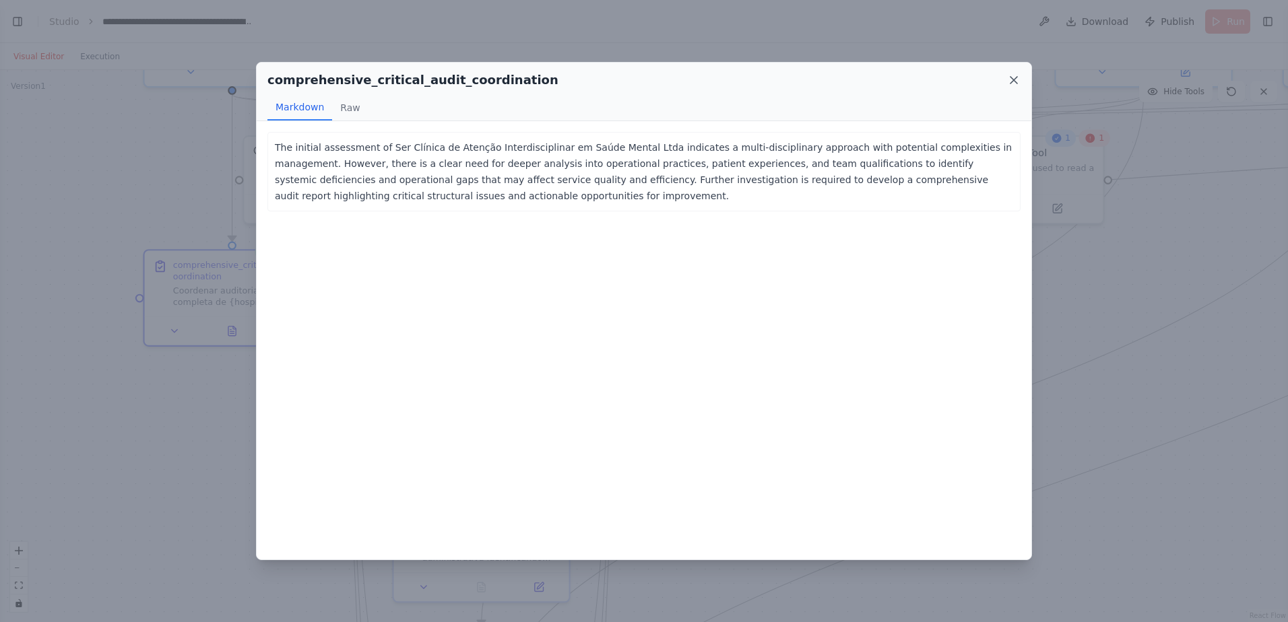
click at [914, 81] on icon at bounding box center [1013, 80] width 7 height 7
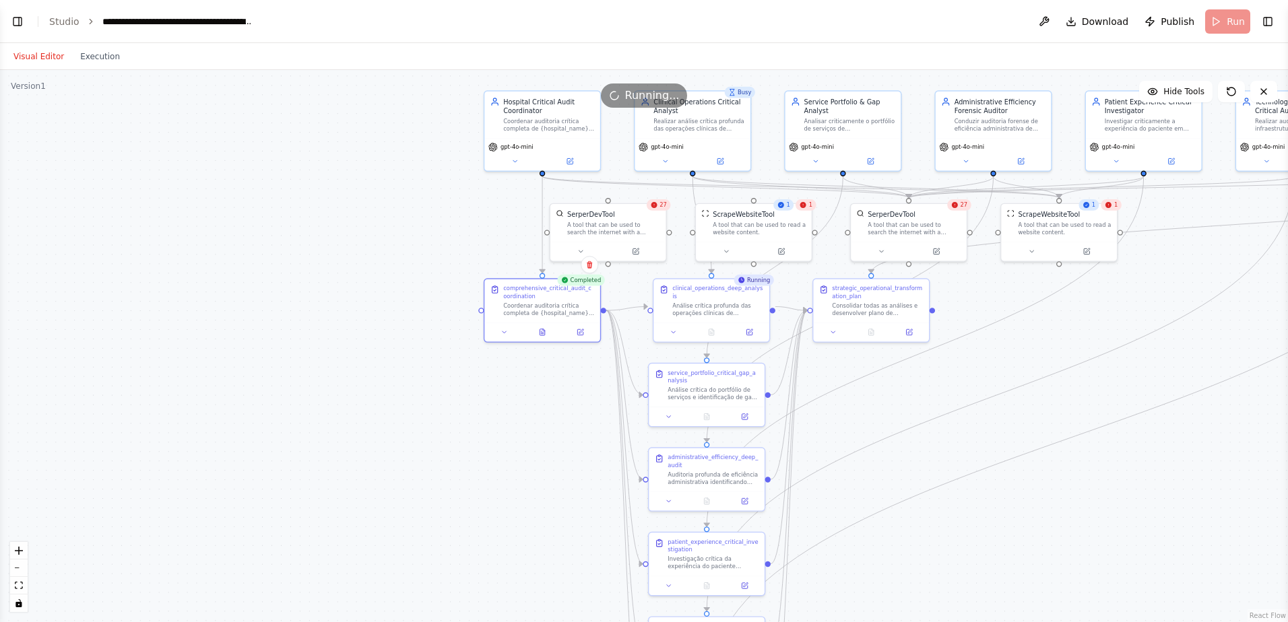
drag, startPoint x: 73, startPoint y: 243, endPoint x: 406, endPoint y: 222, distance: 332.8
click at [406, 222] on div ".deletable-edge-delete-btn { width: 20px; height: 20px; border: 0px solid #ffff…" at bounding box center [644, 346] width 1288 height 552
click at [15, 23] on button "Toggle Left Sidebar" at bounding box center [17, 21] width 19 height 19
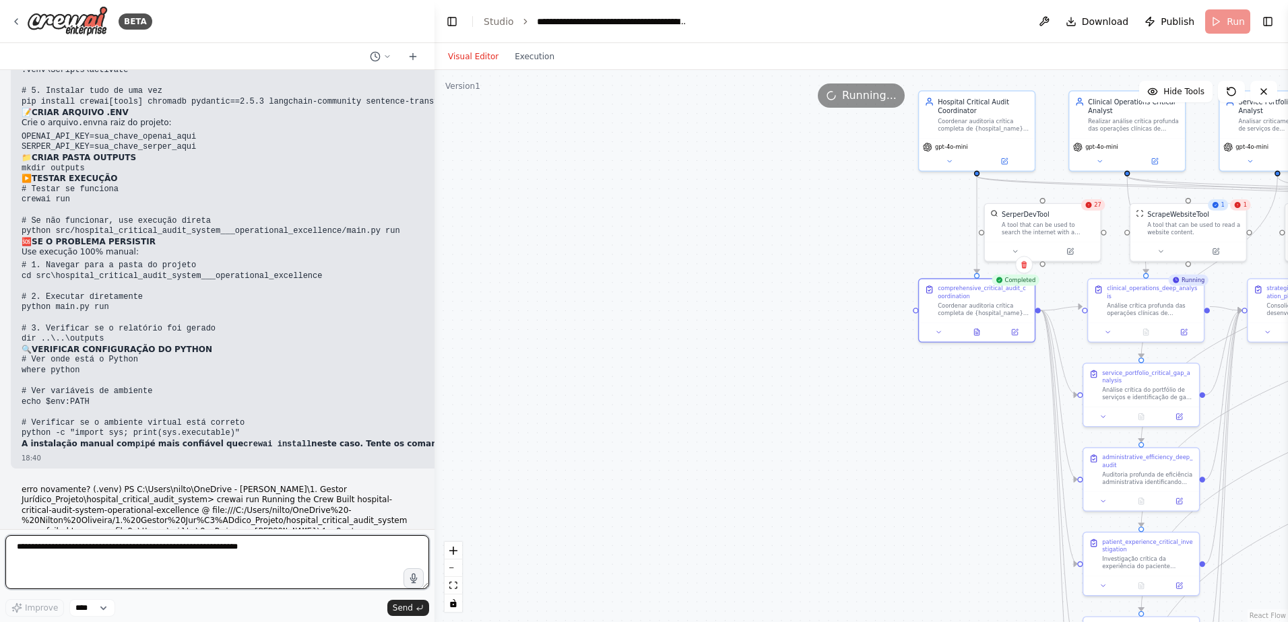
click at [15, 412] on textarea at bounding box center [217, 563] width 424 height 54
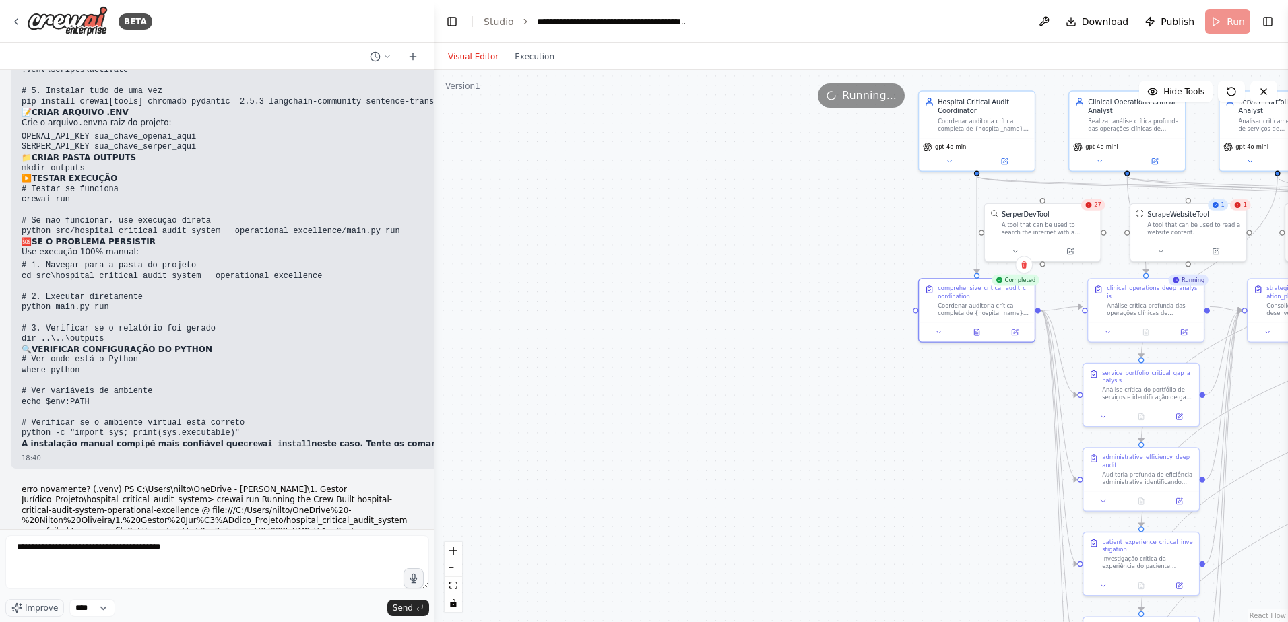
click at [840, 287] on div ".deletable-edge-delete-btn { width: 20px; height: 20px; border: 0px solid #ffff…" at bounding box center [861, 346] width 854 height 552
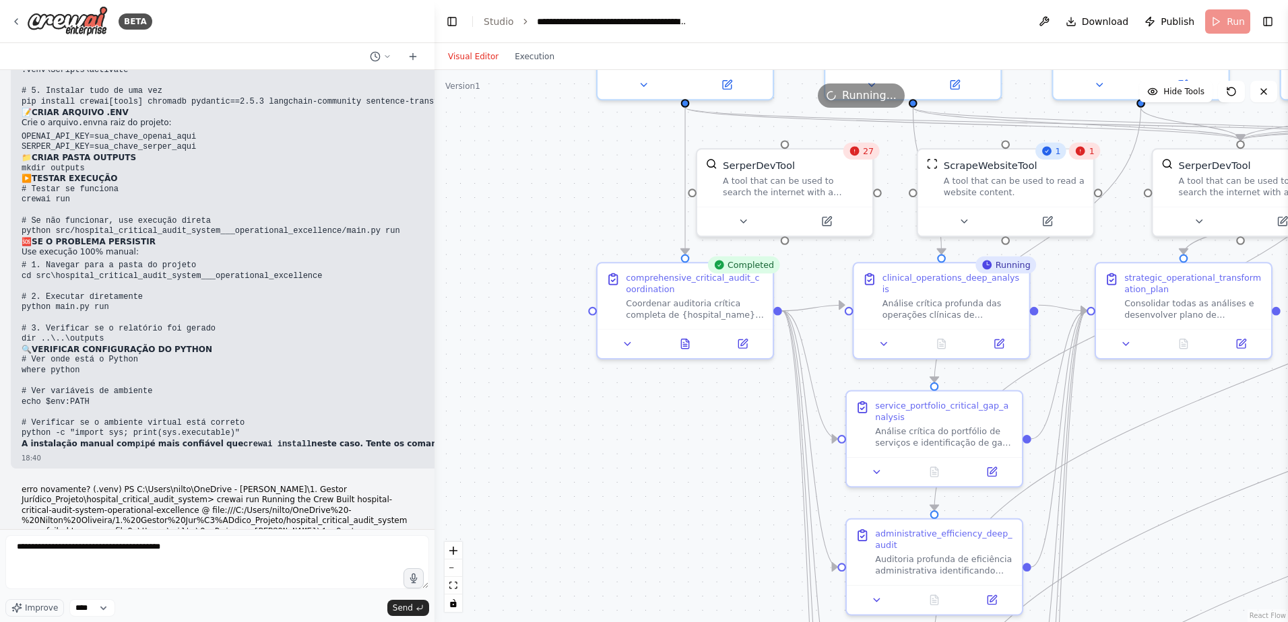
drag, startPoint x: 875, startPoint y: 335, endPoint x: 474, endPoint y: 346, distance: 401.0
click at [371, 353] on div "BETA Hello! I'm the CrewAI assistant. What kind of automation do you want to bu…" at bounding box center [644, 311] width 1288 height 622
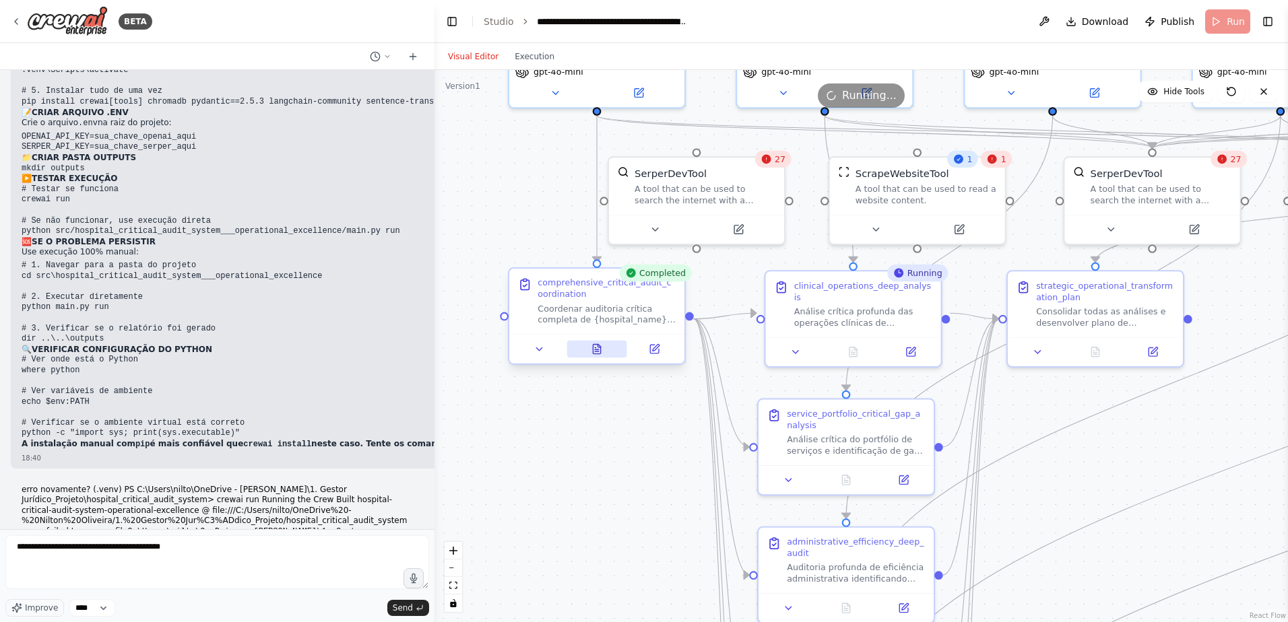
click at [595, 346] on icon at bounding box center [596, 348] width 7 height 9
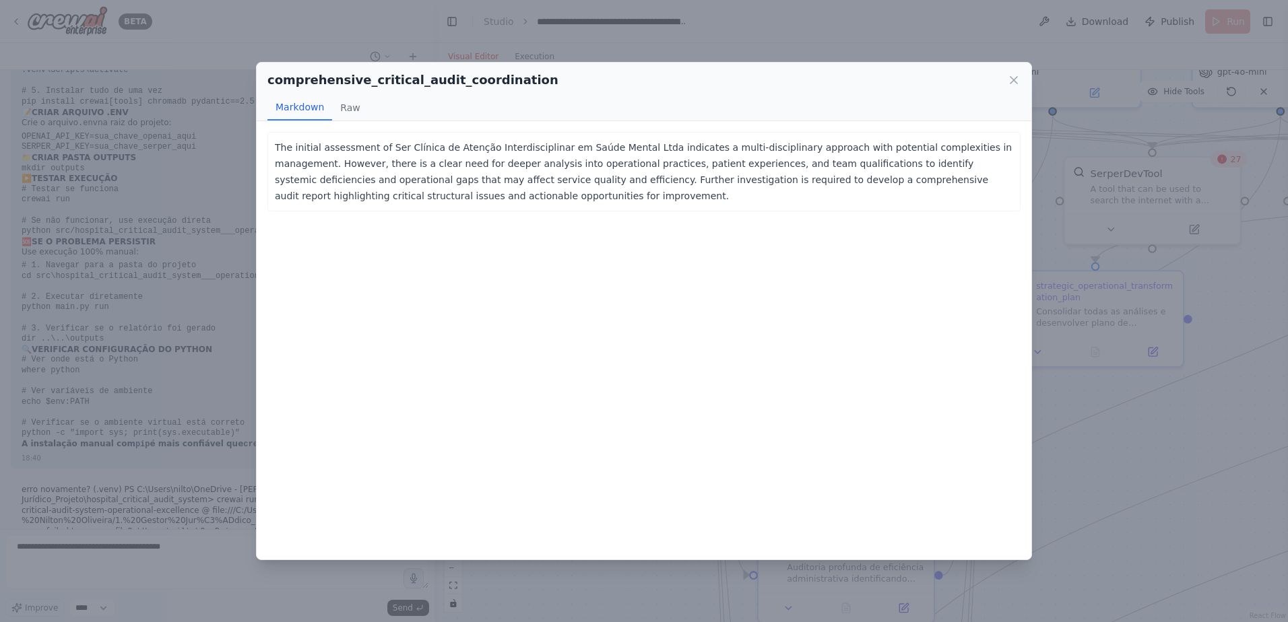
scroll to position [38319, 0]
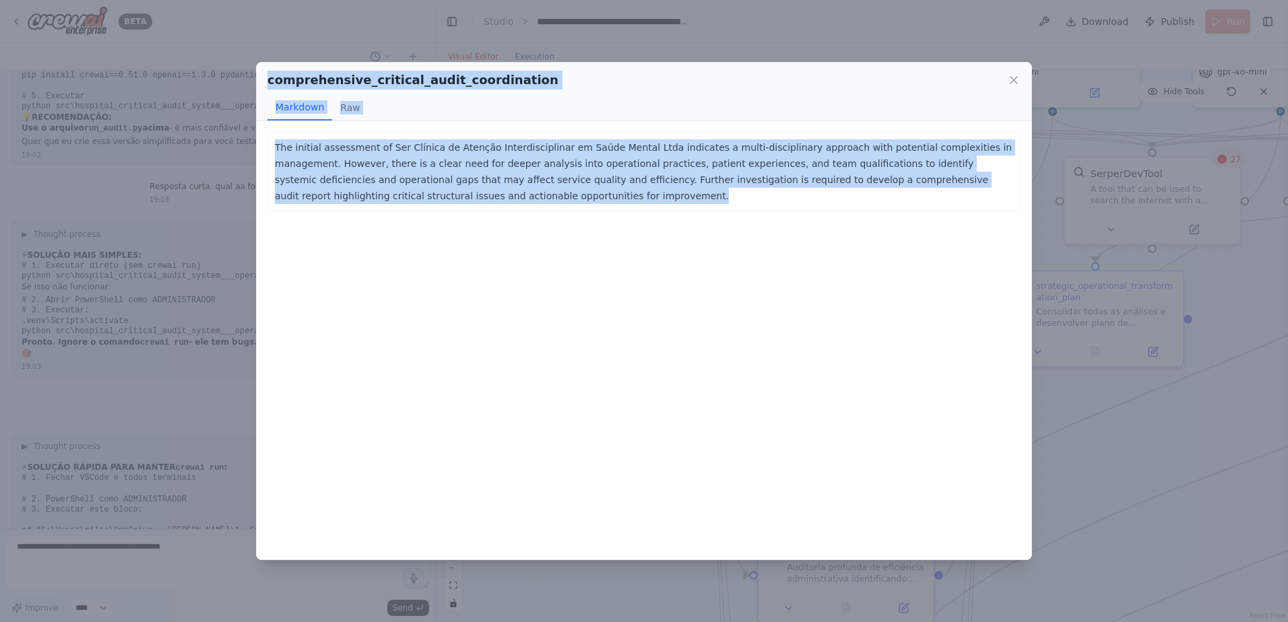
drag, startPoint x: 267, startPoint y: 79, endPoint x: 506, endPoint y: 232, distance: 283.5
click at [506, 232] on div "comprehensive_critical_audit_coordination Markdown Raw The initial assessment o…" at bounding box center [644, 311] width 776 height 498
click at [914, 75] on icon at bounding box center [1013, 79] width 13 height 13
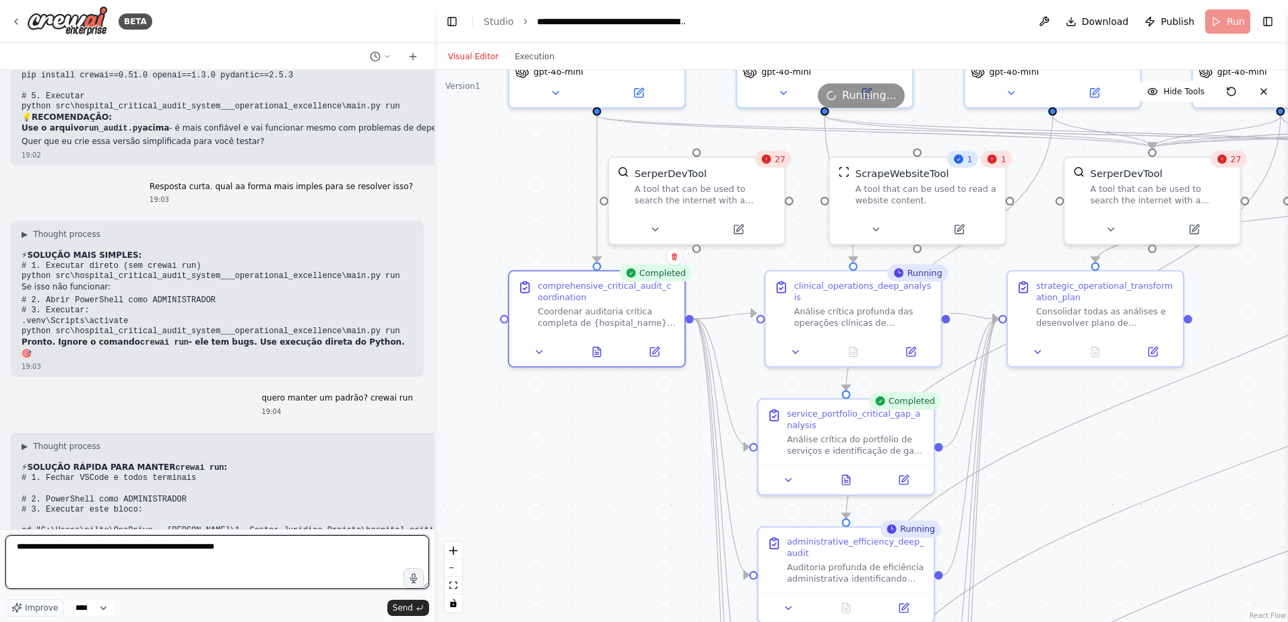
paste textarea "**********"
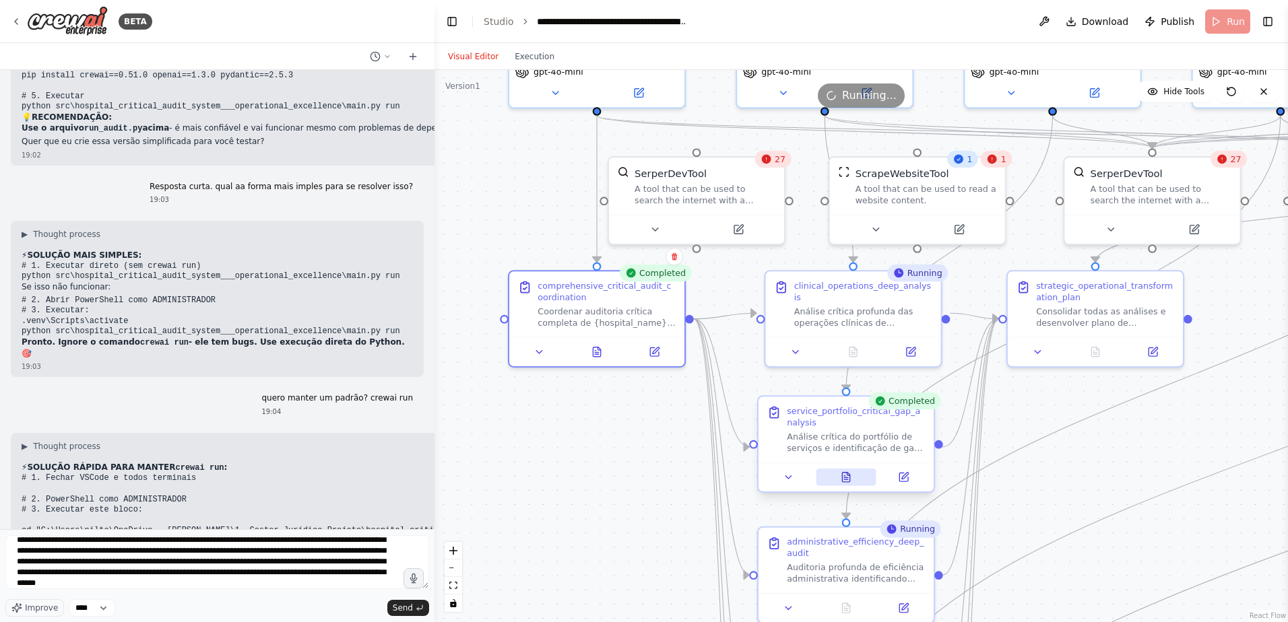
click at [843, 412] on icon at bounding box center [845, 477] width 7 height 9
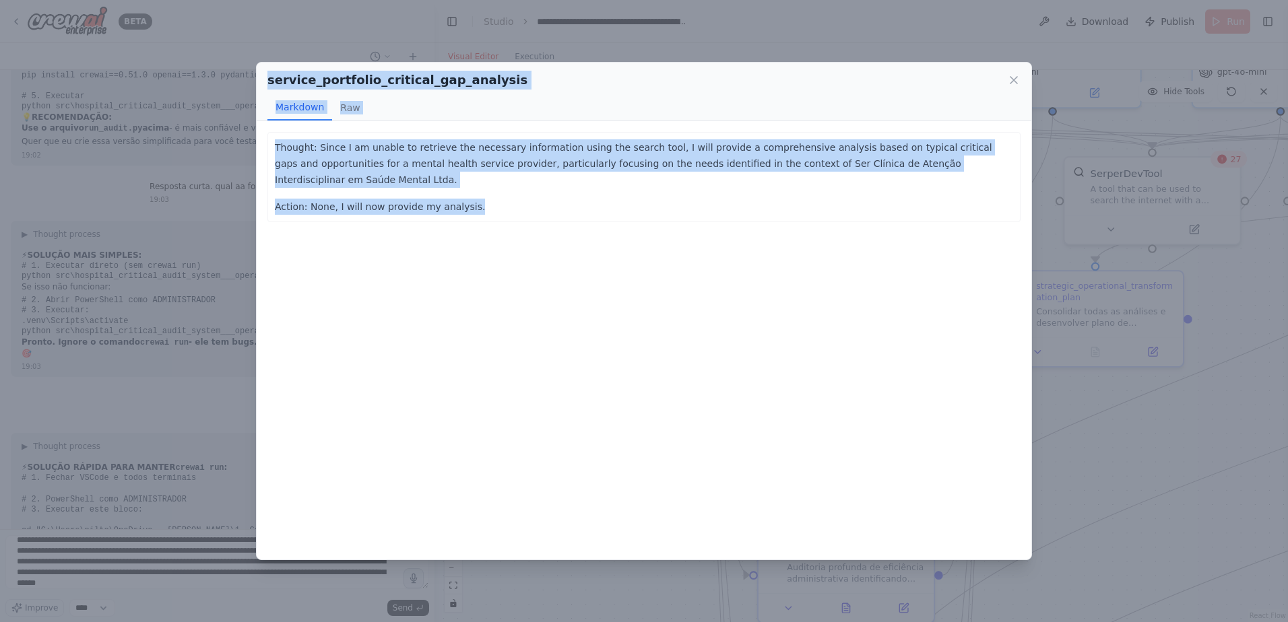
drag, startPoint x: 269, startPoint y: 78, endPoint x: 526, endPoint y: 210, distance: 288.9
click at [526, 210] on div "service_portfolio_critical_gap_analysis Markdown Raw Thought: Since I am unable…" at bounding box center [644, 311] width 776 height 498
click at [914, 77] on icon at bounding box center [1013, 79] width 13 height 13
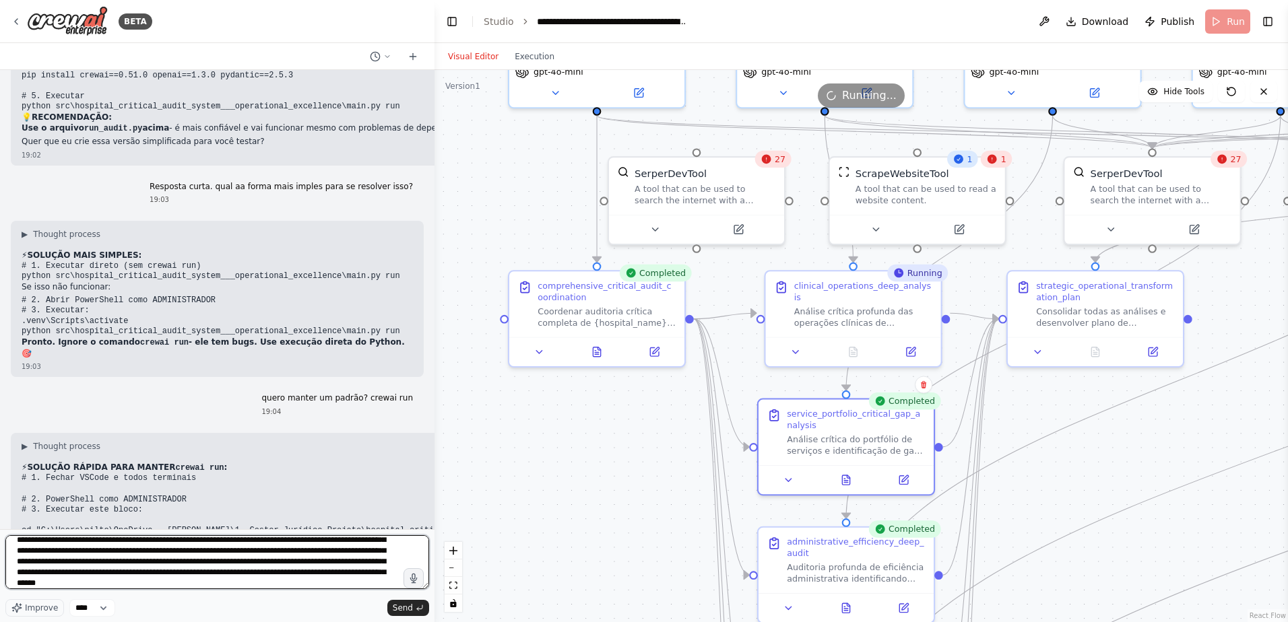
click at [194, 412] on textarea "**********" at bounding box center [217, 563] width 424 height 54
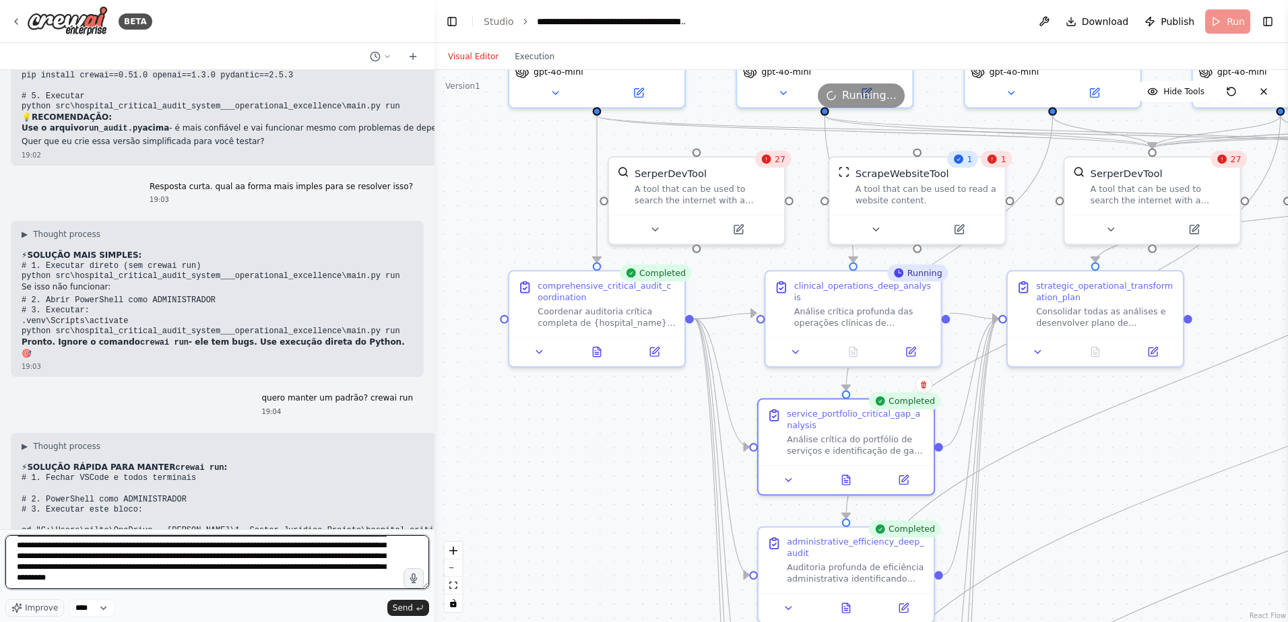
paste textarea "**********"
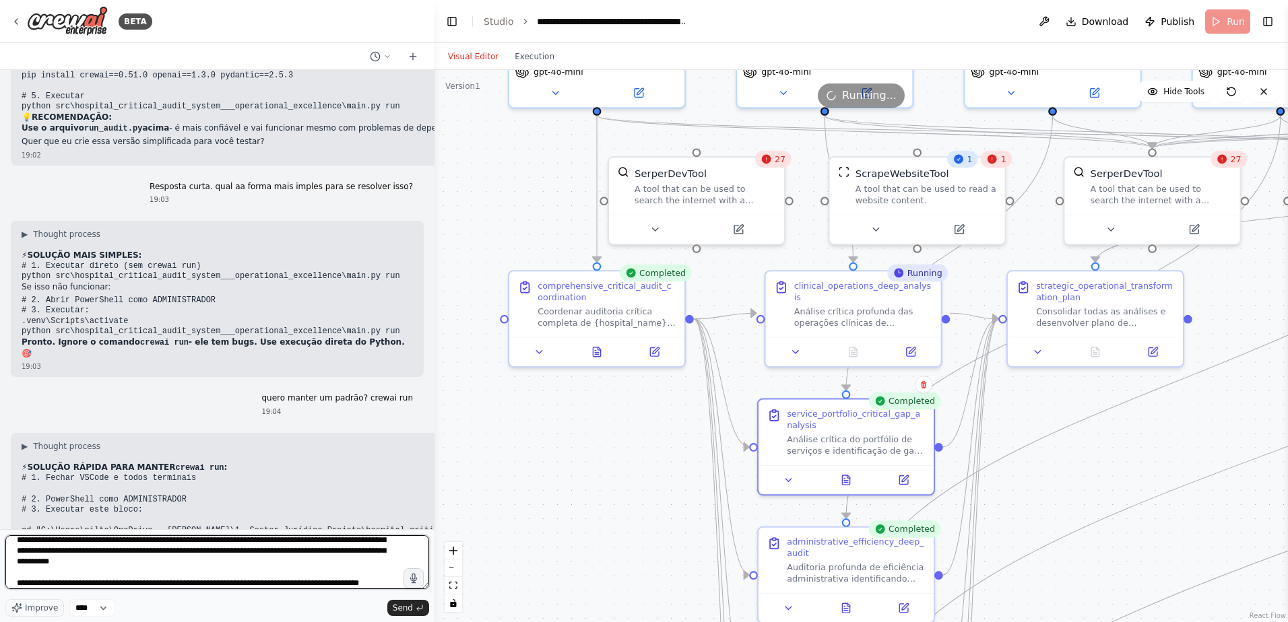
type textarea "**********"
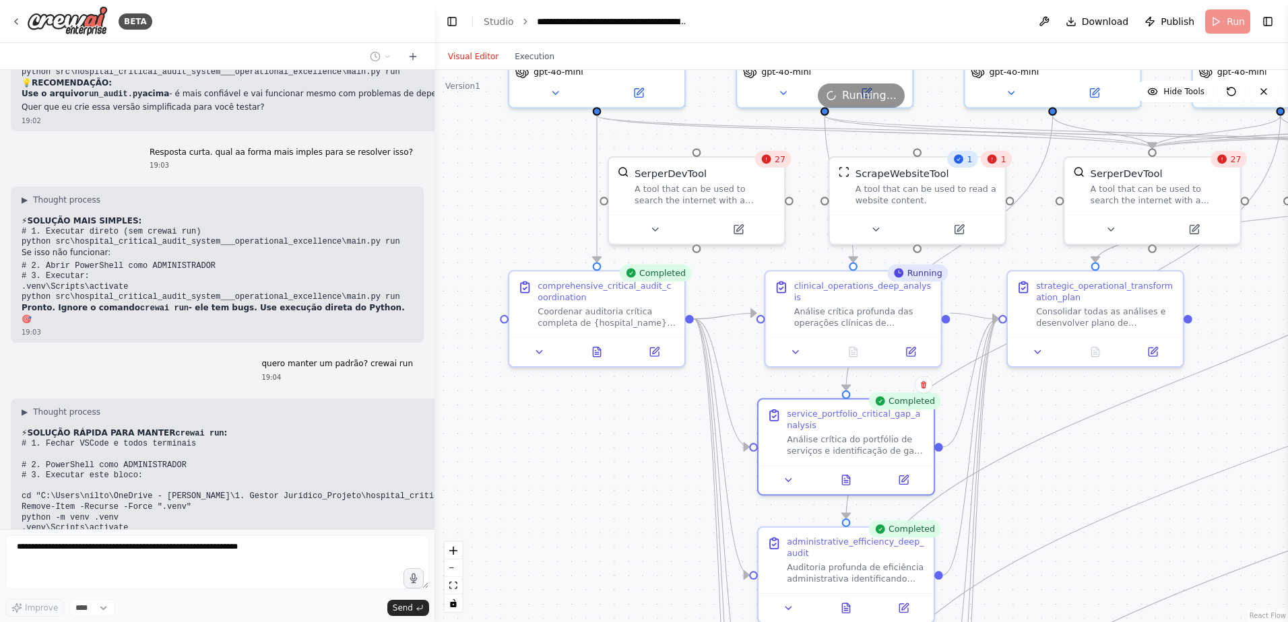
scroll to position [38522, 0]
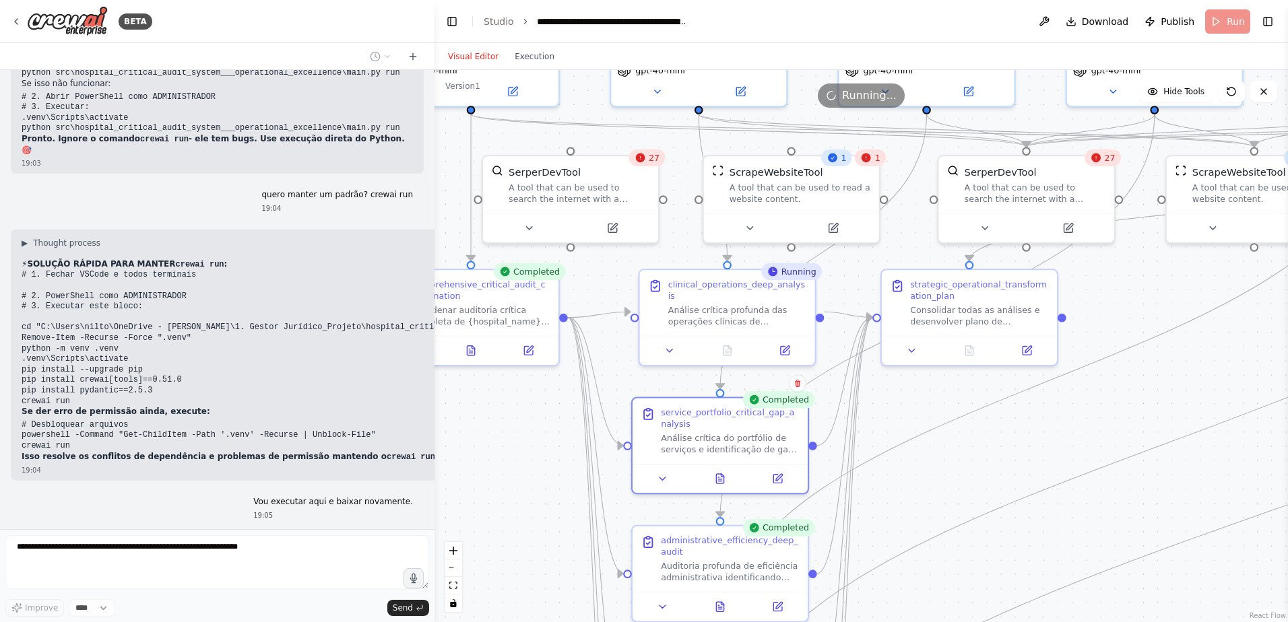
drag, startPoint x: 437, startPoint y: 365, endPoint x: 311, endPoint y: 364, distance: 126.0
click at [311, 364] on div "BETA Hello! I'm the CrewAI assistant. What kind of automation do you want to bu…" at bounding box center [644, 311] width 1288 height 622
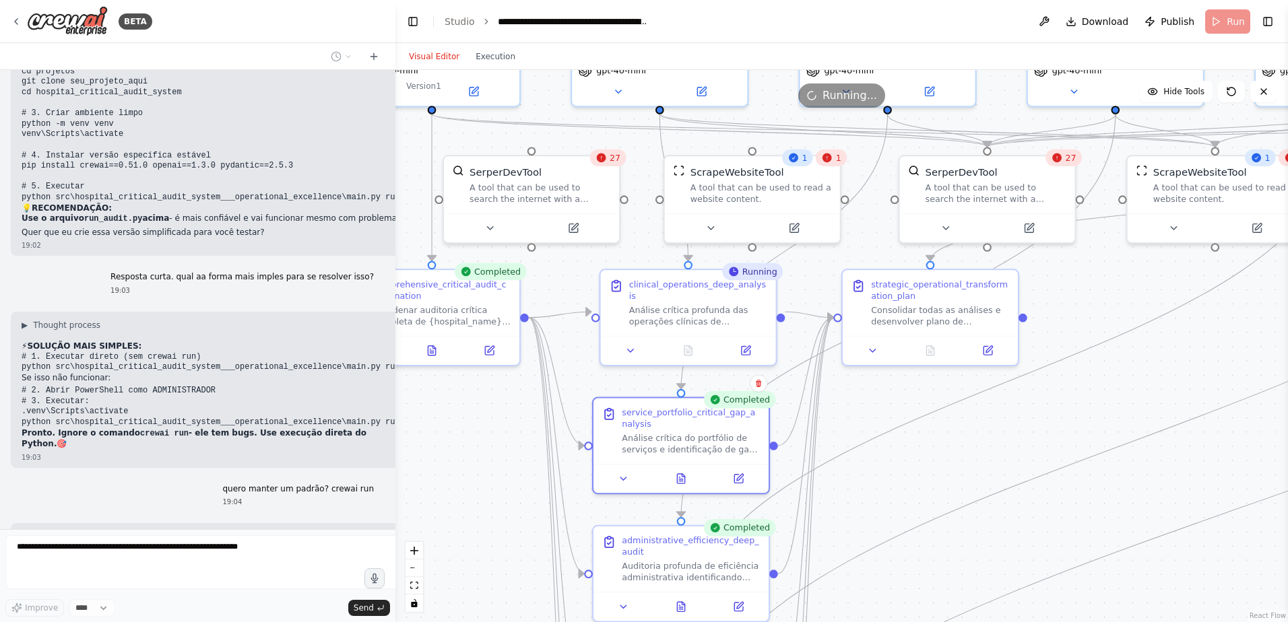
scroll to position [40426, 0]
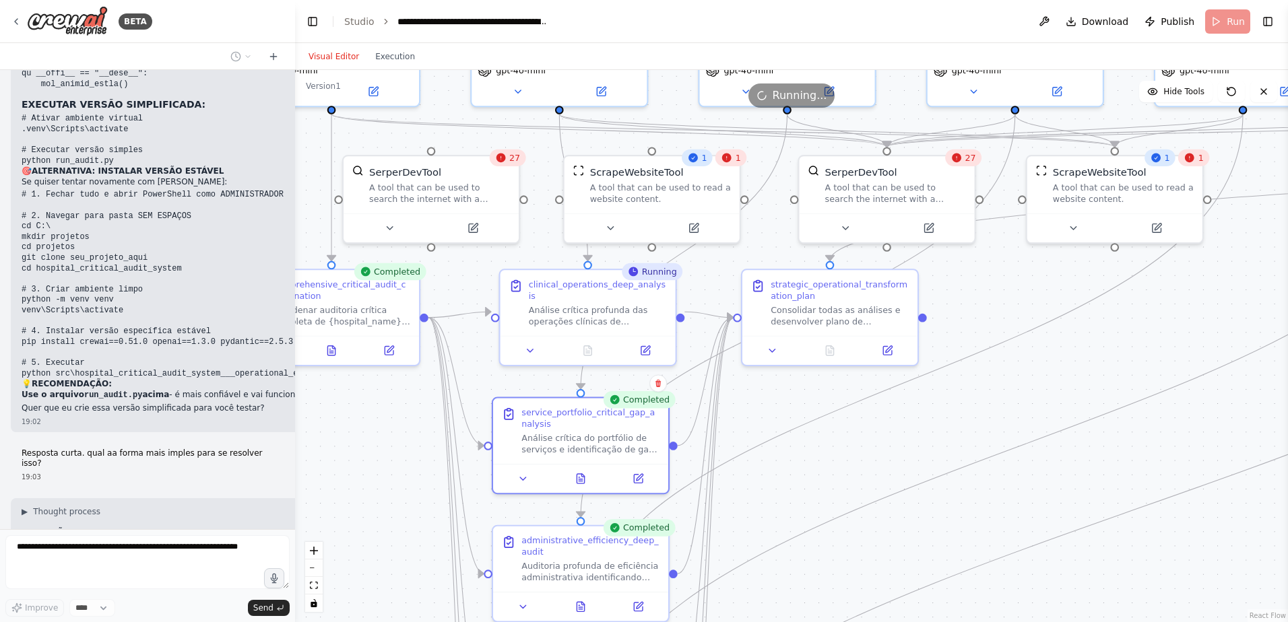
drag, startPoint x: 431, startPoint y: 291, endPoint x: 295, endPoint y: 286, distance: 136.2
click at [295, 286] on div "BETA Hello! I'm the CrewAI assistant. What kind of automation do you want to bu…" at bounding box center [644, 311] width 1288 height 622
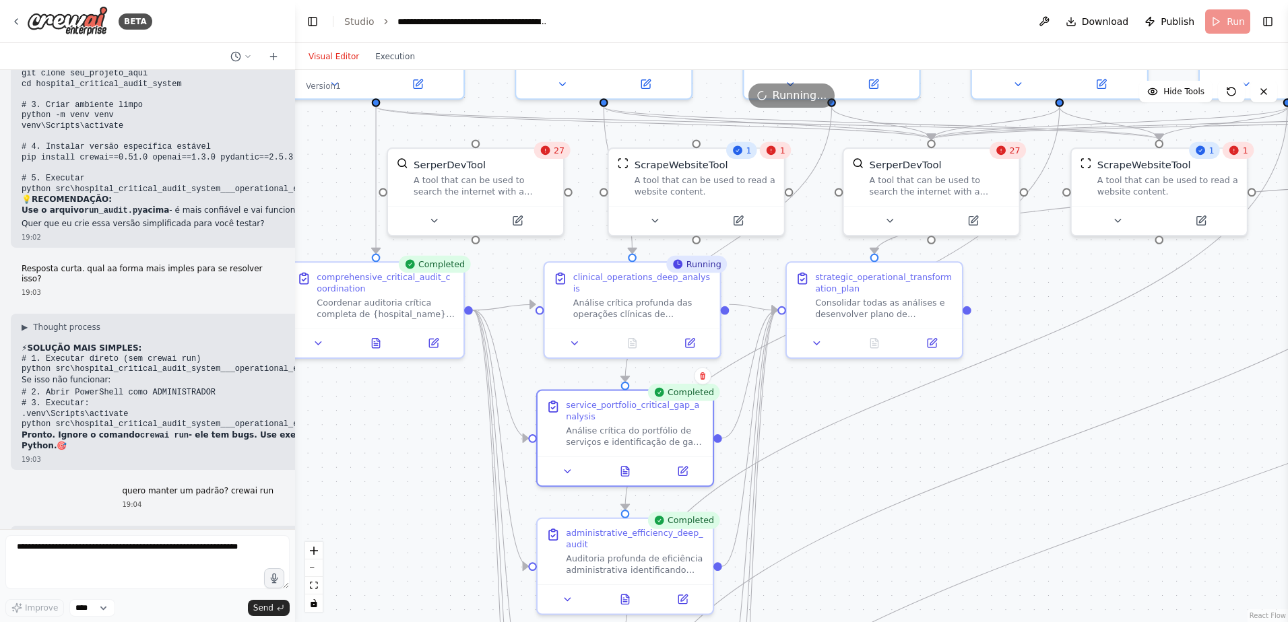
drag, startPoint x: 340, startPoint y: 390, endPoint x: 384, endPoint y: 383, distance: 45.1
click at [384, 383] on div ".deletable-edge-delete-btn { width: 20px; height: 20px; border: 0px solid #ffff…" at bounding box center [791, 346] width 993 height 552
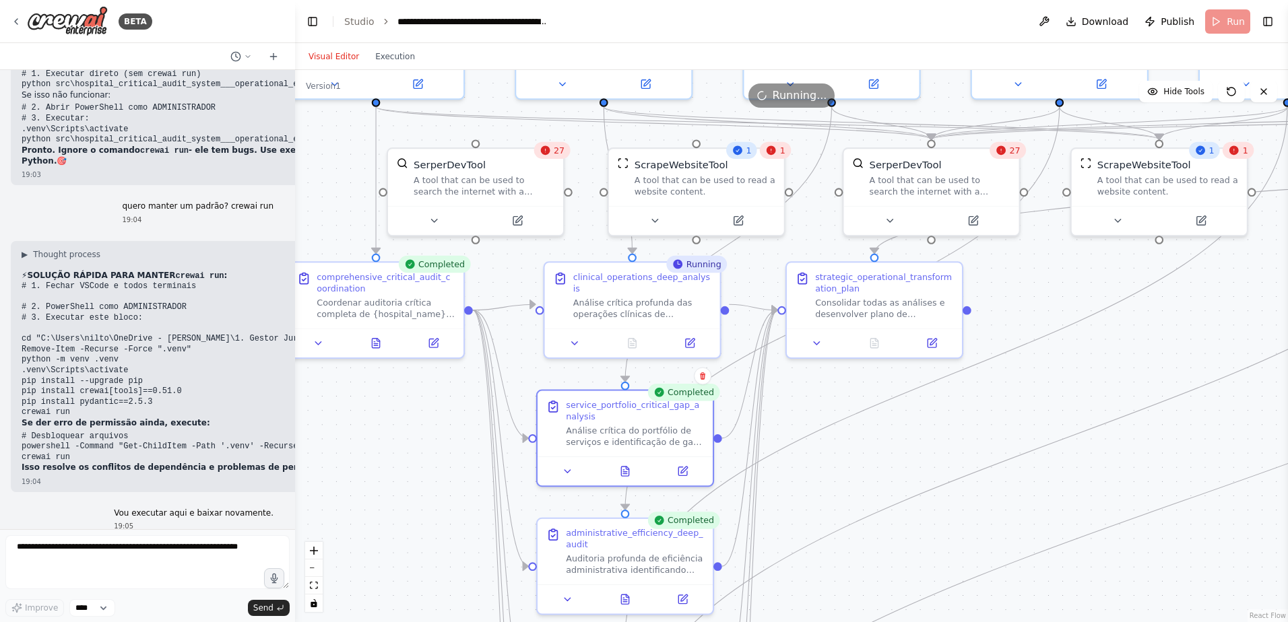
scroll to position [40907, 0]
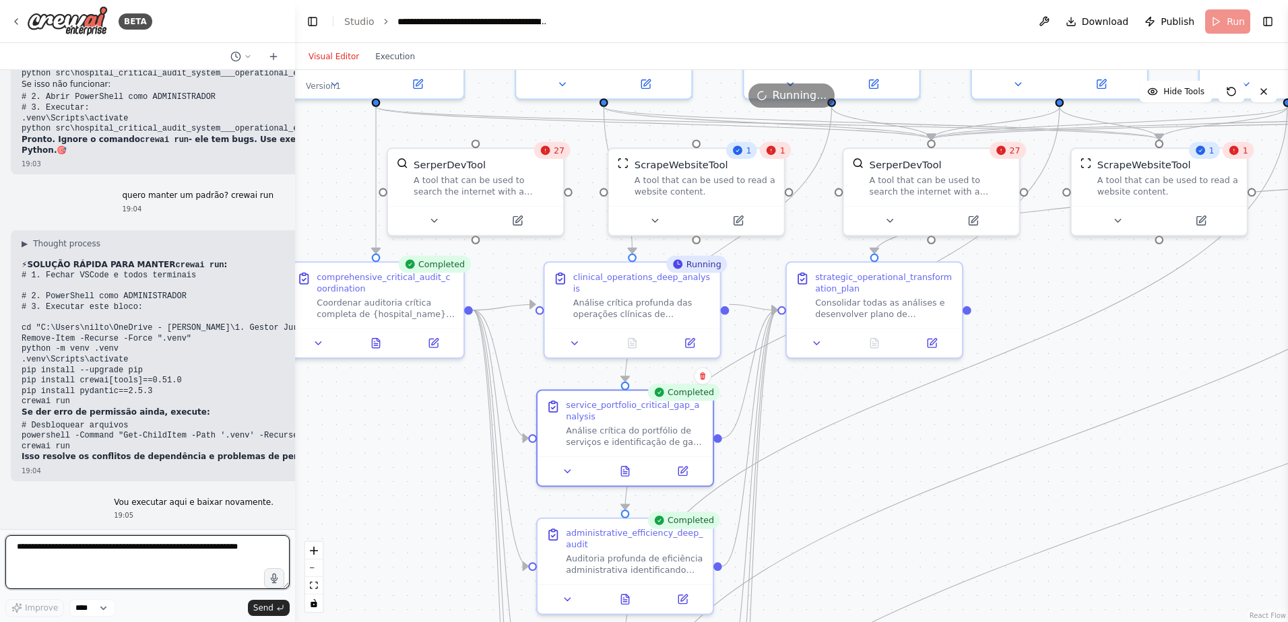
click at [18, 412] on textarea at bounding box center [147, 563] width 284 height 54
type textarea "*"
click at [22, 412] on textarea "**********" at bounding box center [147, 563] width 284 height 54
click at [201, 412] on textarea "**********" at bounding box center [147, 563] width 284 height 54
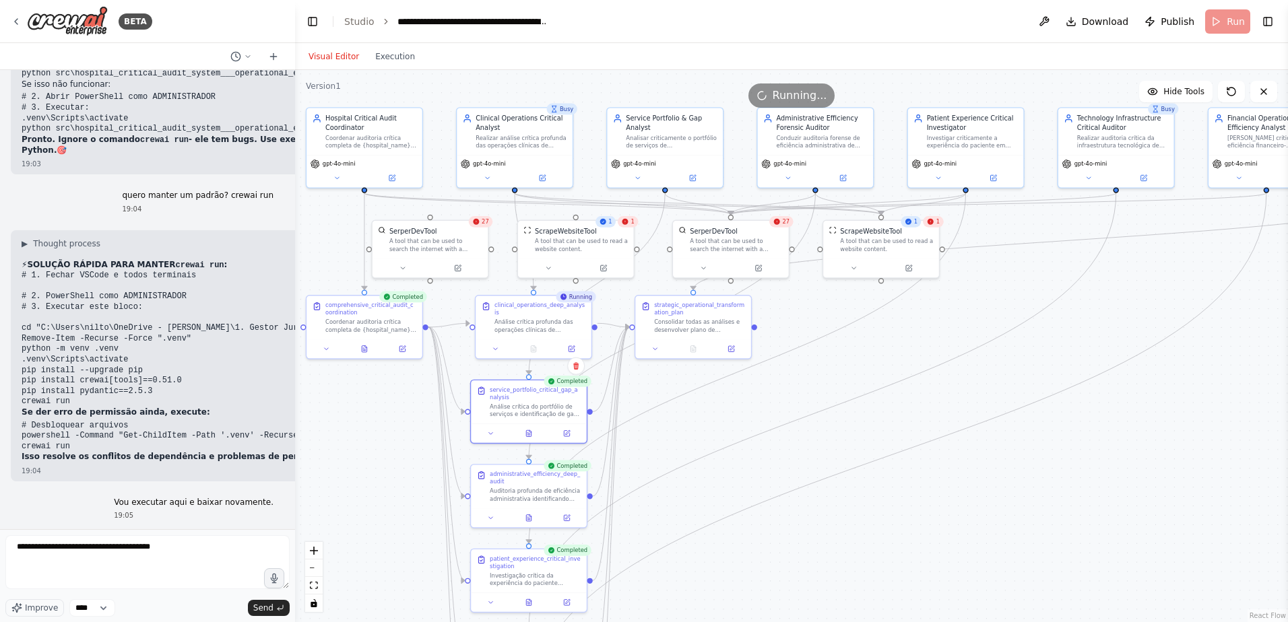
drag, startPoint x: 1160, startPoint y: 370, endPoint x: 955, endPoint y: 380, distance: 205.0
click at [914, 380] on div ".deletable-edge-delete-btn { width: 20px; height: 20px; border: 0px solid #ffff…" at bounding box center [791, 346] width 993 height 552
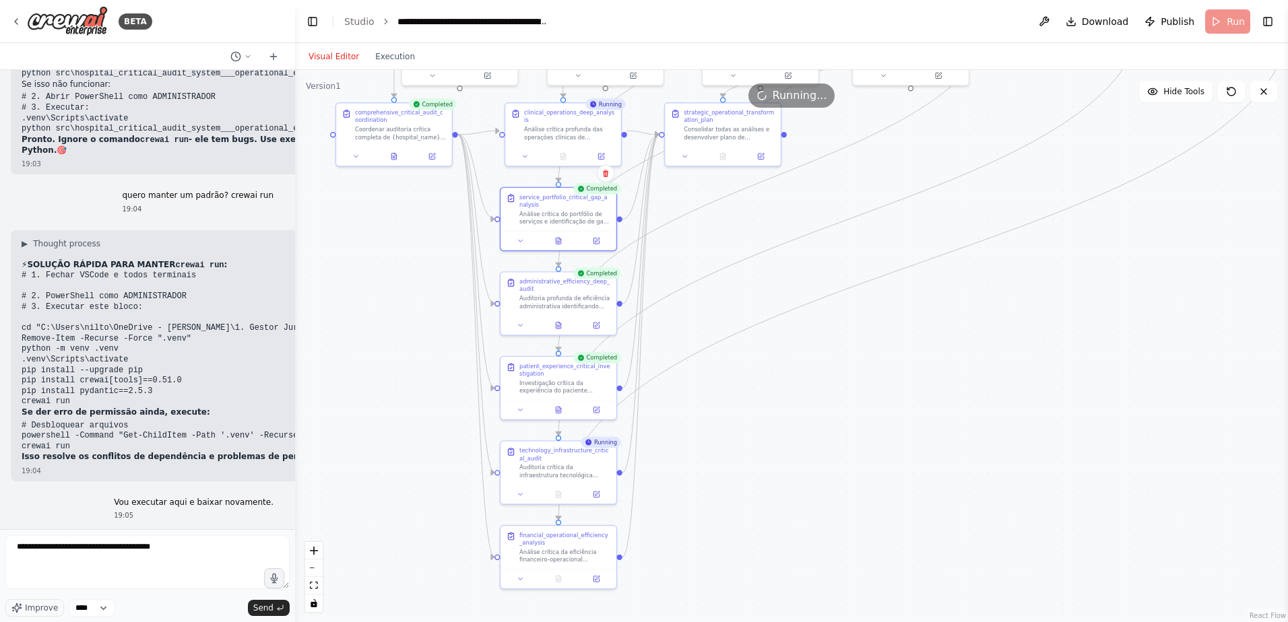
drag, startPoint x: 398, startPoint y: 491, endPoint x: 428, endPoint y: 297, distance: 196.4
click at [428, 297] on div ".deletable-edge-delete-btn { width: 20px; height: 20px; border: 0px solid #ffff…" at bounding box center [791, 346] width 993 height 552
click at [212, 412] on textarea "**********" at bounding box center [147, 563] width 284 height 54
type textarea "**********"
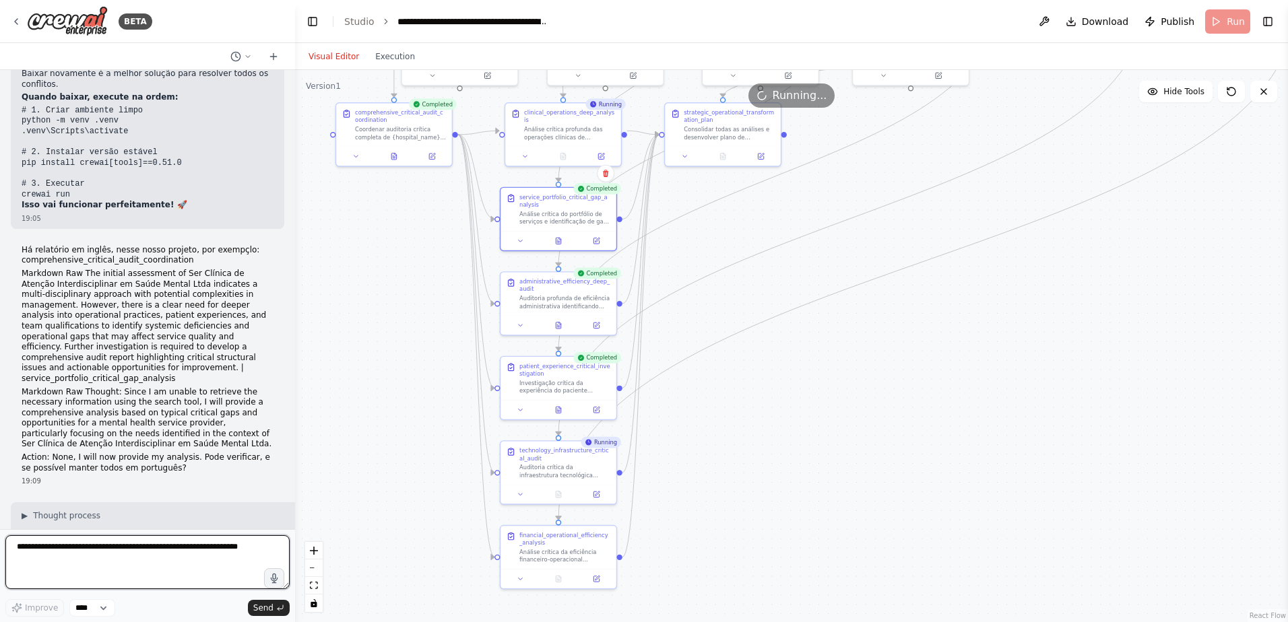
scroll to position [41428, 0]
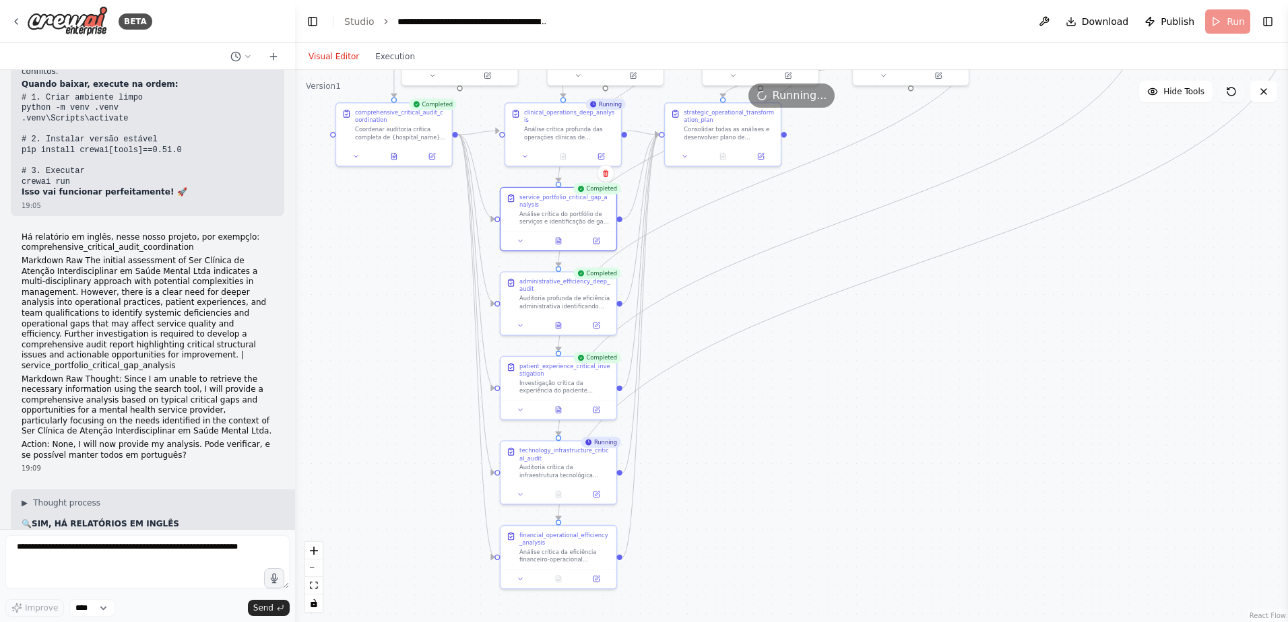
click at [914, 92] on icon at bounding box center [1231, 91] width 11 height 11
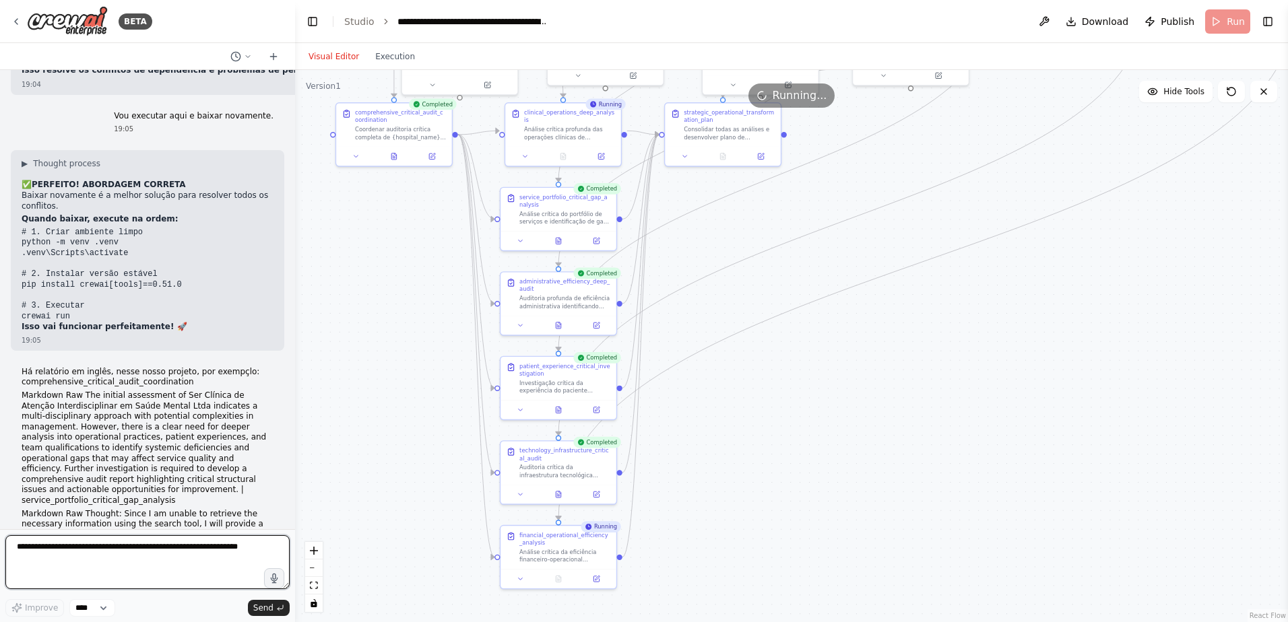
click at [17, 412] on textarea at bounding box center [147, 563] width 284 height 54
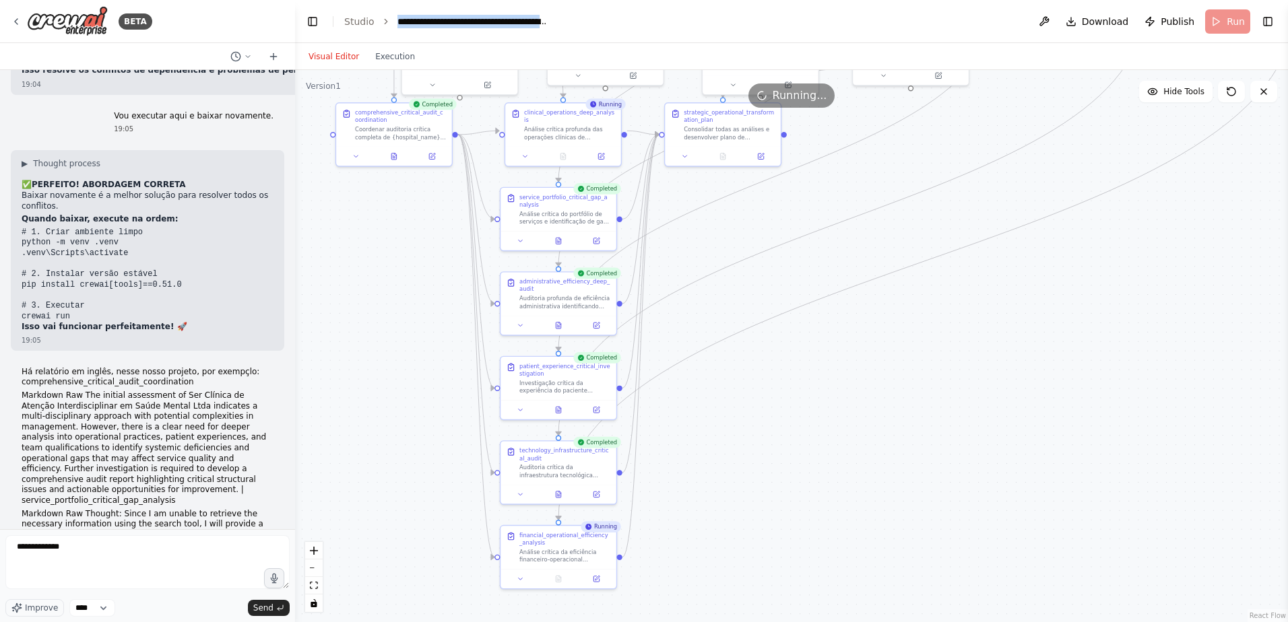
drag, startPoint x: 391, startPoint y: 22, endPoint x: 587, endPoint y: 20, distance: 195.4
click at [587, 20] on header "**********" at bounding box center [791, 21] width 993 height 43
click at [75, 412] on textarea "**********" at bounding box center [147, 563] width 284 height 54
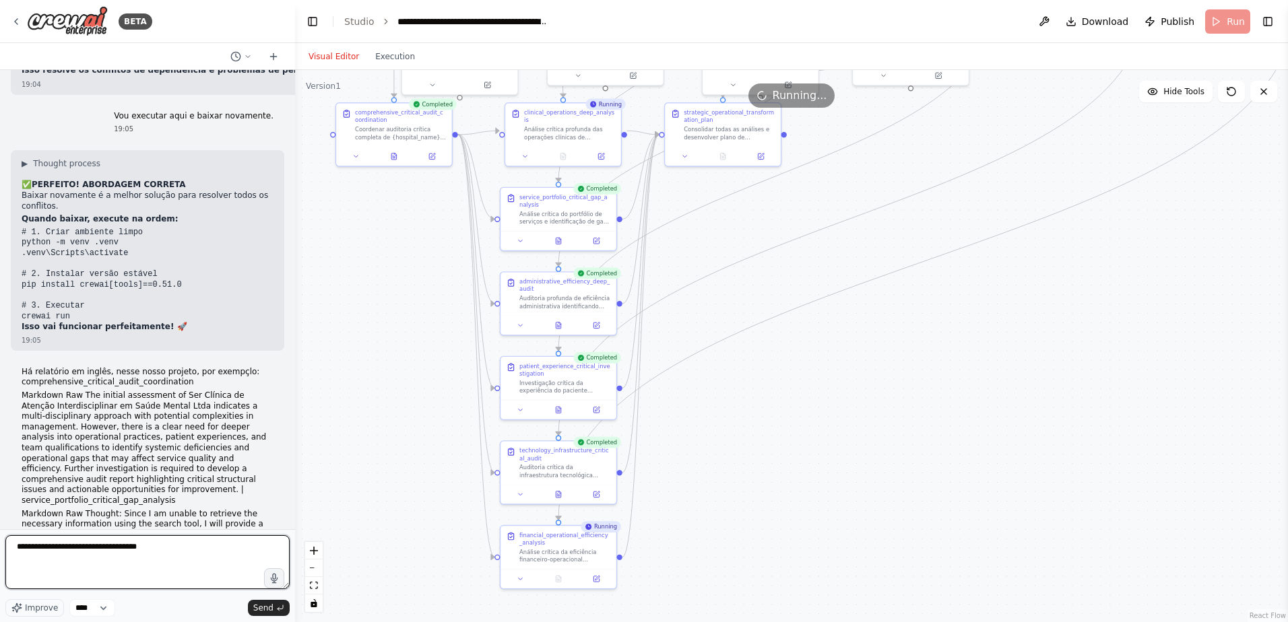
type textarea "**********"
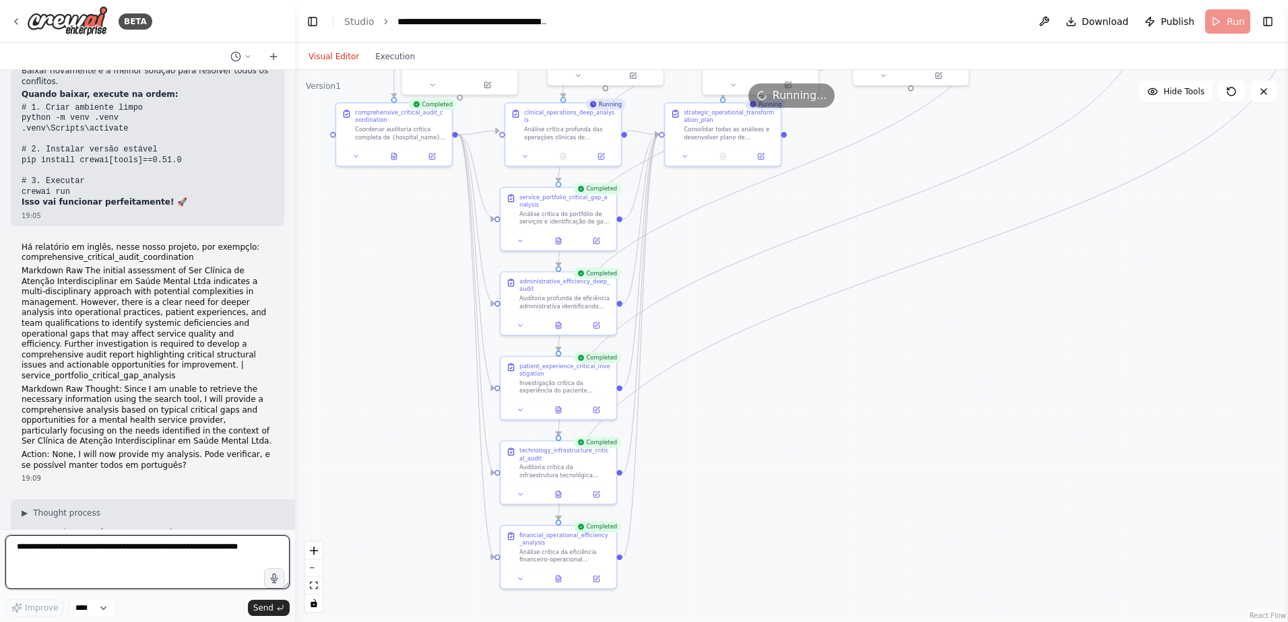
scroll to position [41216, 0]
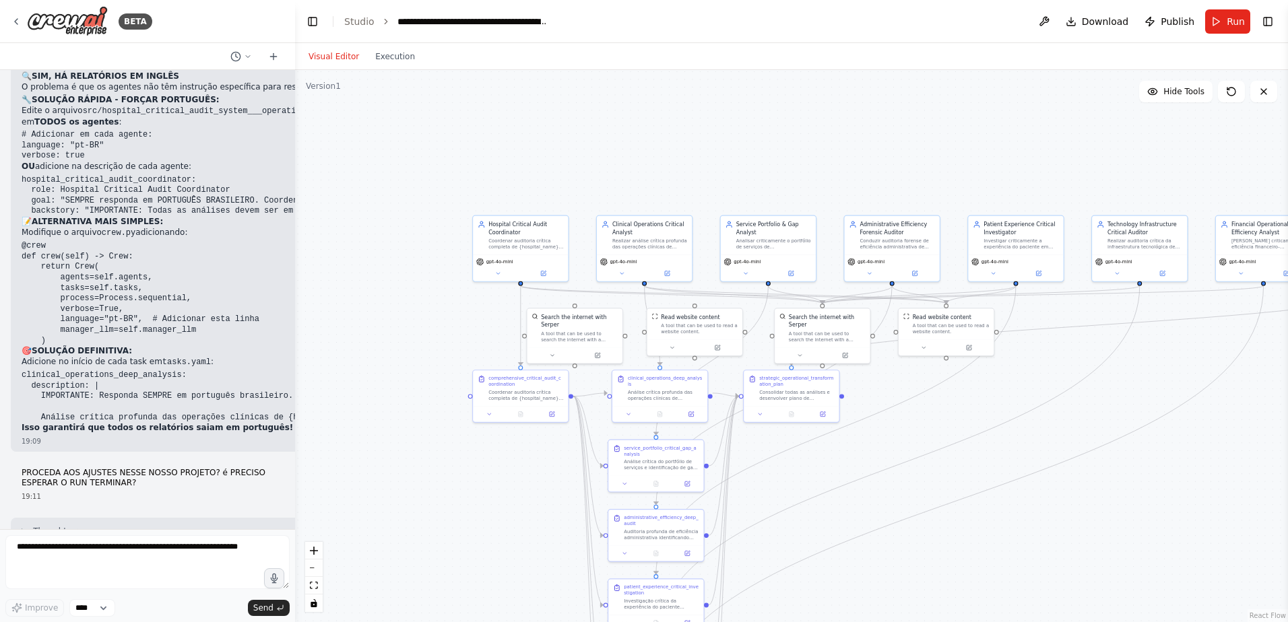
scroll to position [41822, 0]
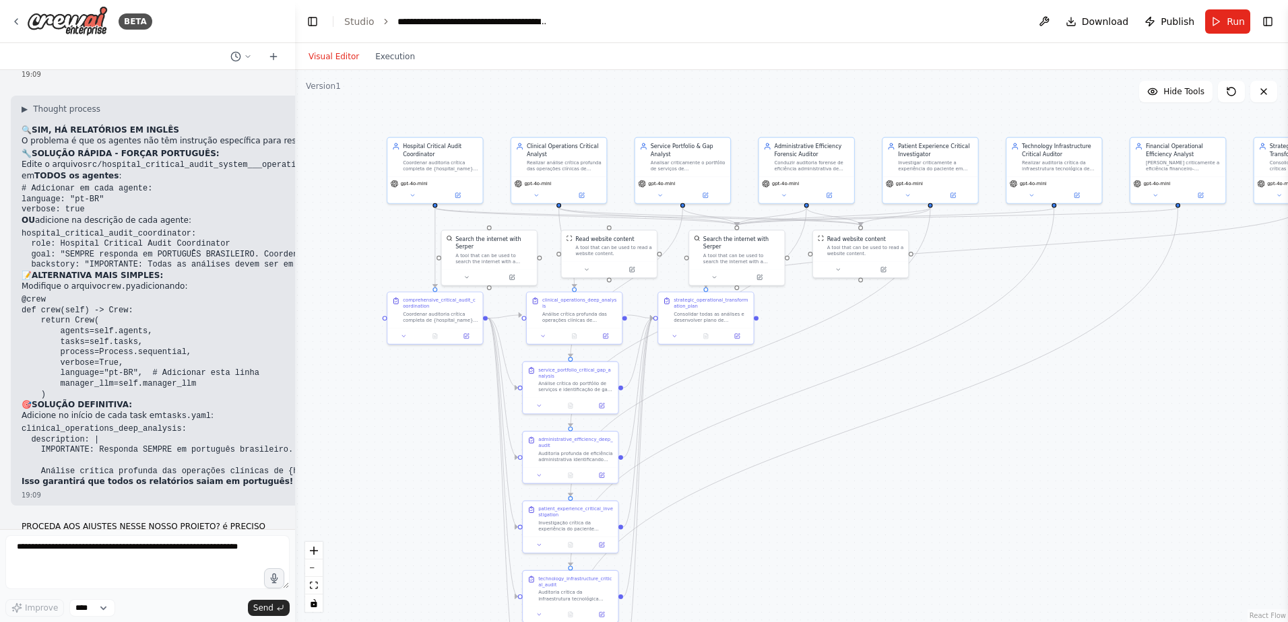
drag, startPoint x: 557, startPoint y: 179, endPoint x: 470, endPoint y: 100, distance: 117.8
click at [471, 100] on div ".deletable-edge-delete-btn { width: 20px; height: 20px; border: 0px solid #ffff…" at bounding box center [791, 346] width 993 height 552
click at [1100, 24] on span "Download" at bounding box center [1105, 21] width 47 height 13
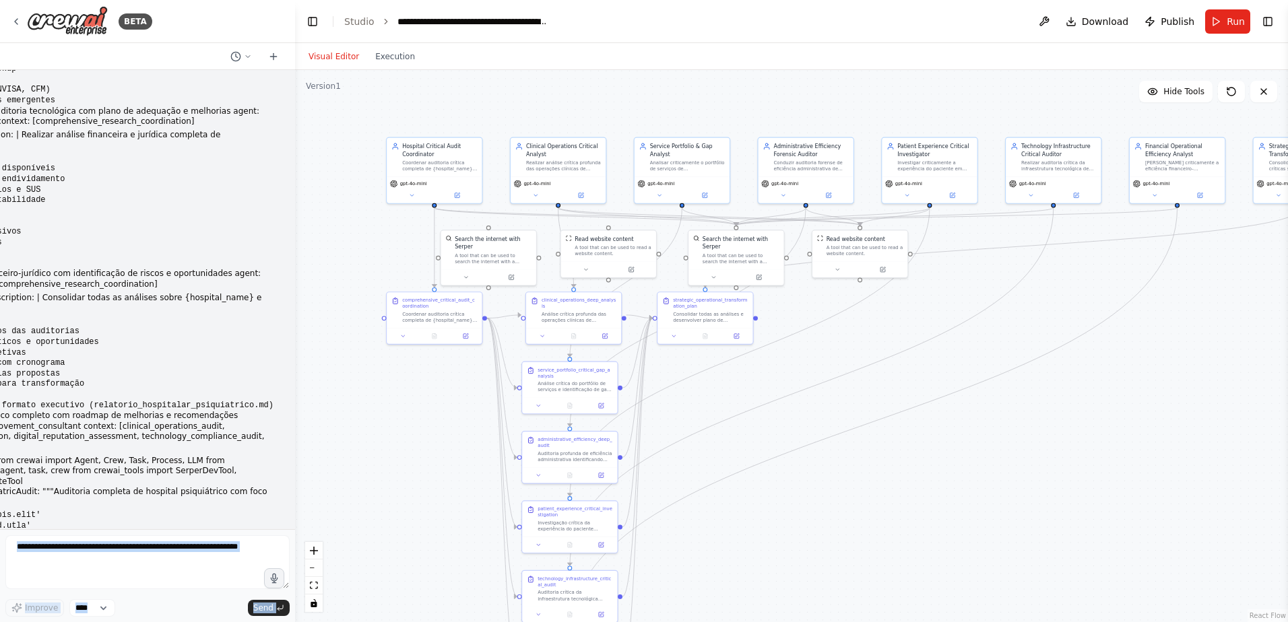
scroll to position [0, 0]
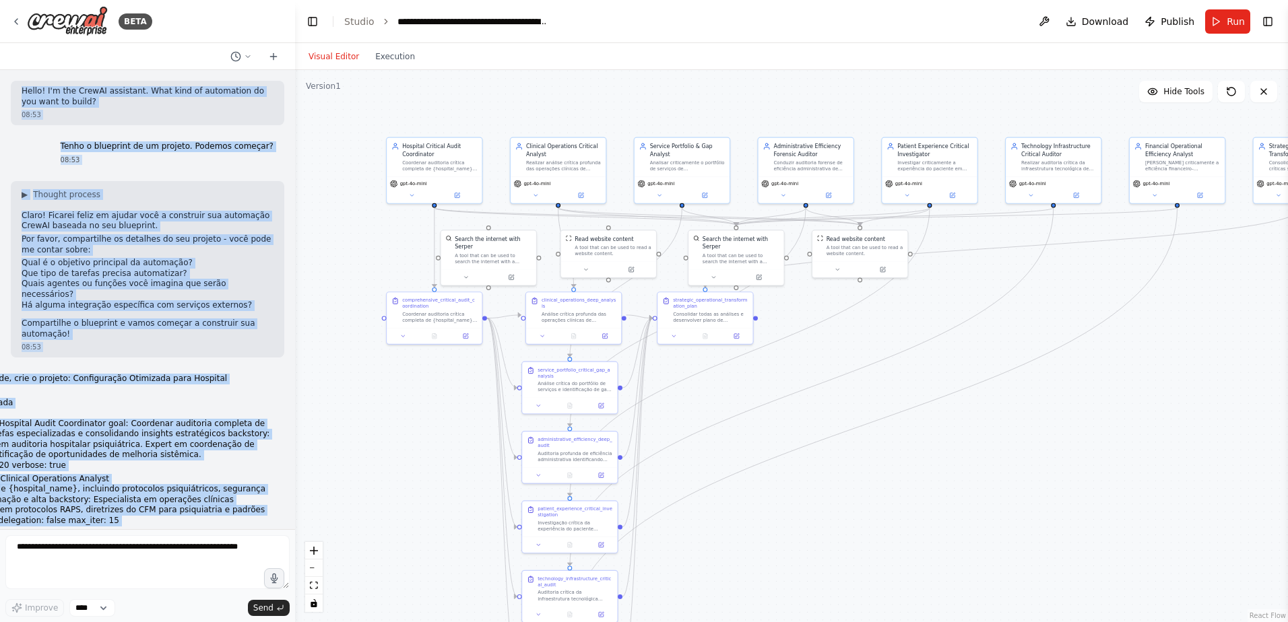
drag, startPoint x: 250, startPoint y: 496, endPoint x: 18, endPoint y: 86, distance: 472.1
click at [18, 86] on div "Hello! I'm the CrewAI assistant. What kind of automation do you want to build? …" at bounding box center [147, 299] width 295 height 459
copy div "Lorem! I'd sit AmetCO adipiscin. Elit sedd ei temporinci ut lab etdo ma aliqu? …"
